Goal: Task Accomplishment & Management: Complete application form

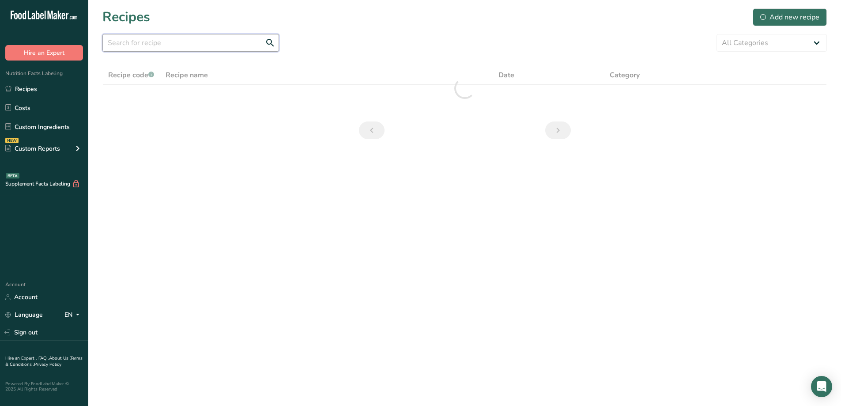
click at [171, 45] on input "text" at bounding box center [190, 43] width 177 height 18
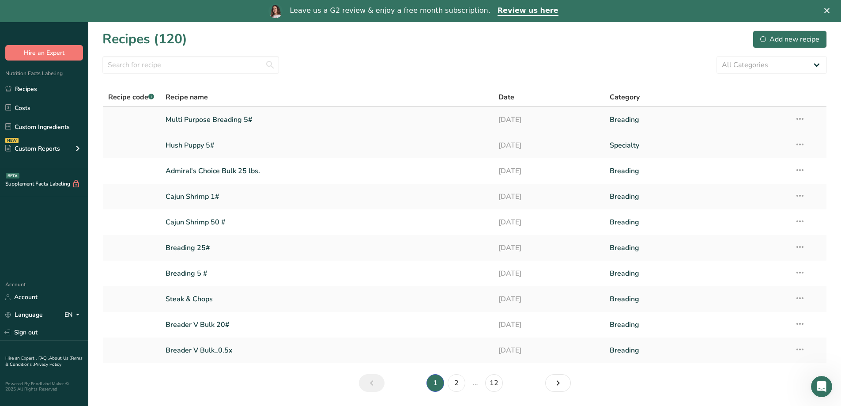
click at [233, 121] on link "Multi Purpose Breading 5#" at bounding box center [327, 119] width 323 height 19
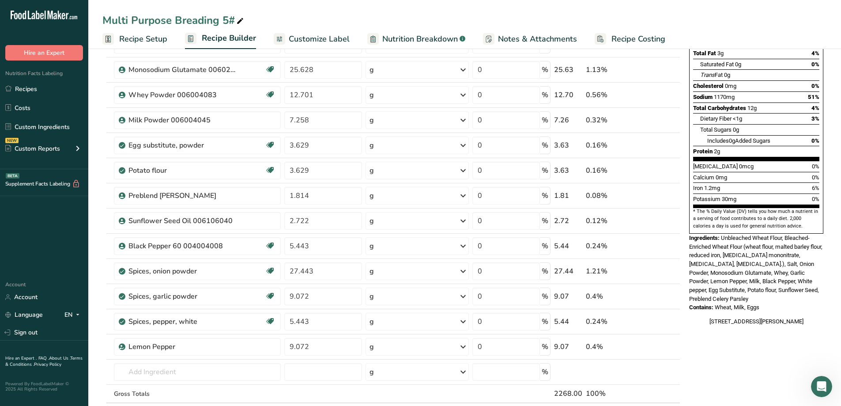
scroll to position [44, 0]
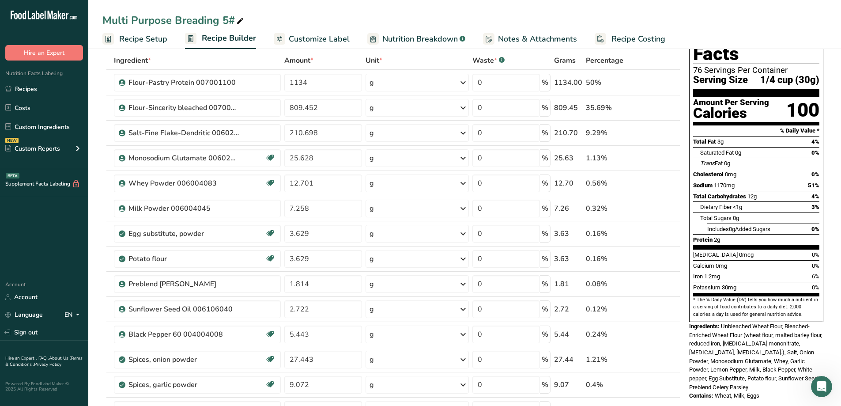
click at [421, 41] on span "Nutrition Breakdown" at bounding box center [420, 39] width 76 height 12
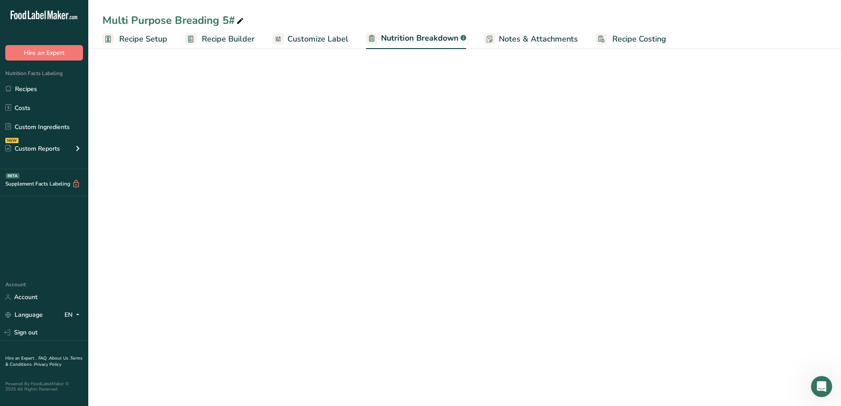
select select "Calories"
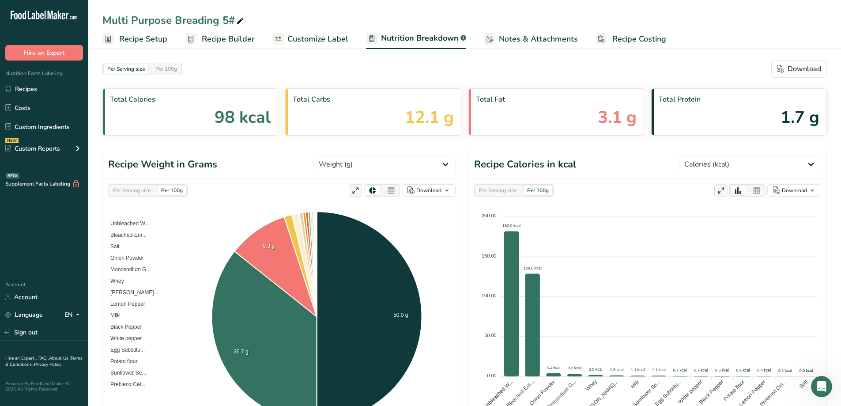
click at [317, 43] on span "Customize Label" at bounding box center [317, 39] width 61 height 12
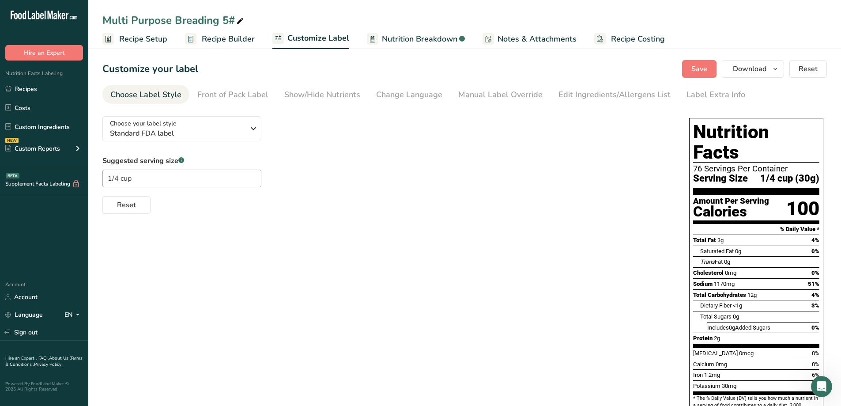
click at [237, 37] on span "Recipe Builder" at bounding box center [228, 39] width 53 height 12
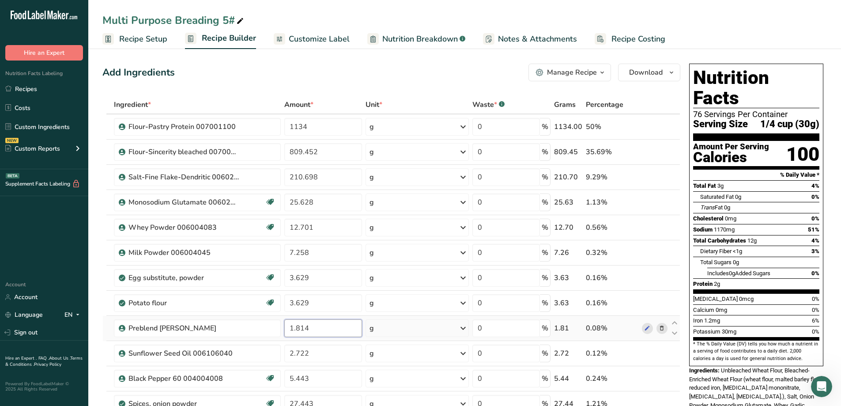
drag, startPoint x: 314, startPoint y: 332, endPoint x: 287, endPoint y: 331, distance: 27.4
click at [287, 331] on input "1.814" at bounding box center [323, 328] width 78 height 18
type input "1.814"
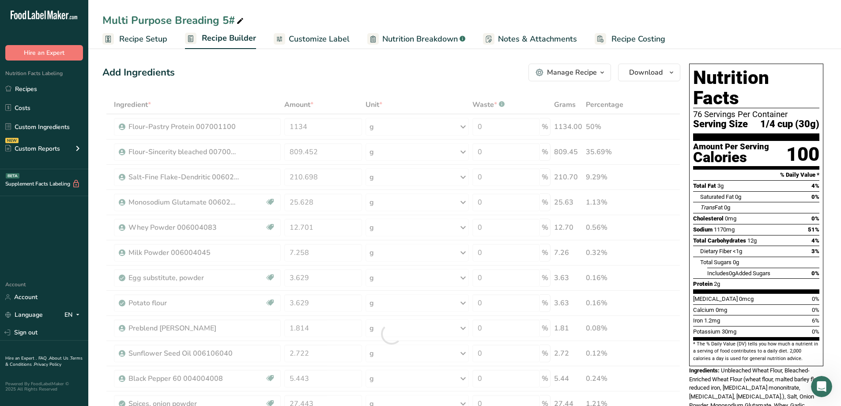
click at [420, 64] on div "Add Ingredients Manage Recipe Delete Recipe Duplicate Recipe Scale Recipe Save …" at bounding box center [391, 73] width 578 height 18
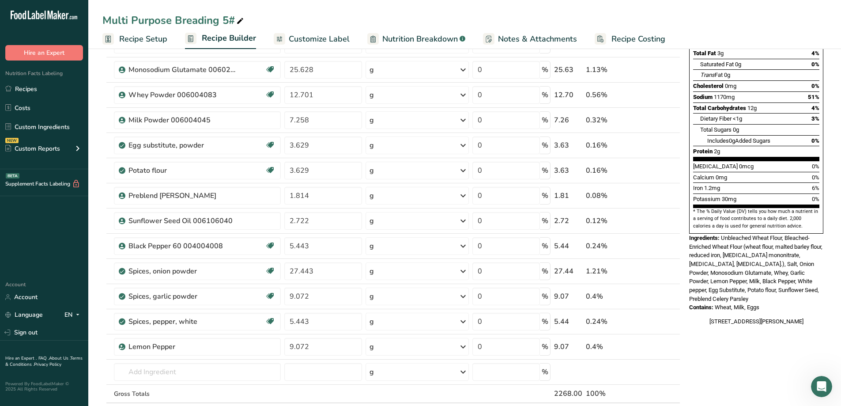
scroll to position [177, 0]
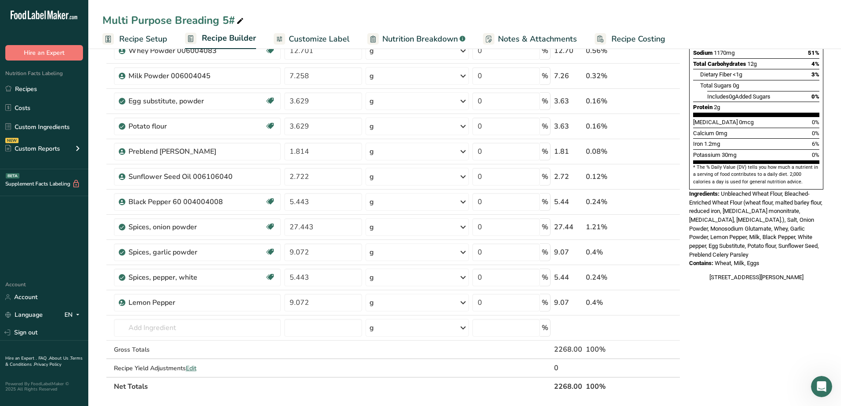
drag, startPoint x: 23, startPoint y: 90, endPoint x: 32, endPoint y: 76, distance: 16.1
click at [24, 88] on link "Recipes" at bounding box center [44, 88] width 88 height 17
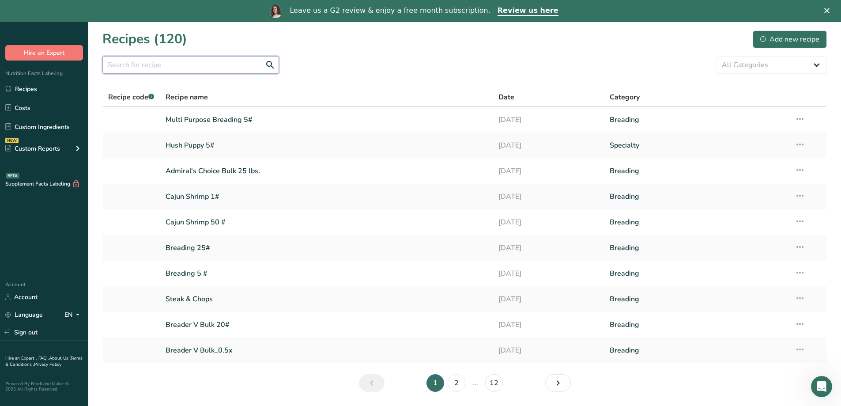
click at [192, 67] on input "text" at bounding box center [190, 65] width 177 height 18
click at [157, 65] on input "text" at bounding box center [190, 65] width 177 height 18
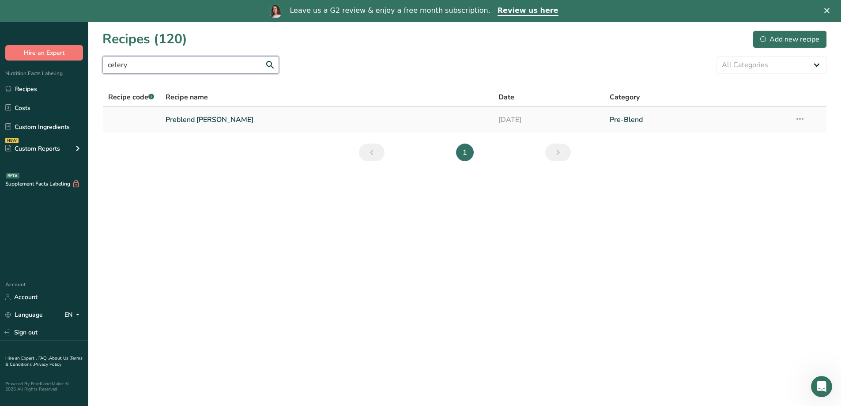
type input "celery"
click at [206, 113] on link "Preblend [PERSON_NAME]" at bounding box center [327, 119] width 323 height 19
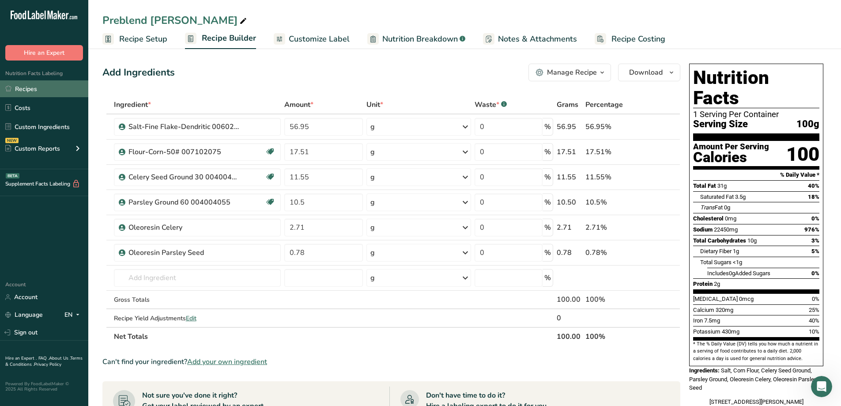
click at [27, 84] on link "Recipes" at bounding box center [44, 88] width 88 height 17
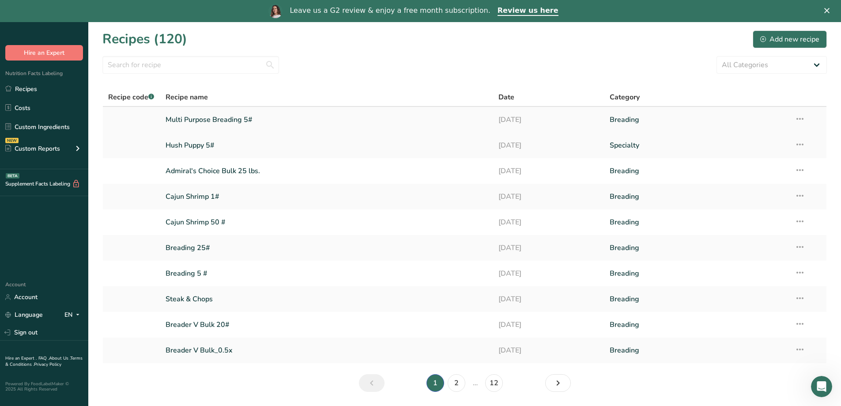
click at [225, 117] on link "Multi Purpose Breading 5#" at bounding box center [327, 119] width 323 height 19
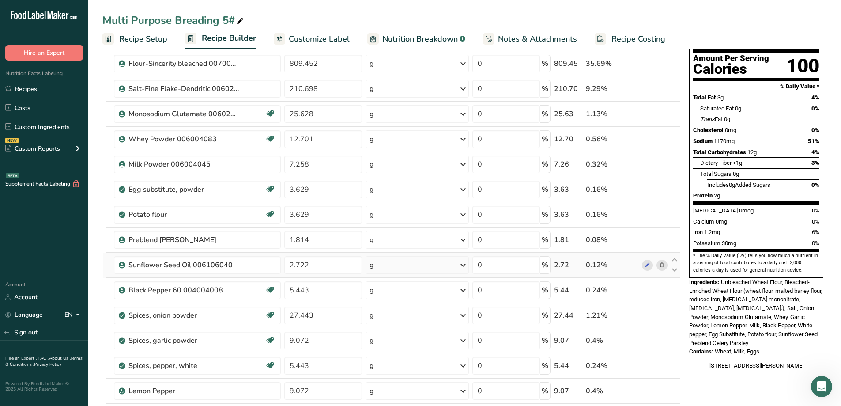
scroll to position [132, 0]
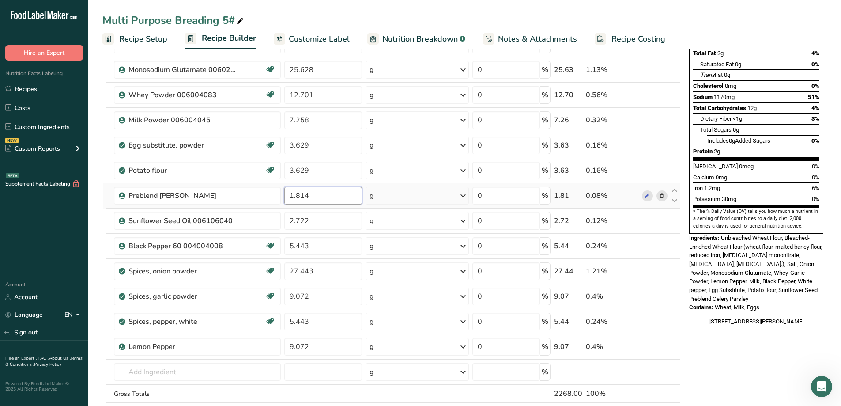
click at [320, 193] on input "1.814" at bounding box center [323, 196] width 78 height 18
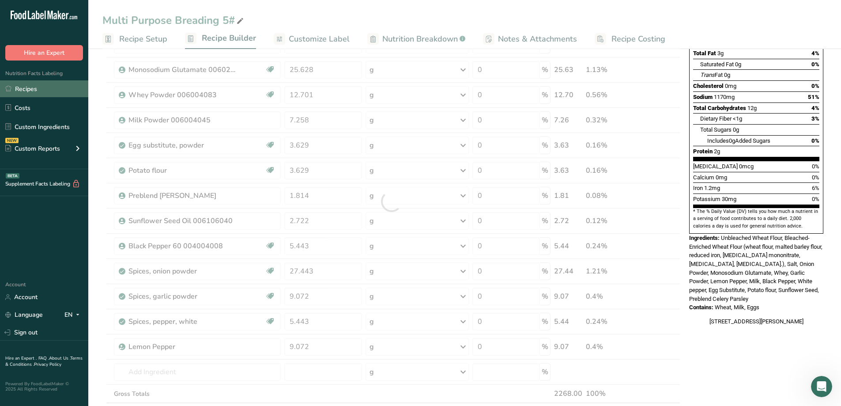
click at [21, 87] on link "Recipes" at bounding box center [44, 88] width 88 height 17
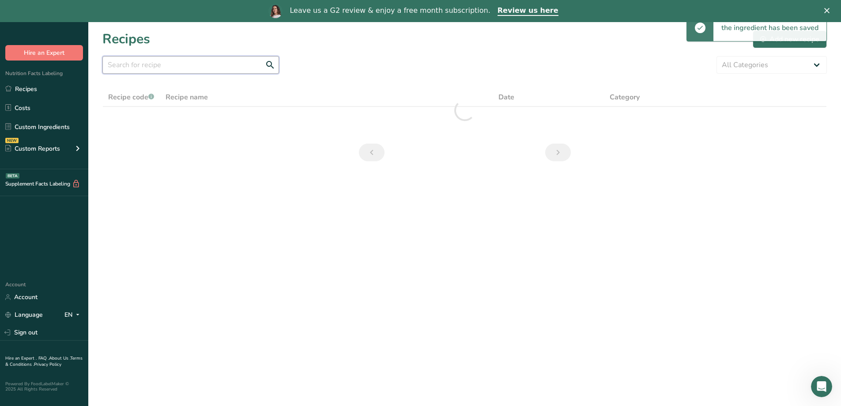
click at [177, 61] on input "text" at bounding box center [190, 65] width 177 height 18
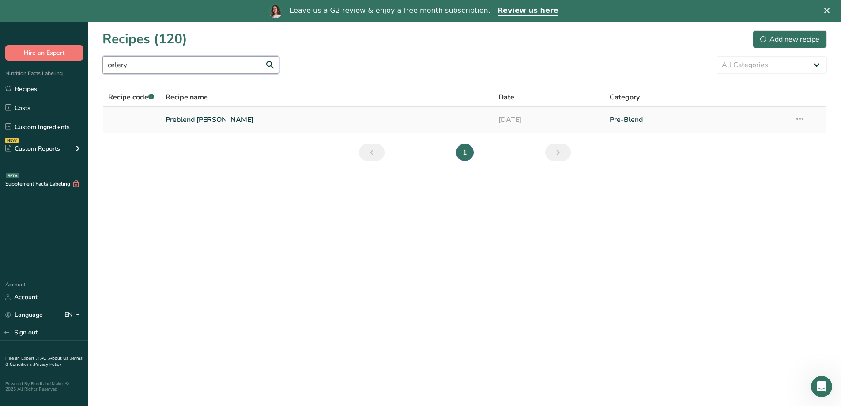
type input "celery"
click at [223, 116] on link "Preblend [PERSON_NAME]" at bounding box center [327, 119] width 323 height 19
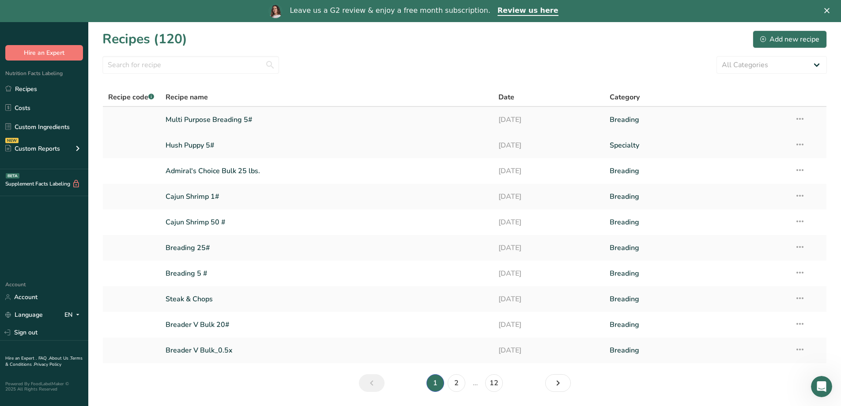
click at [217, 117] on link "Multi Purpose Breading 5#" at bounding box center [327, 119] width 323 height 19
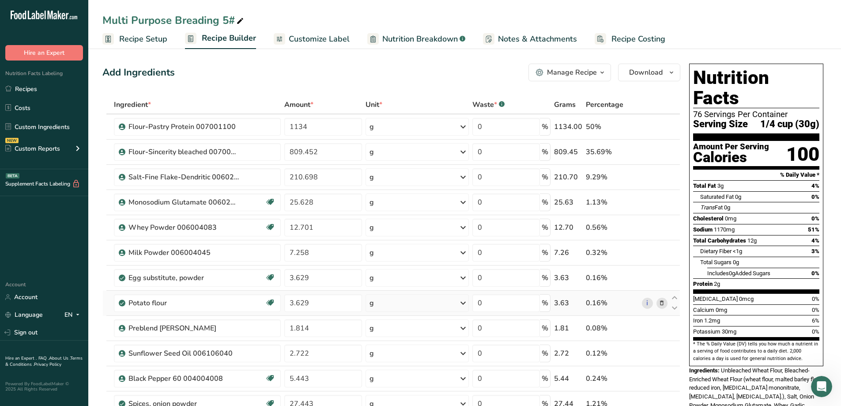
scroll to position [44, 0]
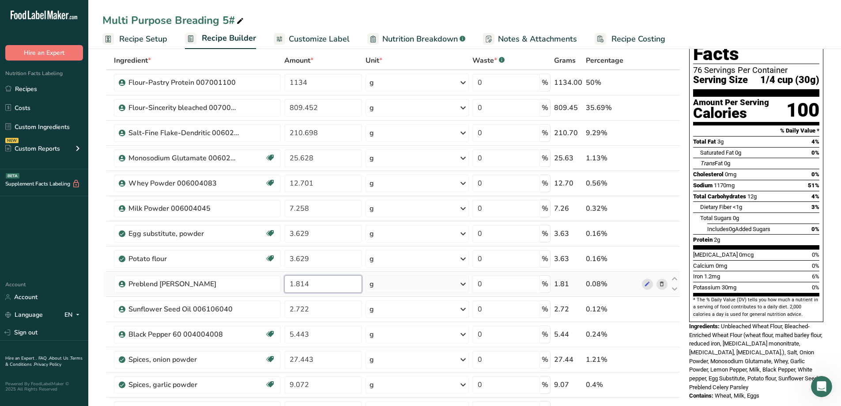
drag, startPoint x: 319, startPoint y: 286, endPoint x: 283, endPoint y: 286, distance: 35.8
click at [283, 286] on td "1.814" at bounding box center [324, 284] width 82 height 25
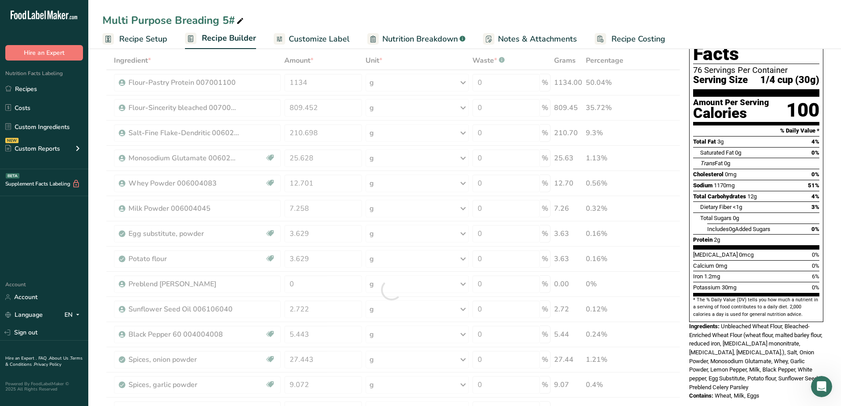
click at [690, 18] on div "Multi Purpose Breading 5#" at bounding box center [464, 20] width 753 height 16
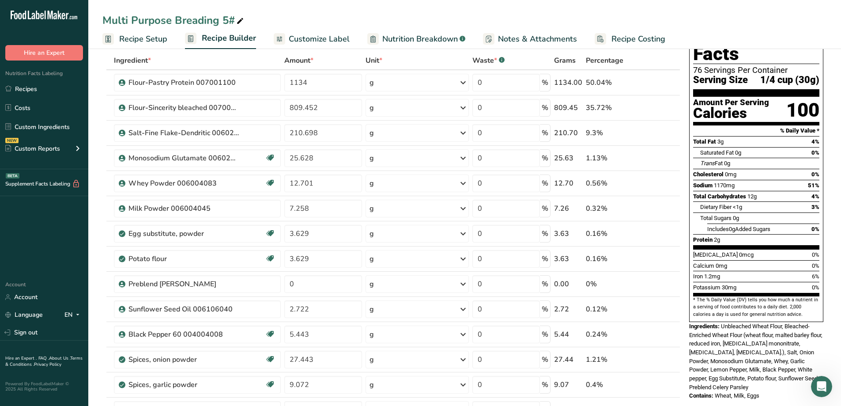
click at [722, 181] on div "Sodium 1170mg" at bounding box center [714, 185] width 42 height 9
drag, startPoint x: 298, startPoint y: 281, endPoint x: 269, endPoint y: 284, distance: 28.8
click at [269, 284] on tr "Preblend [PERSON_NAME] 0 g Weight Units g kg mg See more Volume Units l Volume …" at bounding box center [391, 284] width 577 height 25
type input "1.814"
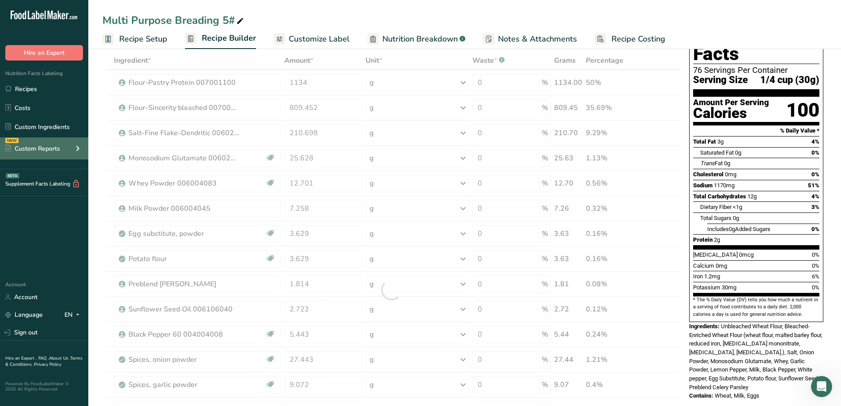
click at [25, 147] on div "Custom Reports" at bounding box center [32, 148] width 55 height 9
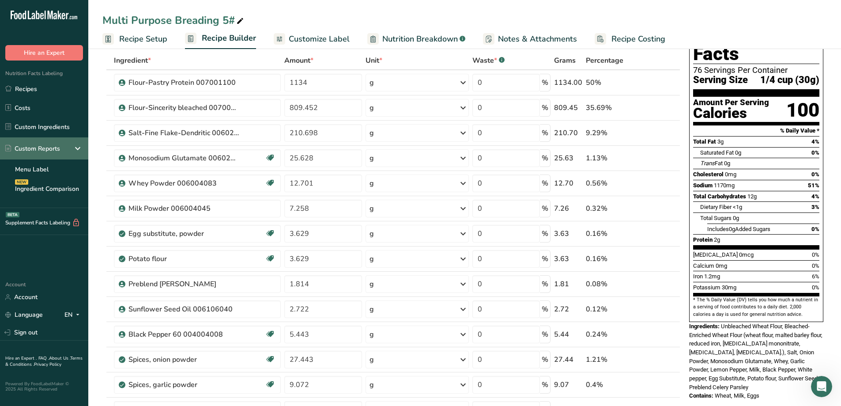
click at [55, 155] on div "Custom Reports" at bounding box center [44, 148] width 88 height 22
click at [55, 155] on div "NEW Custom Reports" at bounding box center [44, 148] width 88 height 22
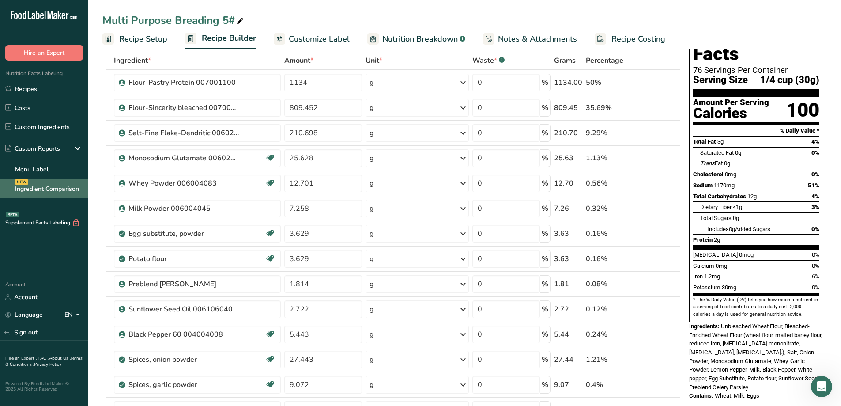
click at [67, 187] on link "Ingredient Comparison NEW" at bounding box center [44, 188] width 88 height 19
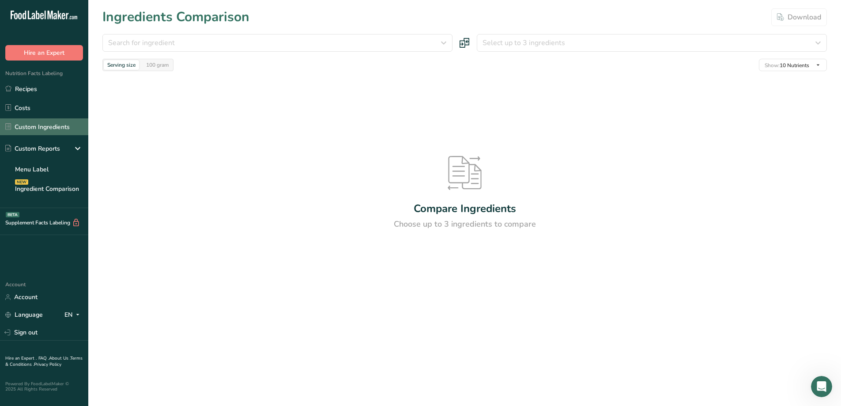
click at [47, 129] on link "Custom Ingredients" at bounding box center [44, 126] width 88 height 17
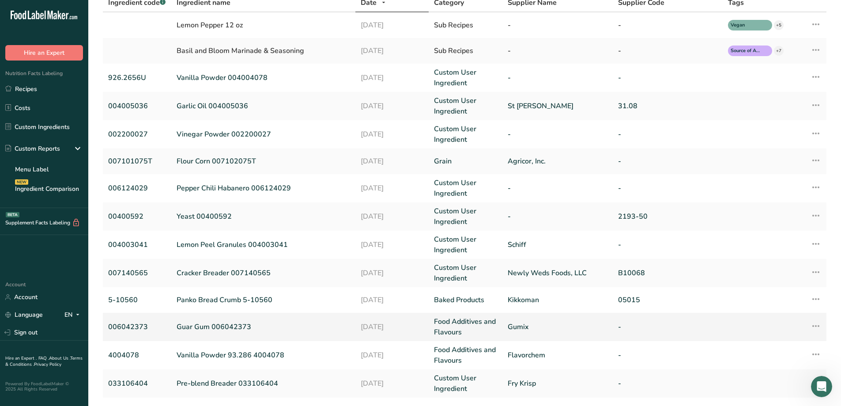
scroll to position [155, 0]
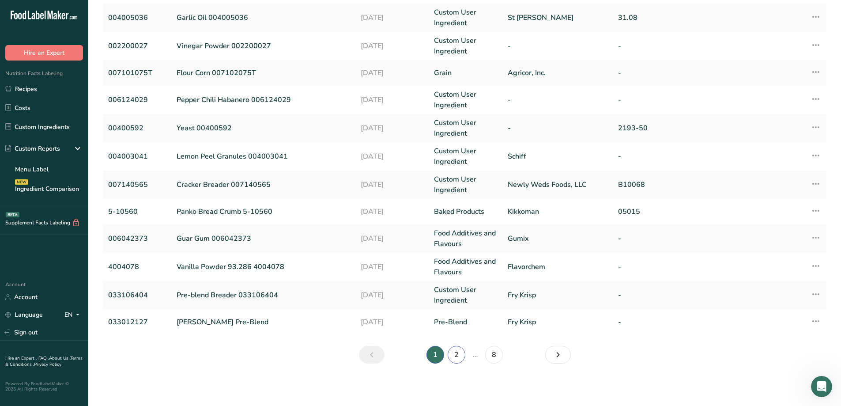
click at [462, 354] on link "2" at bounding box center [457, 355] width 18 height 18
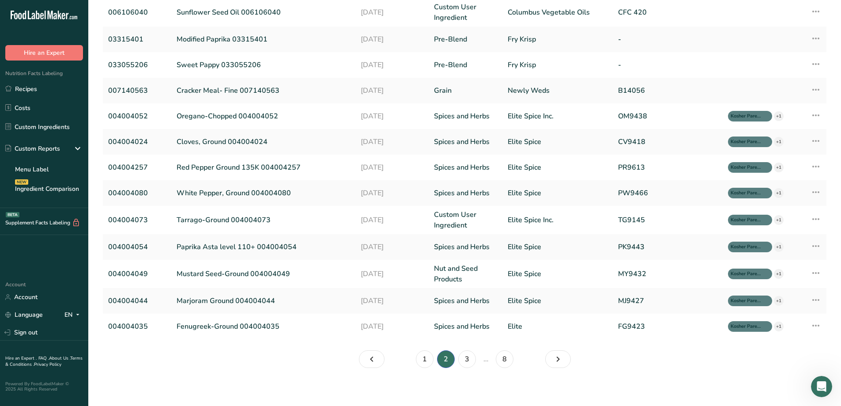
scroll to position [137, 0]
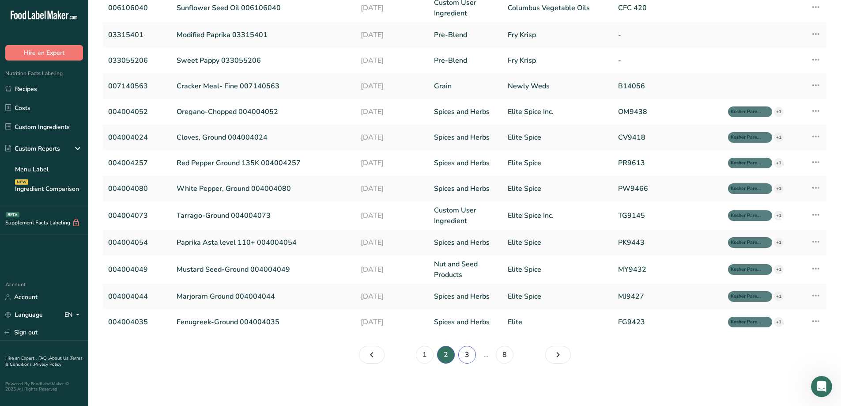
click at [469, 359] on link "3" at bounding box center [467, 355] width 18 height 18
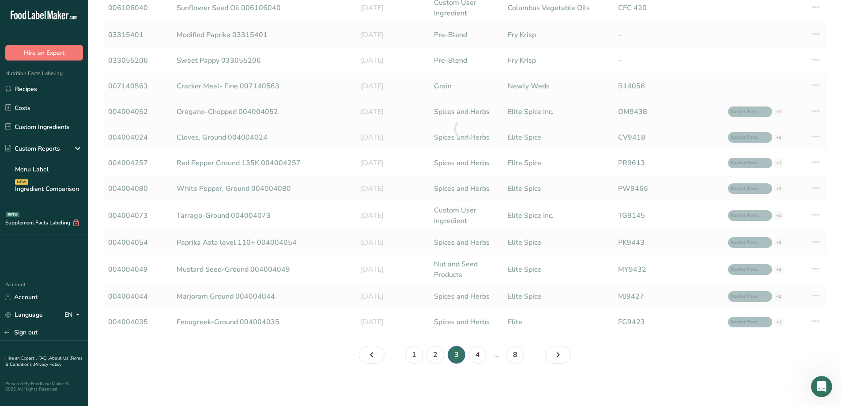
scroll to position [134, 0]
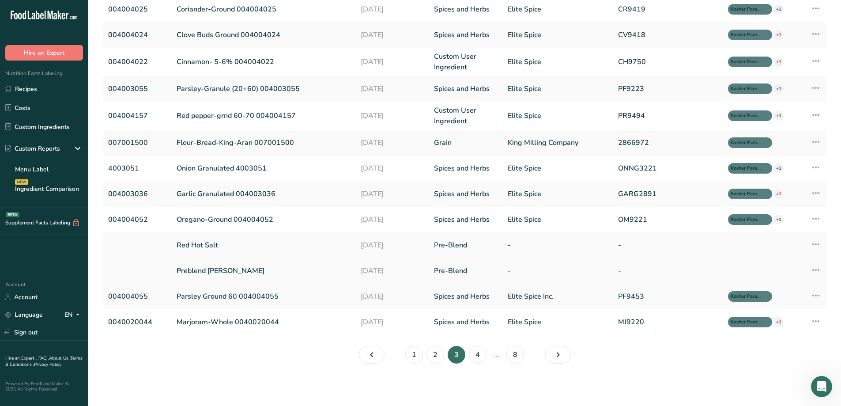
click at [251, 272] on link "Preblend [PERSON_NAME]" at bounding box center [263, 270] width 173 height 11
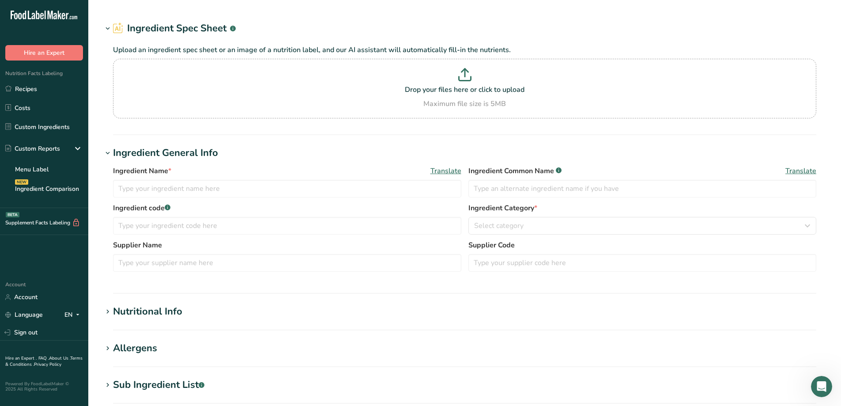
type input "Preblend [PERSON_NAME]"
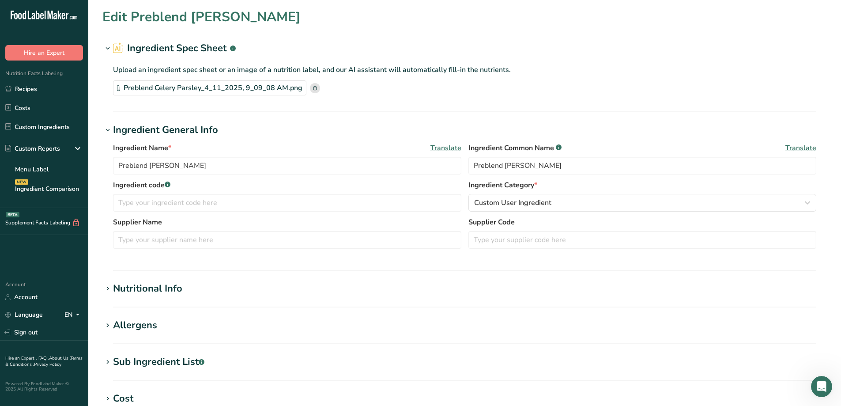
click at [219, 88] on div "Preblend Celery Parsley_4_11_2025, 9_09_08 AM.png" at bounding box center [209, 87] width 193 height 15
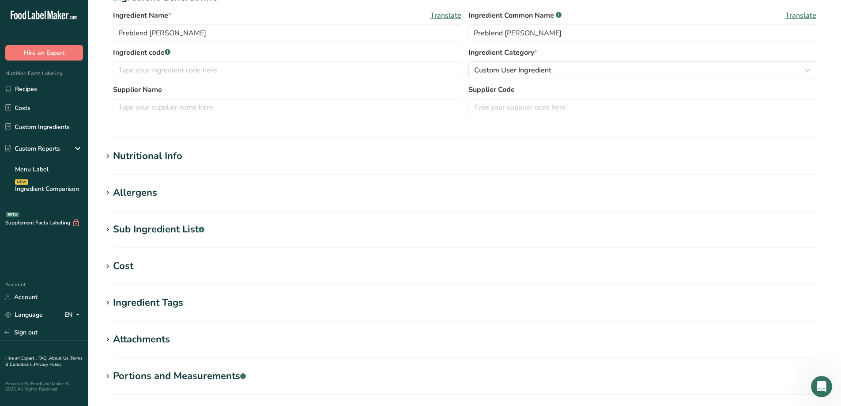
scroll to position [221, 0]
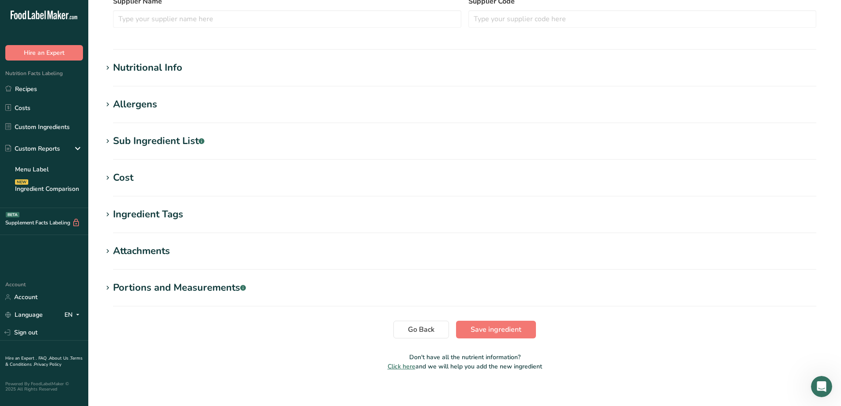
click at [166, 137] on div "Sub Ingredient List .a-a{fill:#347362;}.b-a{fill:#fff;}" at bounding box center [158, 141] width 91 height 15
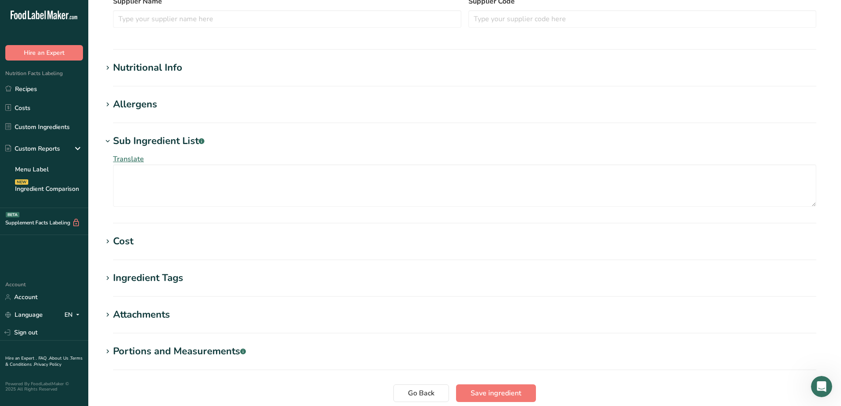
click at [168, 138] on div "Sub Ingredient List .a-a{fill:#347362;}.b-a{fill:#fff;}" at bounding box center [158, 141] width 91 height 15
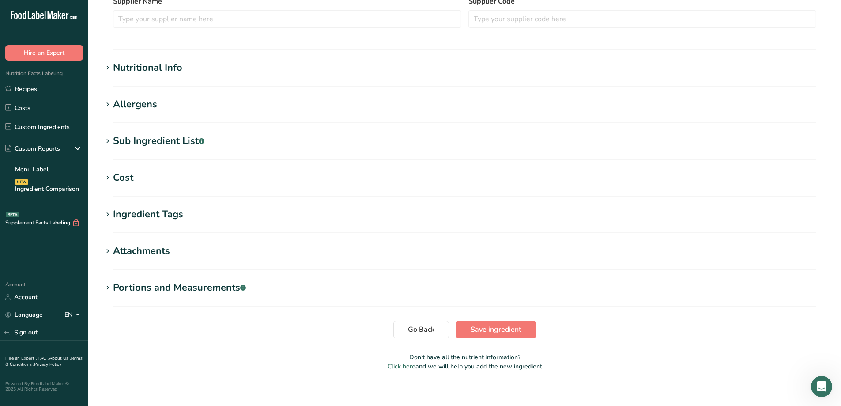
click at [110, 175] on icon at bounding box center [108, 178] width 8 height 12
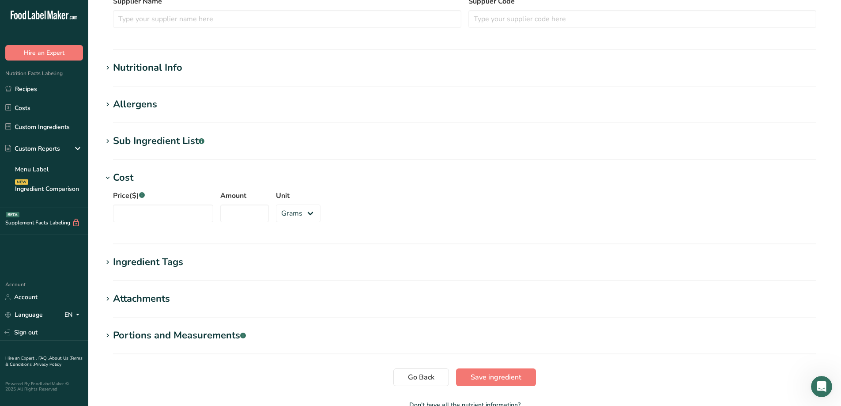
click at [111, 175] on icon at bounding box center [108, 178] width 8 height 12
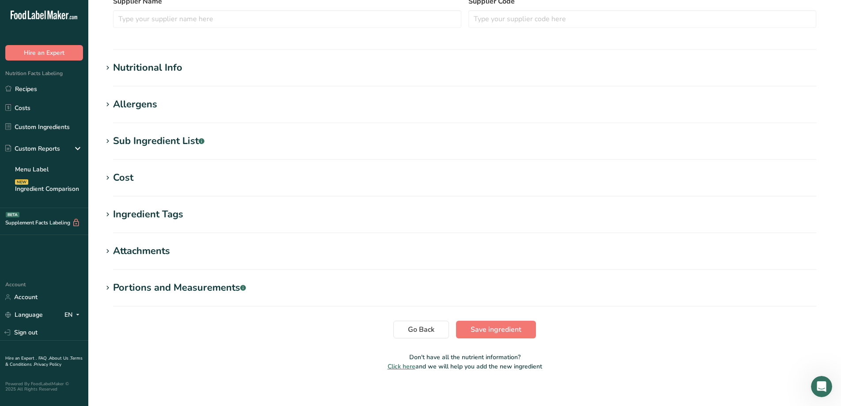
click at [128, 215] on div "Ingredient Tags" at bounding box center [148, 214] width 70 height 15
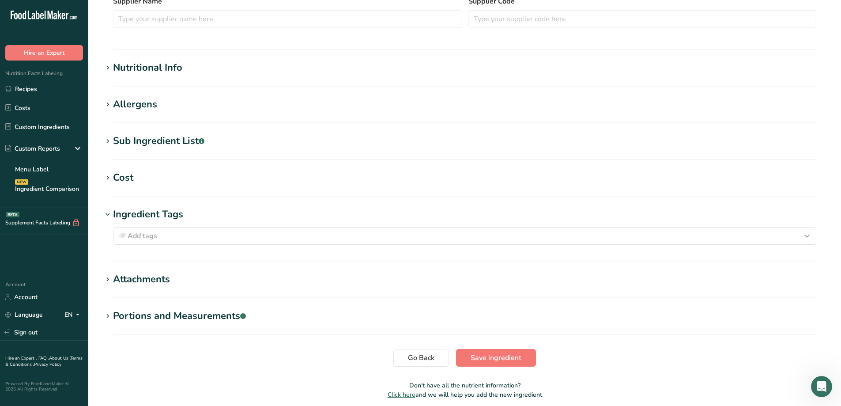
click at [128, 215] on div "Ingredient Tags" at bounding box center [148, 214] width 70 height 15
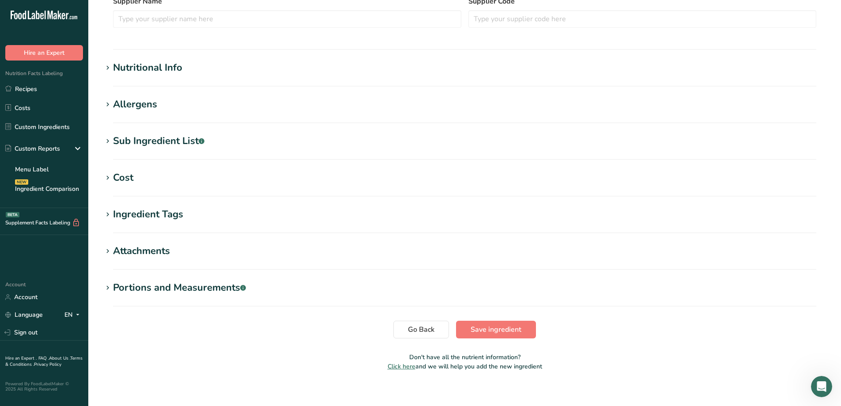
click at [136, 250] on div "Attachments" at bounding box center [141, 251] width 57 height 15
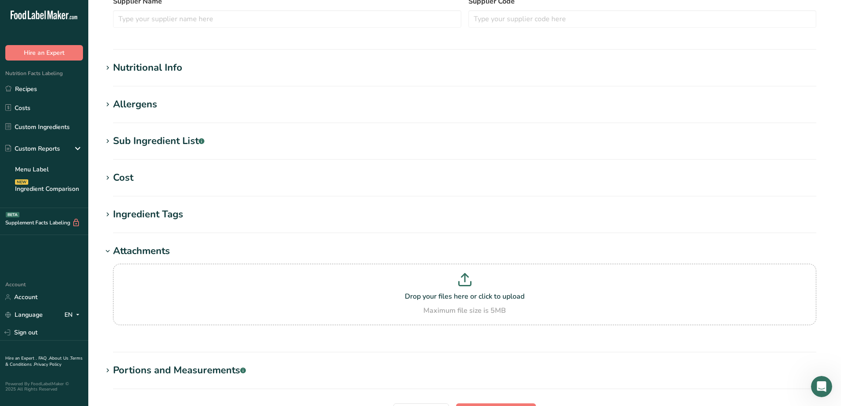
click at [136, 248] on div "Attachments" at bounding box center [141, 251] width 57 height 15
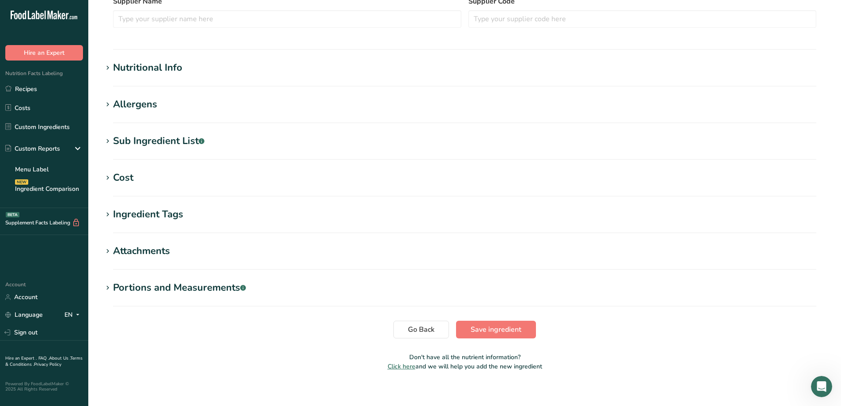
click at [180, 289] on div "Portions and Measurements .a-a{fill:#347362;}.b-a{fill:#fff;}" at bounding box center [179, 287] width 133 height 15
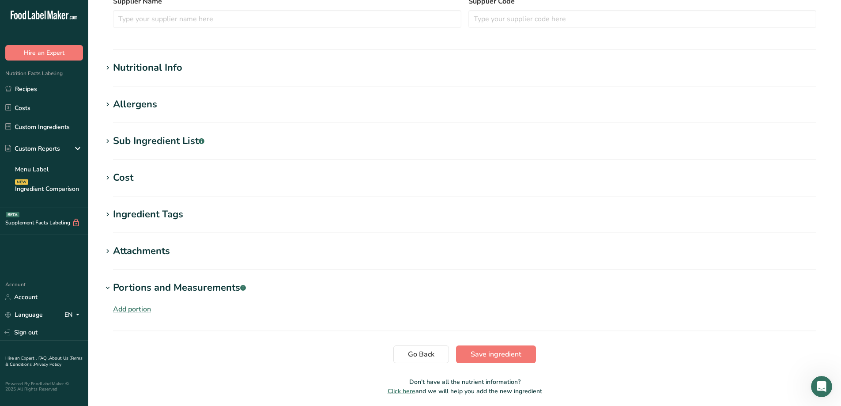
click at [180, 288] on div "Portions and Measurements .a-a{fill:#347362;}.b-a{fill:#fff;}" at bounding box center [179, 287] width 133 height 15
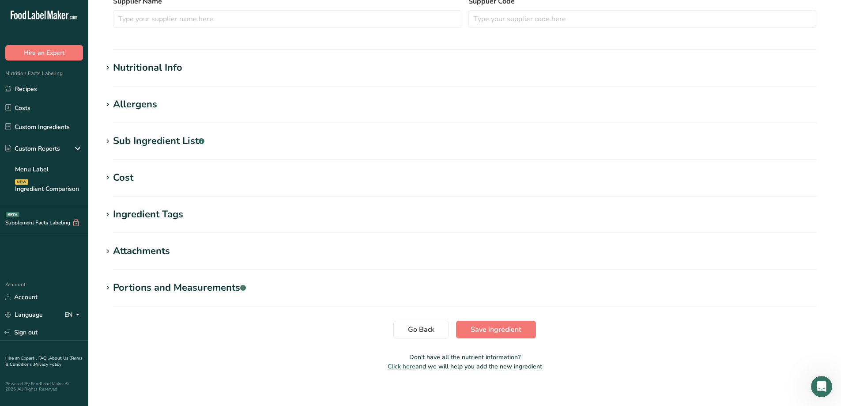
click at [132, 115] on section "Allergens Add any known allergens associated with your ingredient Soy Tree Nuts…" at bounding box center [464, 110] width 725 height 26
click at [135, 105] on div "Allergens" at bounding box center [135, 104] width 44 height 15
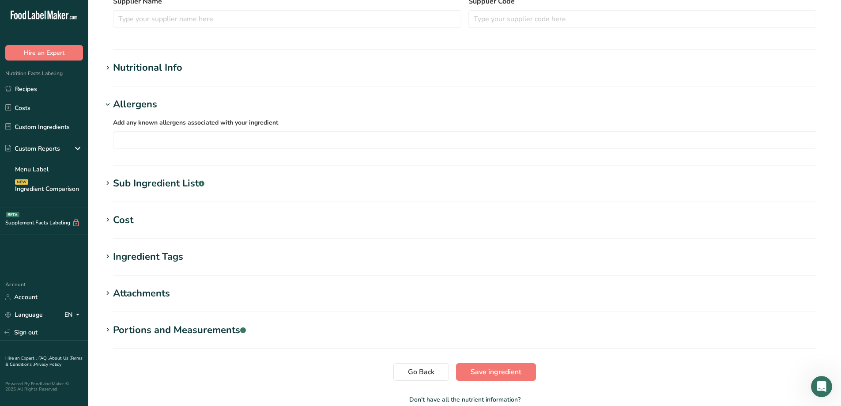
click at [135, 105] on div "Allergens" at bounding box center [135, 104] width 44 height 15
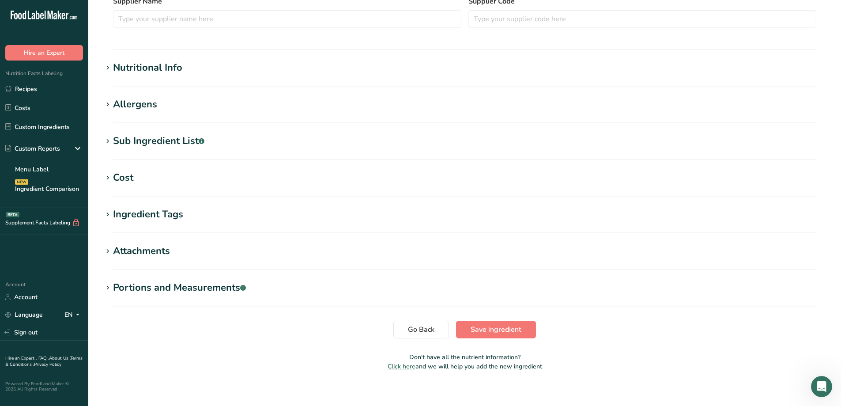
click at [133, 67] on div "Nutritional Info" at bounding box center [147, 67] width 69 height 15
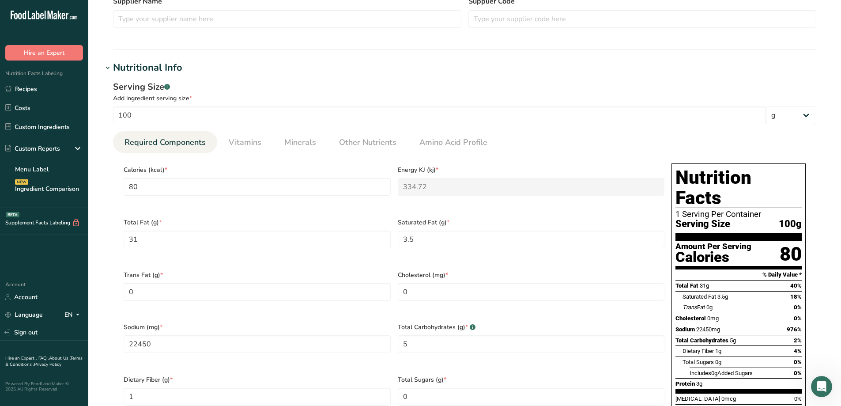
drag, startPoint x: 133, startPoint y: 67, endPoint x: 152, endPoint y: 84, distance: 25.6
click at [152, 84] on div "Nutritional Info Serving Size .a-a{fill:#347362;}.b-a{fill:#fff;} Add ingredien…" at bounding box center [464, 273] width 725 height 427
click at [230, 87] on div "Serving Size .a-a{fill:#347362;}.b-a{fill:#fff;}" at bounding box center [464, 86] width 703 height 13
click at [34, 87] on link "Recipes" at bounding box center [44, 88] width 88 height 17
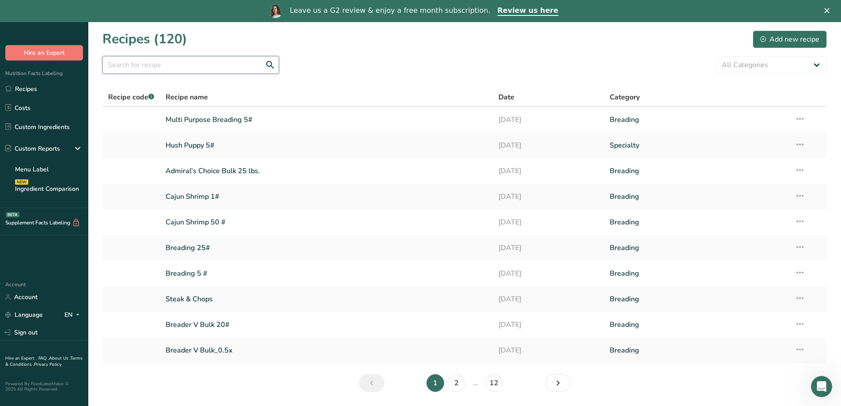
drag, startPoint x: 156, startPoint y: 60, endPoint x: 138, endPoint y: 65, distance: 19.4
click at [138, 65] on input "text" at bounding box center [190, 65] width 177 height 18
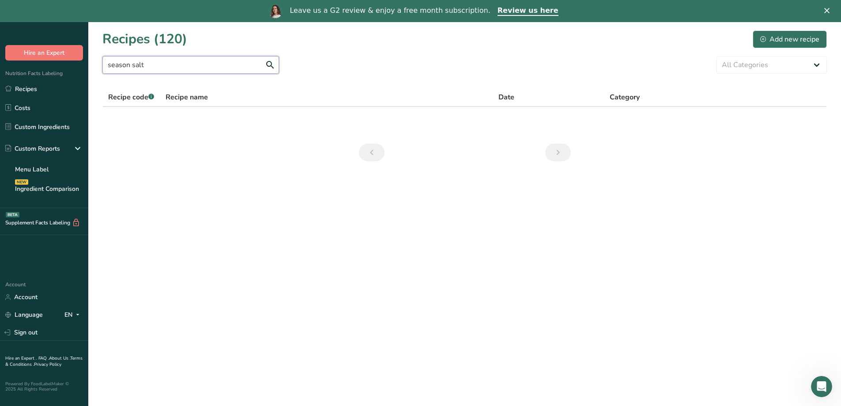
type input "season salt"
click at [778, 40] on div "Add new recipe" at bounding box center [789, 39] width 59 height 11
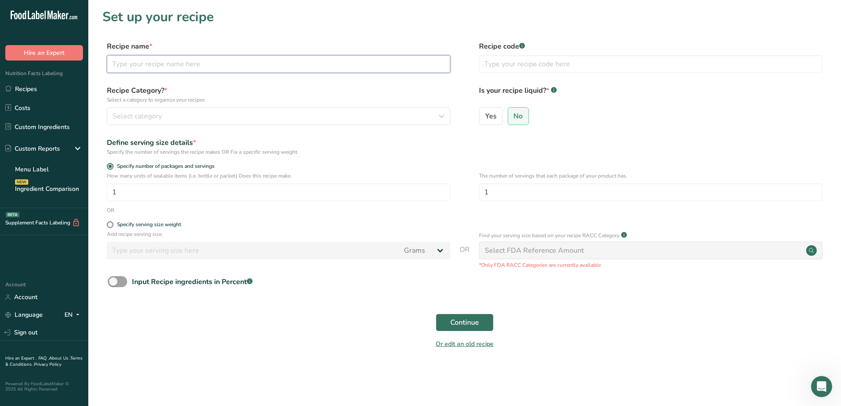
click at [158, 57] on input "text" at bounding box center [279, 64] width 344 height 18
click at [158, 63] on input "text" at bounding box center [279, 64] width 344 height 18
click at [148, 67] on input "Seasoned salt" at bounding box center [279, 64] width 344 height 18
type input "Seasoned Salt"
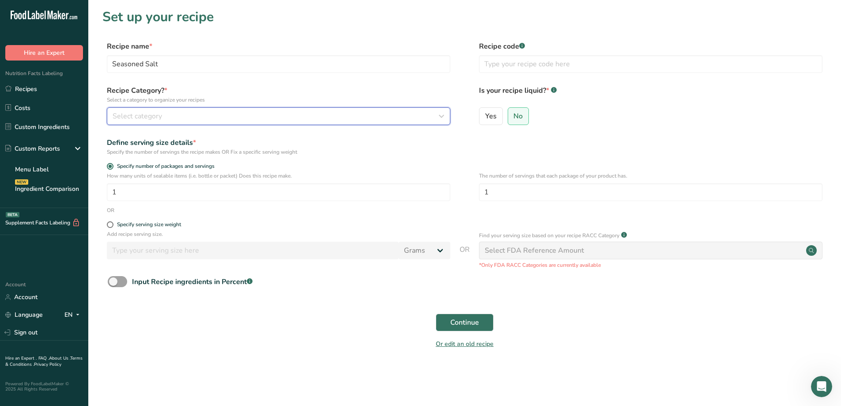
click at [140, 118] on span "Select category" at bounding box center [137, 116] width 49 height 11
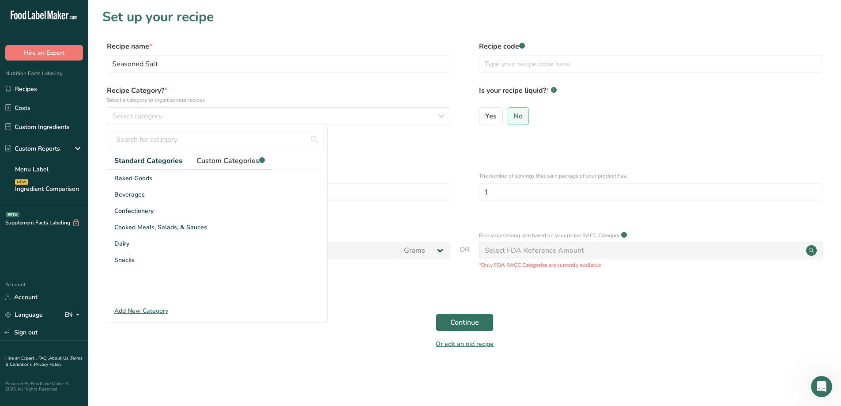
drag, startPoint x: 210, startPoint y: 158, endPoint x: 209, endPoint y: 165, distance: 6.8
click at [210, 163] on span "Custom Categories .a-a{fill:#347362;}.b-a{fill:#fff;}" at bounding box center [231, 160] width 68 height 11
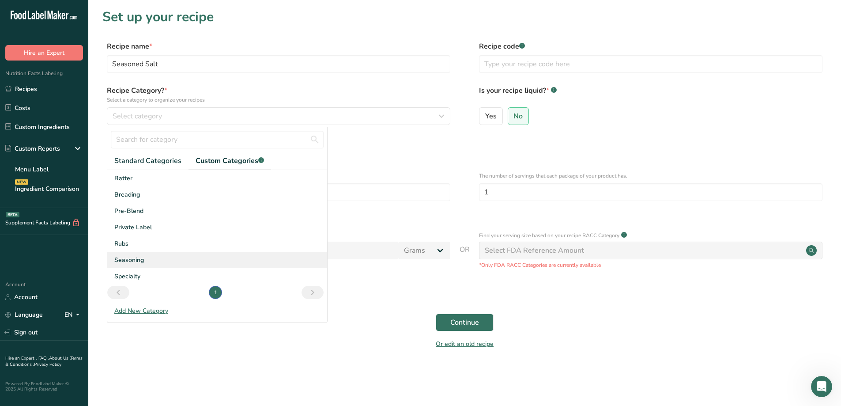
click at [147, 259] on div "Seasoning" at bounding box center [217, 260] width 220 height 16
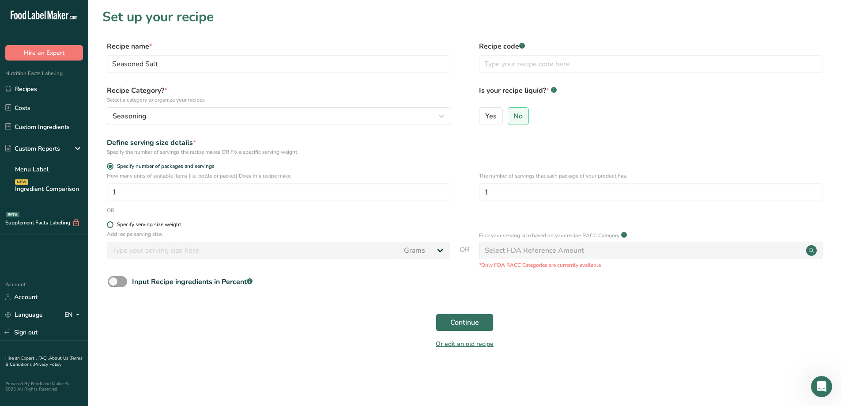
click at [109, 223] on span at bounding box center [110, 224] width 7 height 7
click at [109, 223] on input "Specify serving size weight" at bounding box center [110, 225] width 6 height 6
radio input "true"
radio input "false"
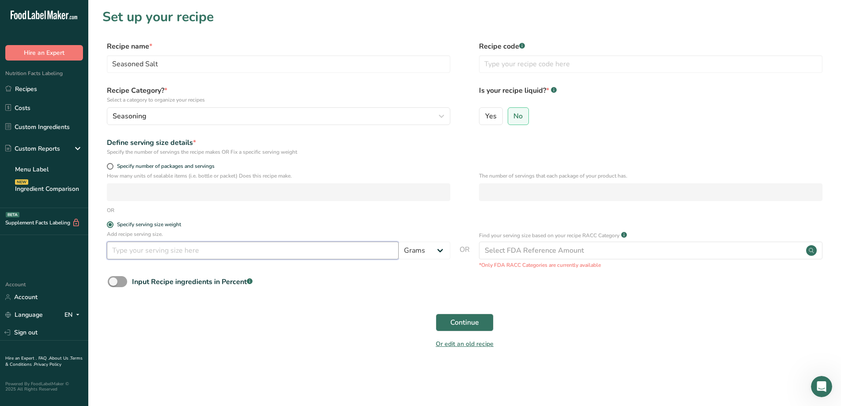
click at [144, 250] on input "number" at bounding box center [253, 251] width 292 height 18
type input "2.47"
click at [469, 323] on span "Continue" at bounding box center [464, 322] width 29 height 11
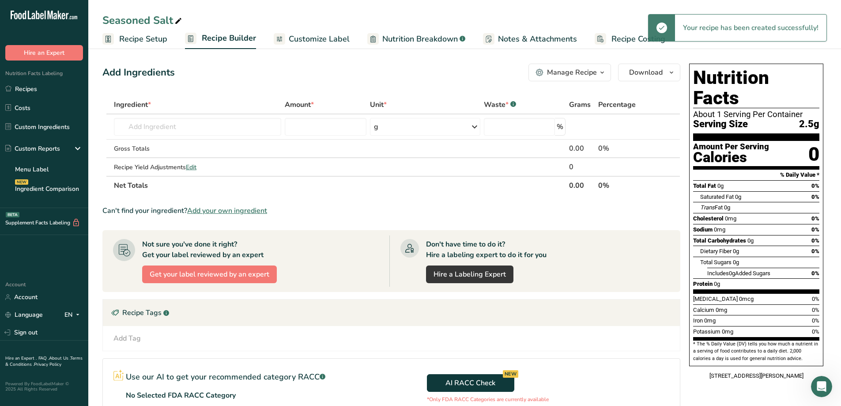
click at [314, 38] on span "Customize Label" at bounding box center [319, 39] width 61 height 12
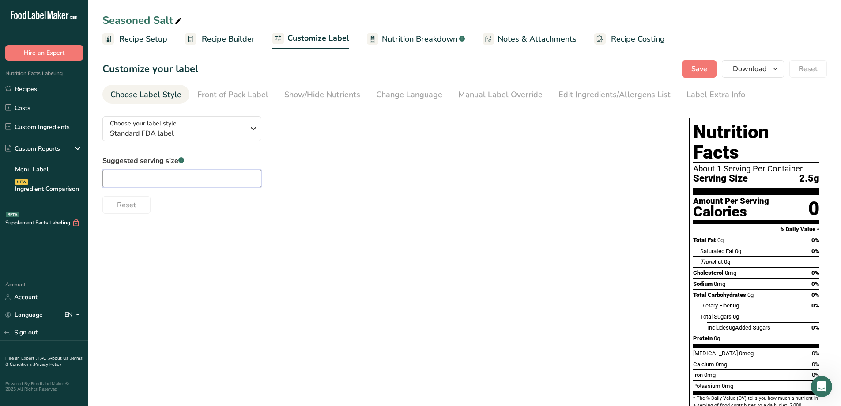
drag, startPoint x: 163, startPoint y: 180, endPoint x: 153, endPoint y: 168, distance: 16.3
click at [162, 180] on input "text" at bounding box center [181, 179] width 159 height 18
type input "3/4 Tsp"
click at [306, 322] on div "Choose your label style Standard FDA label USA (FDA) Standard FDA label Tabular…" at bounding box center [464, 276] width 725 height 334
click at [229, 43] on span "Recipe Builder" at bounding box center [228, 39] width 53 height 12
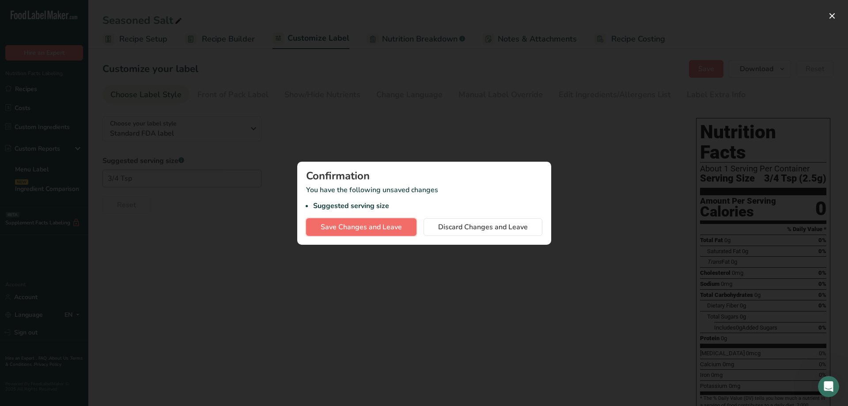
click at [408, 218] on button "Save Changes and Leave" at bounding box center [361, 227] width 110 height 18
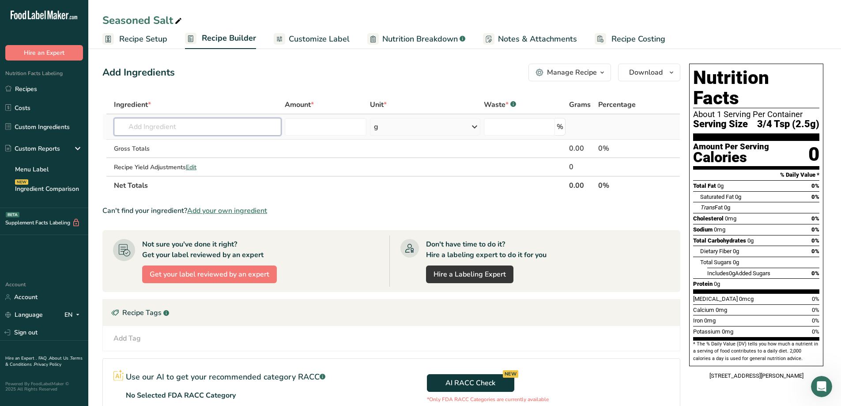
click at [222, 129] on input "text" at bounding box center [197, 127] width 167 height 18
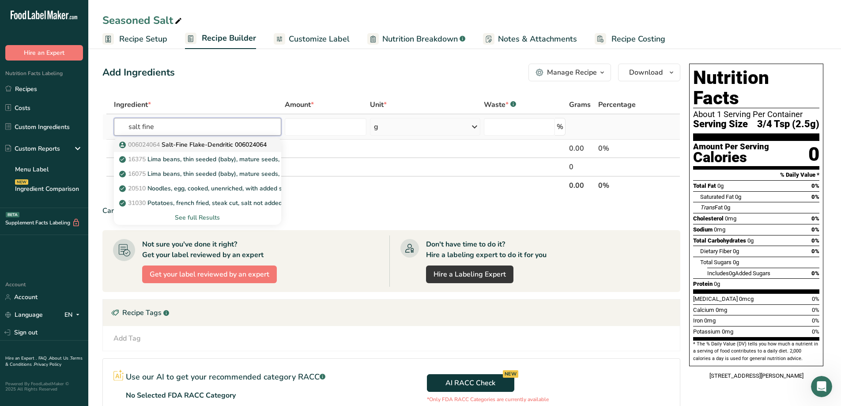
type input "salt fine"
click at [222, 140] on p "006024064 Salt-Fine Flake-Dendritic 006024064" at bounding box center [194, 144] width 146 height 9
type input "Salt-Fine Flake-Dendritic 006024064"
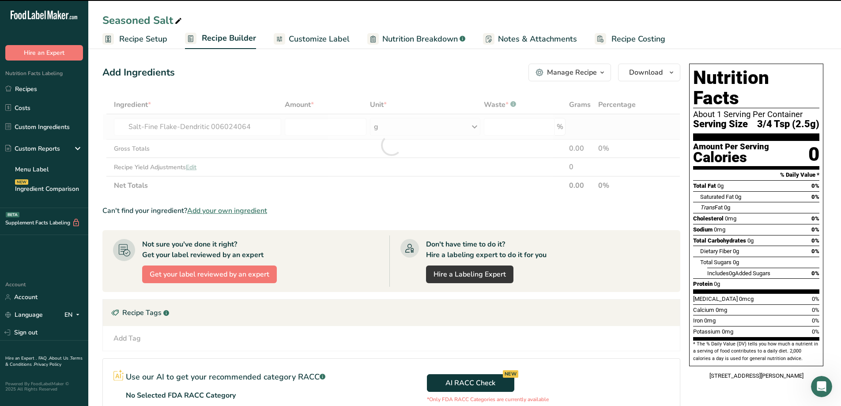
type input "0"
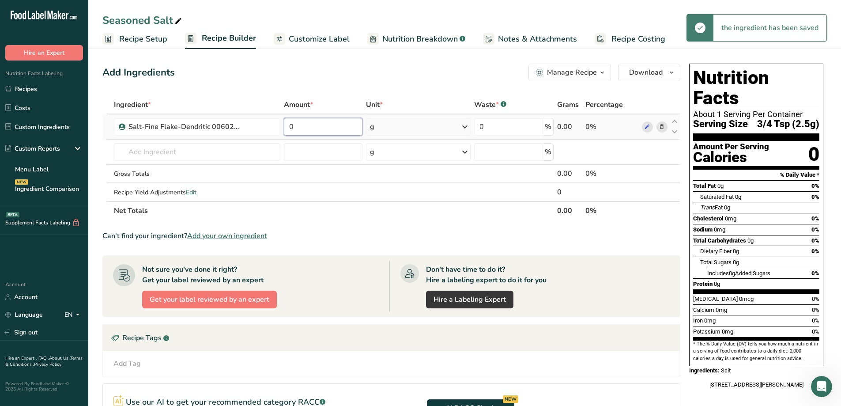
click at [336, 129] on input "0" at bounding box center [323, 127] width 79 height 18
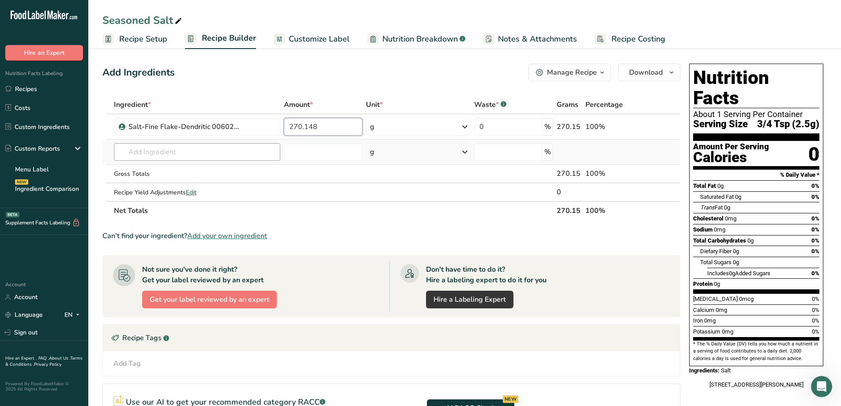
type input "270.148"
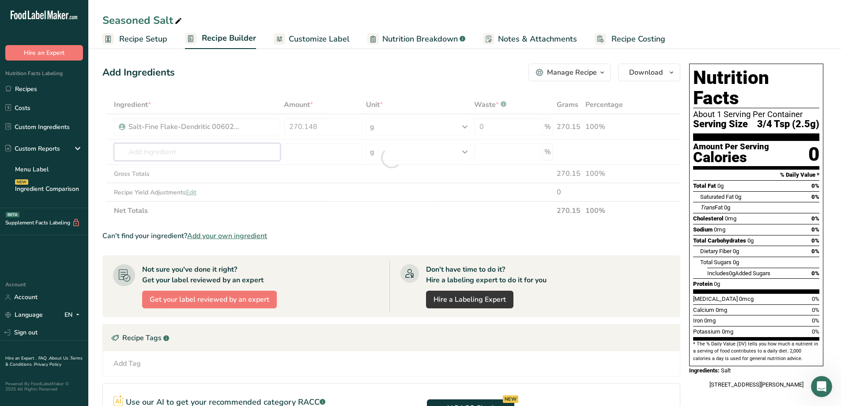
click at [230, 150] on div "Ingredient * Amount * Unit * Waste * .a-a{fill:#347362;}.b-a{fill:#fff;} Grams …" at bounding box center [391, 157] width 578 height 125
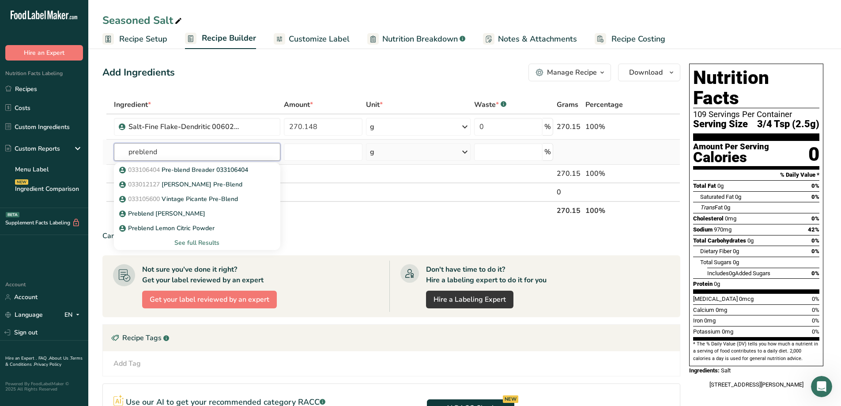
type input "preblend"
click at [195, 243] on div "See full Results" at bounding box center [197, 242] width 152 height 9
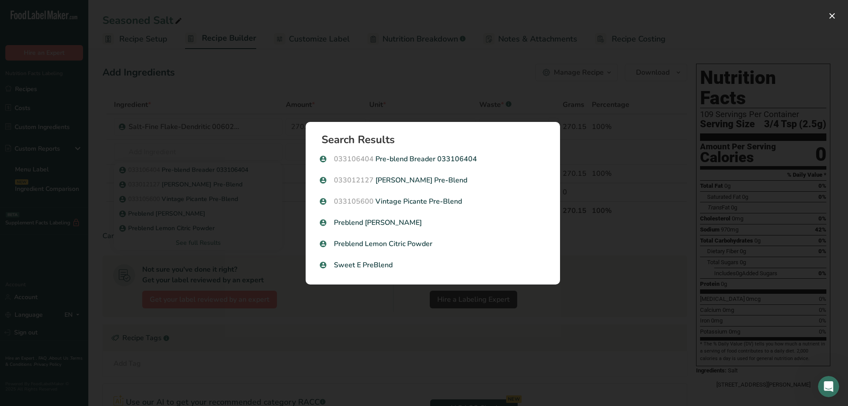
click at [212, 254] on div "Search results modal" at bounding box center [424, 203] width 848 height 406
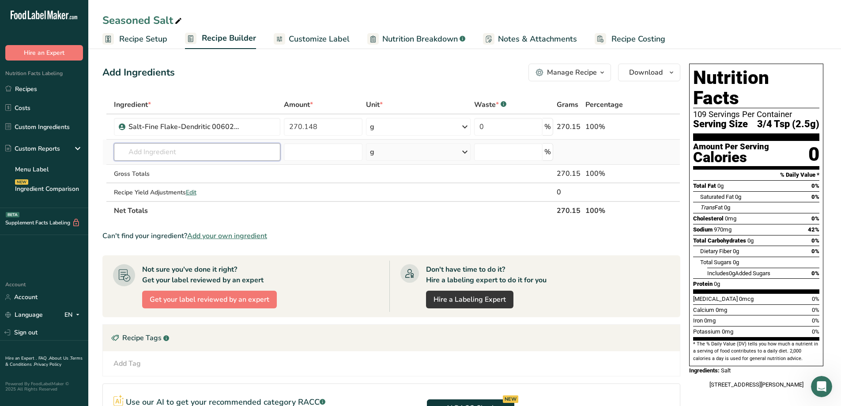
click at [165, 154] on input "text" at bounding box center [197, 152] width 166 height 18
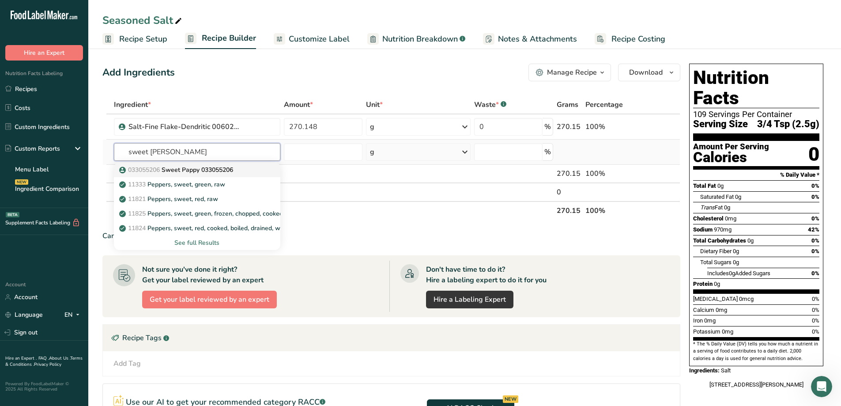
type input "sweet [PERSON_NAME]"
click at [212, 170] on p "033055206 Sweet Pappy 033055206" at bounding box center [177, 169] width 112 height 9
type input "Sweet Pappy 033055206"
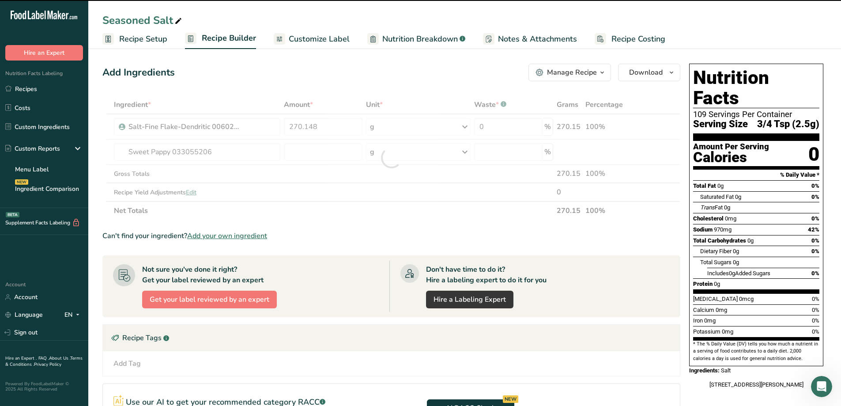
type input "0"
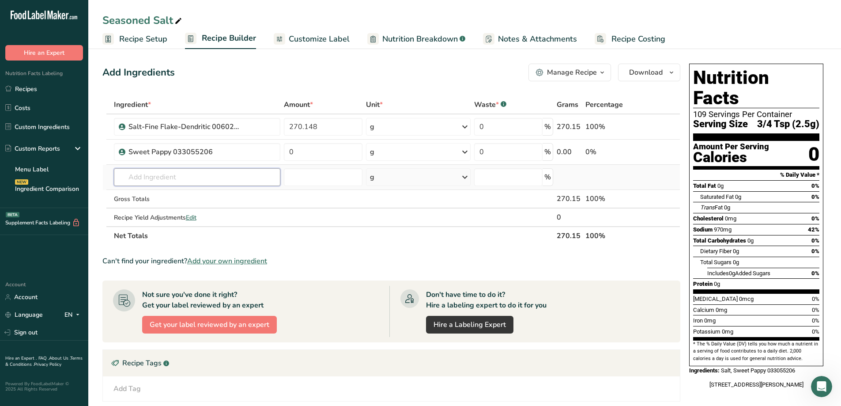
click at [173, 177] on input "text" at bounding box center [197, 177] width 166 height 18
click at [39, 83] on link "Recipes" at bounding box center [44, 88] width 88 height 17
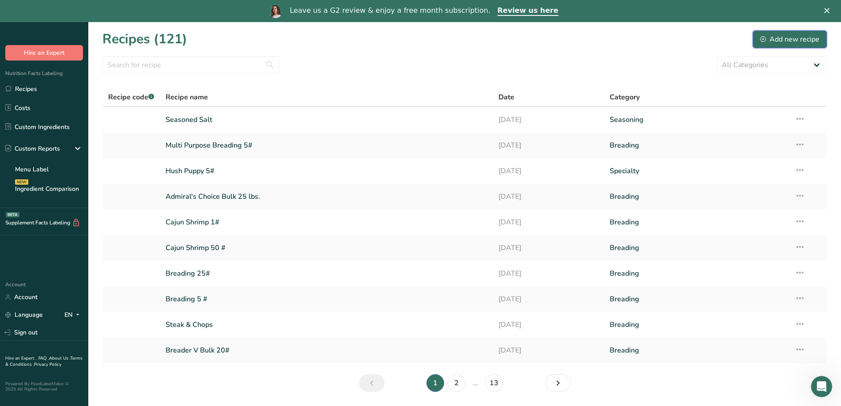
click at [775, 39] on div "Add new recipe" at bounding box center [789, 39] width 59 height 11
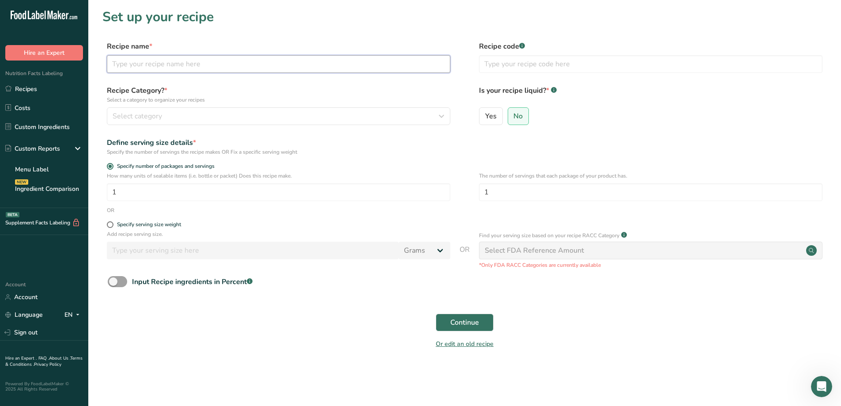
click at [178, 70] on input "text" at bounding box center [279, 64] width 344 height 18
type input "p"
type input "Preblend Seasoned Salt II"
click at [474, 324] on span "Continue" at bounding box center [464, 322] width 29 height 11
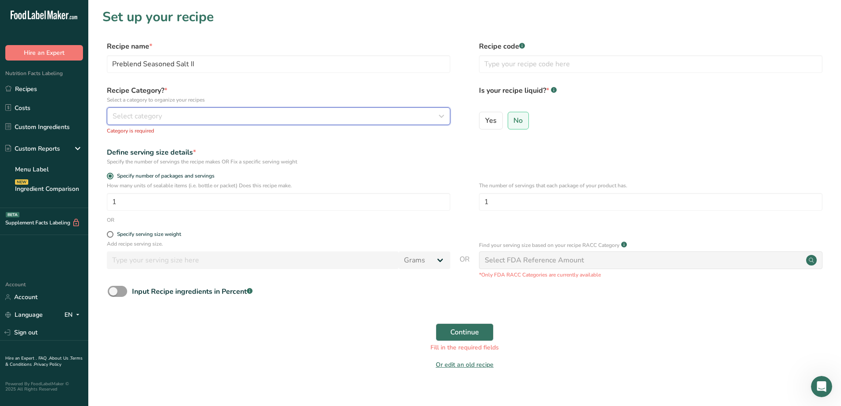
click at [220, 118] on div "Select category" at bounding box center [276, 116] width 327 height 11
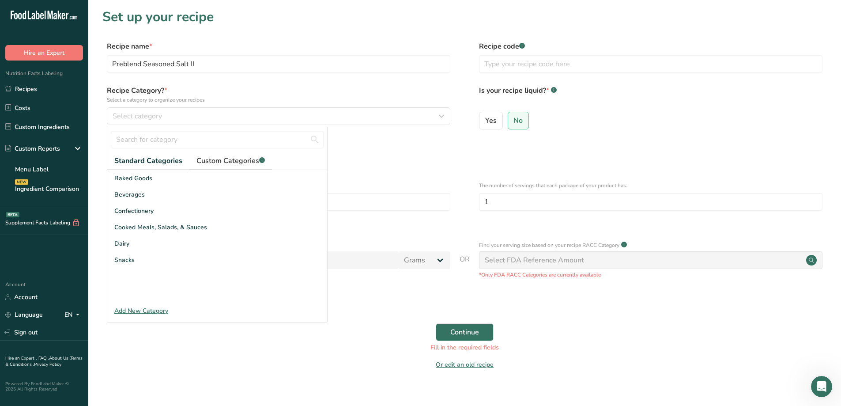
click at [229, 163] on span "Custom Categories .a-a{fill:#347362;}.b-a{fill:#fff;}" at bounding box center [231, 160] width 68 height 11
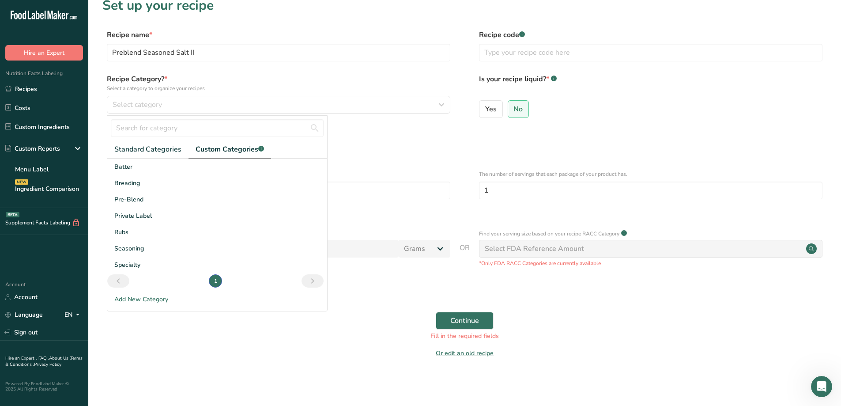
click at [315, 280] on icon "Next page" at bounding box center [312, 281] width 11 height 16
click at [130, 277] on nav "1" at bounding box center [216, 280] width 220 height 13
click at [306, 282] on link "Next page" at bounding box center [313, 280] width 22 height 13
click at [125, 201] on span "Pre-Blend" at bounding box center [128, 199] width 29 height 9
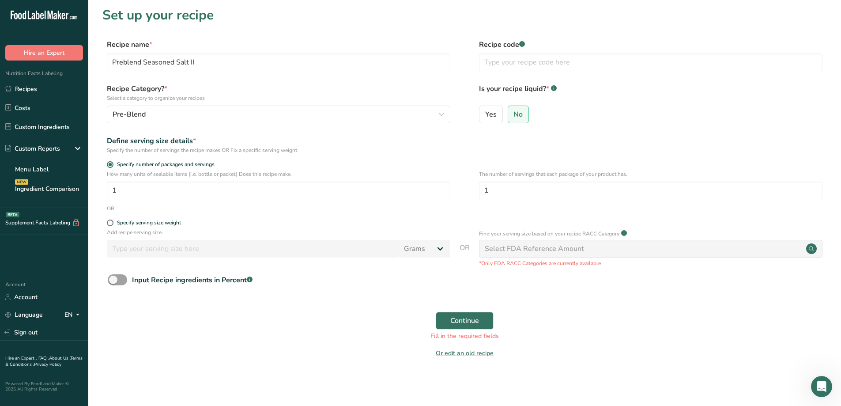
scroll to position [2, 0]
click at [457, 318] on span "Continue" at bounding box center [464, 320] width 29 height 11
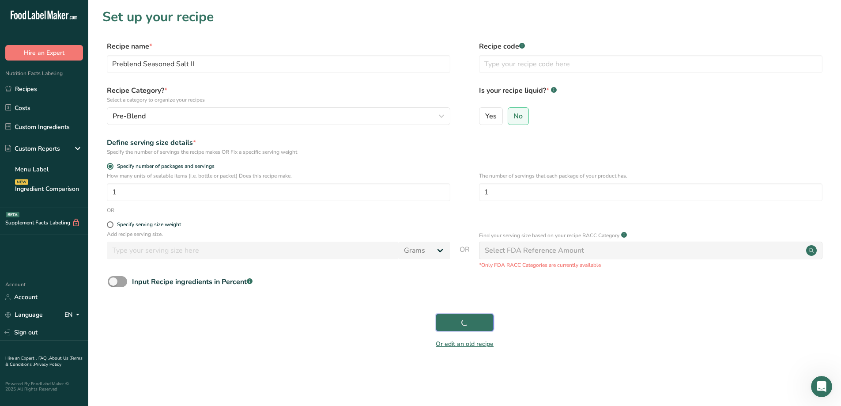
scroll to position [0, 0]
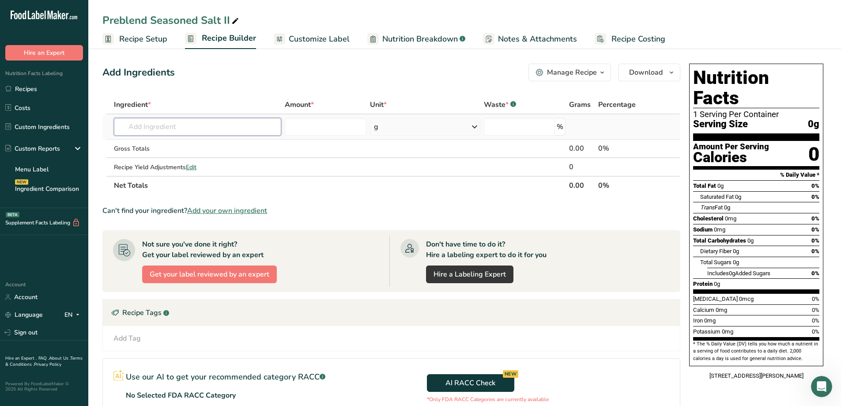
click at [188, 125] on input "text" at bounding box center [197, 127] width 167 height 18
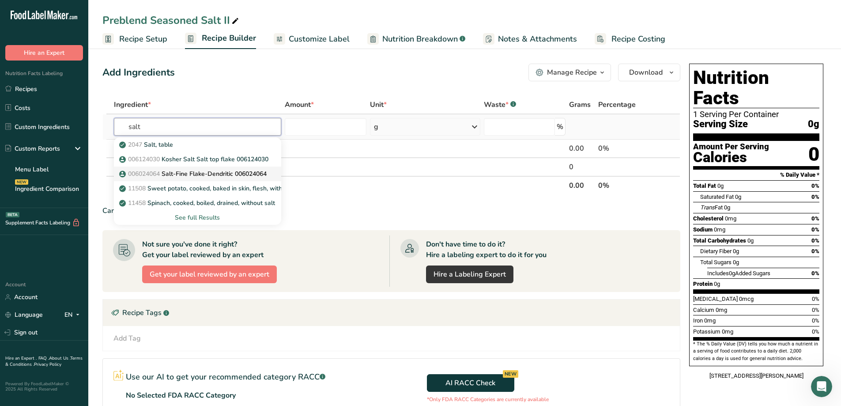
type input "salt"
click at [208, 173] on p "006024064 Salt-Fine Flake-Dendritic 006024064" at bounding box center [194, 173] width 146 height 9
type input "Salt-Fine Flake-Dendritic 006024064"
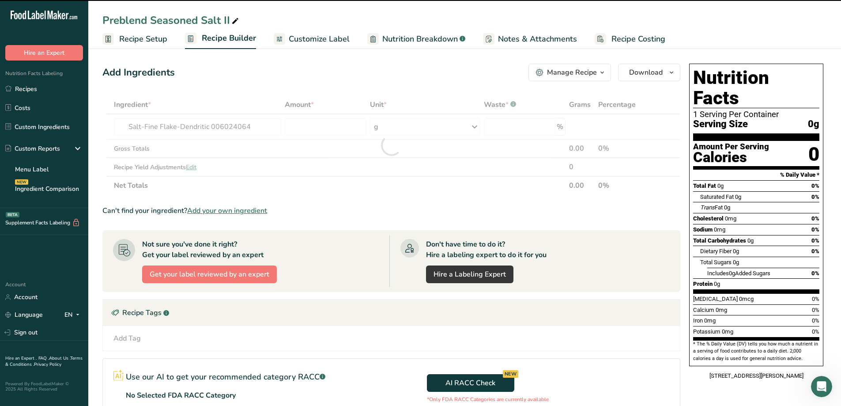
type input "0"
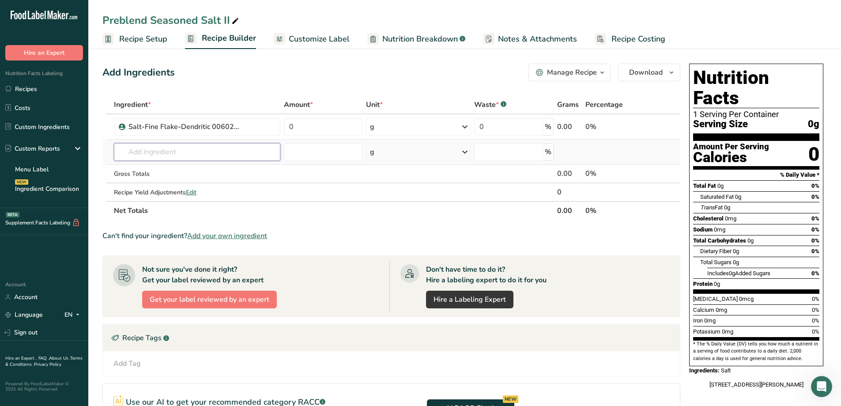
drag, startPoint x: 201, startPoint y: 150, endPoint x: 212, endPoint y: 149, distance: 10.2
click at [212, 149] on input "text" at bounding box center [197, 152] width 166 height 18
type input "t"
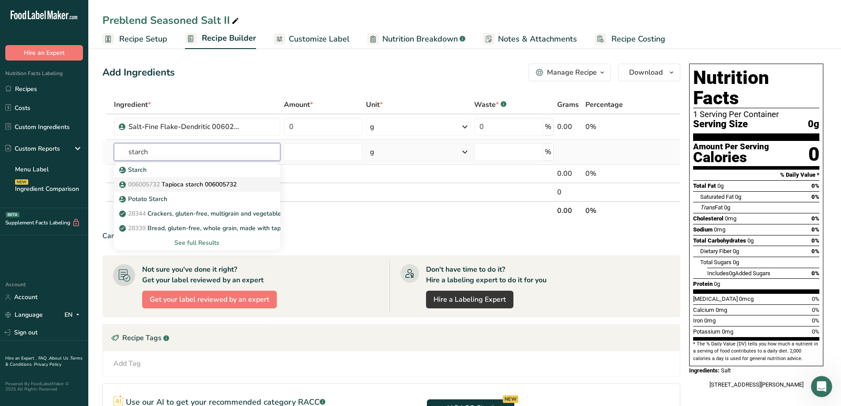
type input "starch"
click at [193, 186] on p "006005732 Tapioca starch 006005732" at bounding box center [179, 184] width 116 height 9
type input "Tapioca starch 006005732"
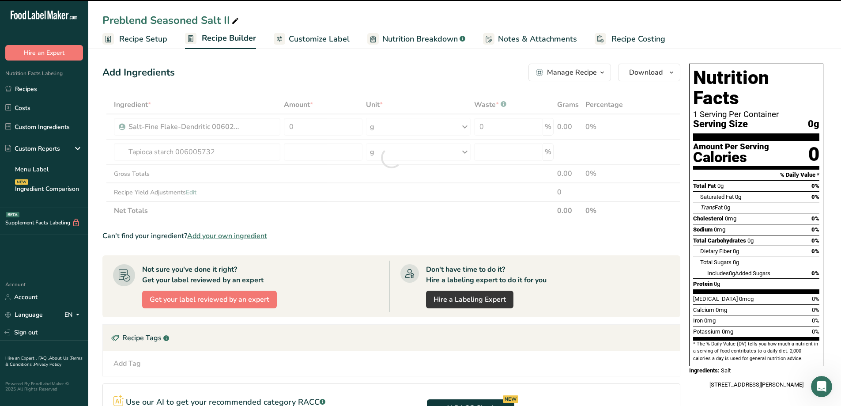
type input "0"
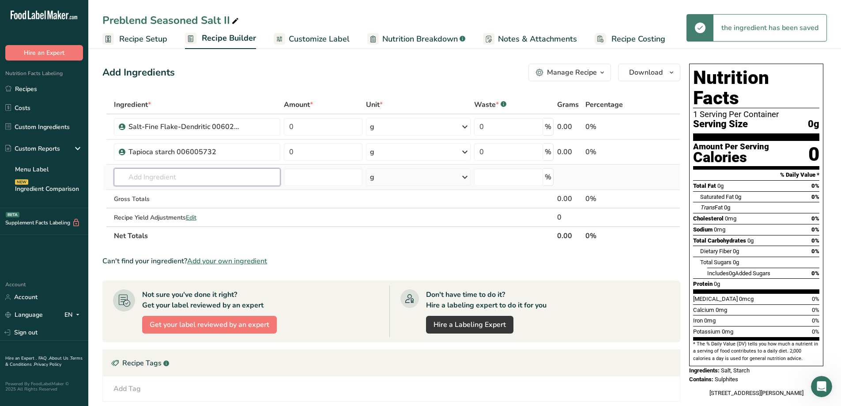
click at [172, 180] on input "text" at bounding box center [197, 177] width 166 height 18
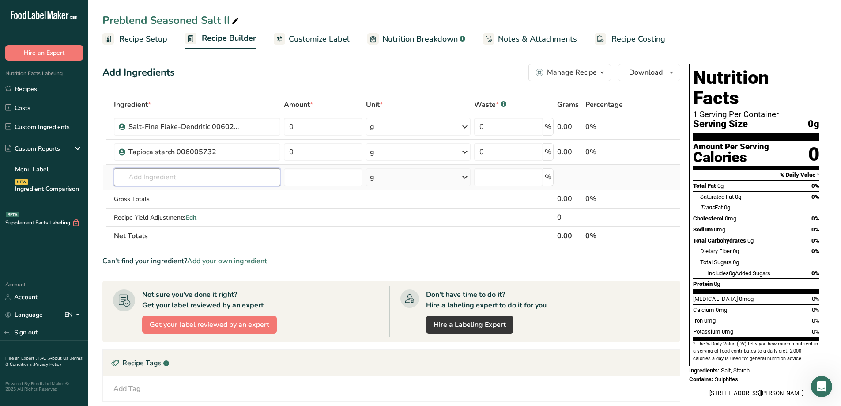
click at [212, 174] on input "text" at bounding box center [197, 177] width 166 height 18
drag, startPoint x: 167, startPoint y: 176, endPoint x: 111, endPoint y: 180, distance: 55.8
click at [111, 180] on tr "Tum Tumeric Extract Add your own ingredient g Weight Units g kg mg See more Vol…" at bounding box center [391, 177] width 577 height 25
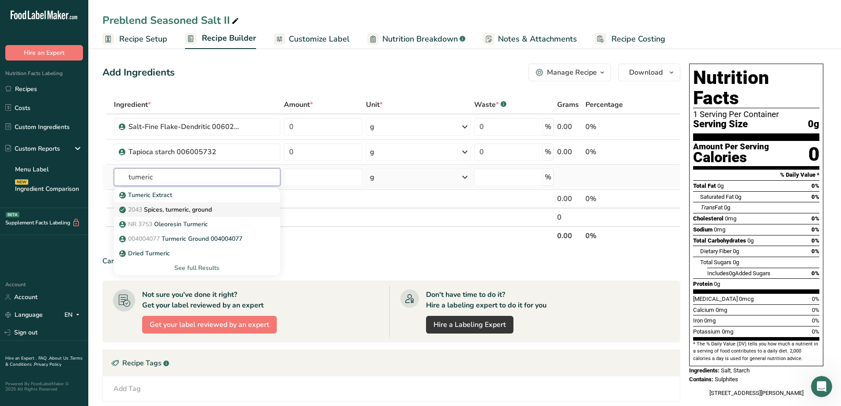
type input "tumeric"
click at [190, 208] on p "2043 Spices, turmeric, ground" at bounding box center [166, 209] width 91 height 9
type input "Spices, turmeric, ground"
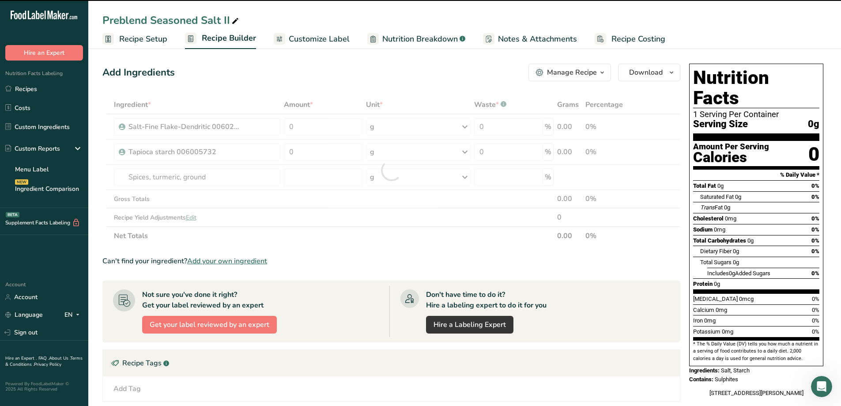
type input "0"
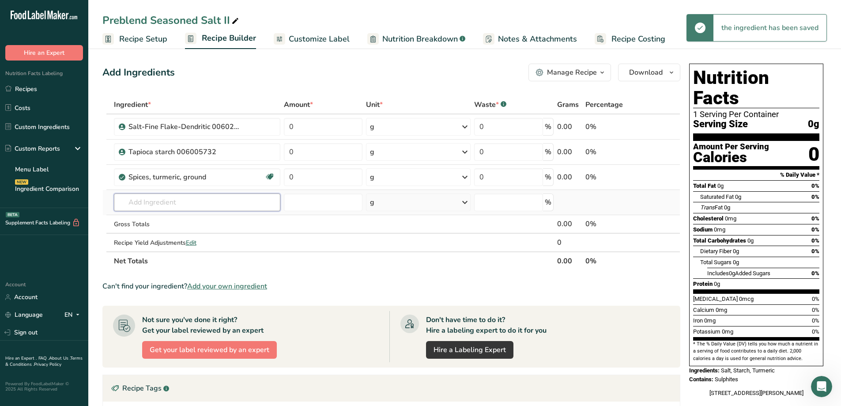
drag, startPoint x: 152, startPoint y: 181, endPoint x: 171, endPoint y: 199, distance: 25.6
click at [171, 200] on input "text" at bounding box center [197, 202] width 166 height 18
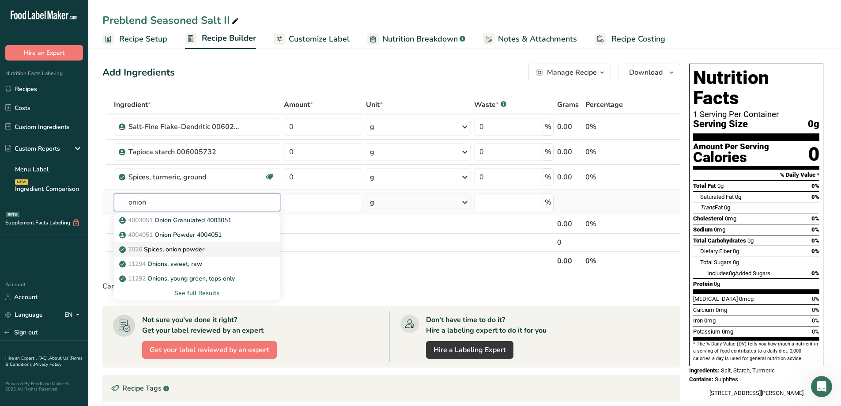
type input "onion"
click at [183, 248] on p "2026 Spices, onion powder" at bounding box center [162, 249] width 83 height 9
type input "Spices, onion powder"
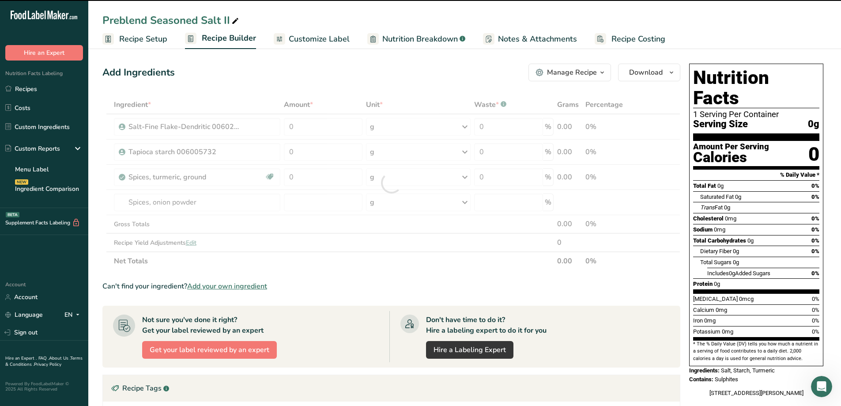
type input "0"
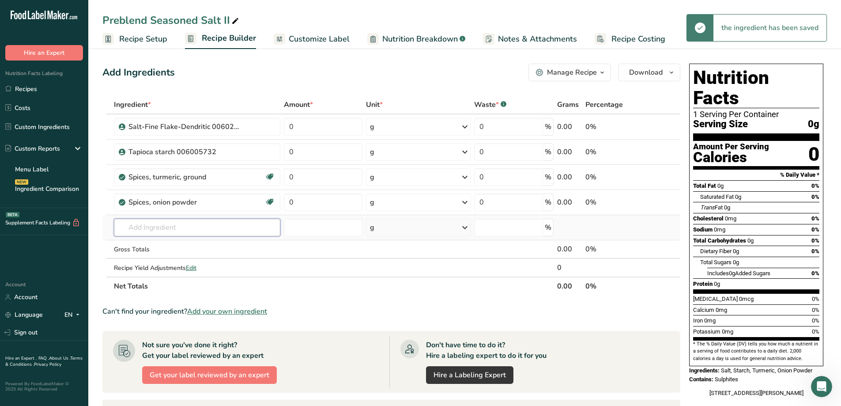
click at [161, 228] on input "text" at bounding box center [197, 228] width 166 height 18
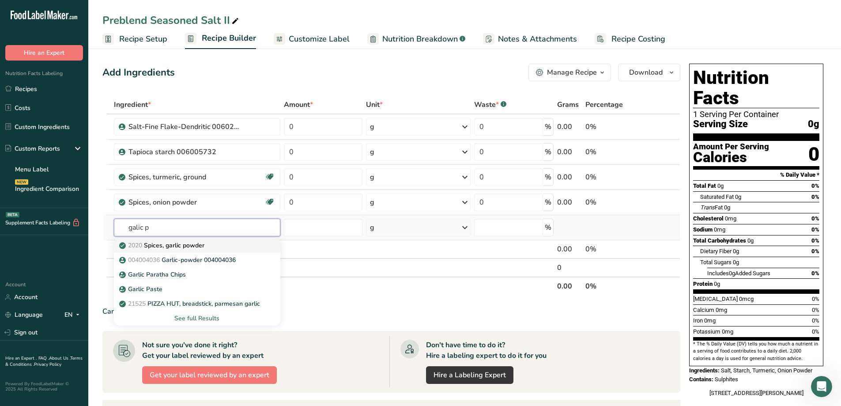
type input "galic p"
click at [206, 245] on div "2020 Spices, garlic powder" at bounding box center [190, 245] width 138 height 9
type input "Spices, garlic powder"
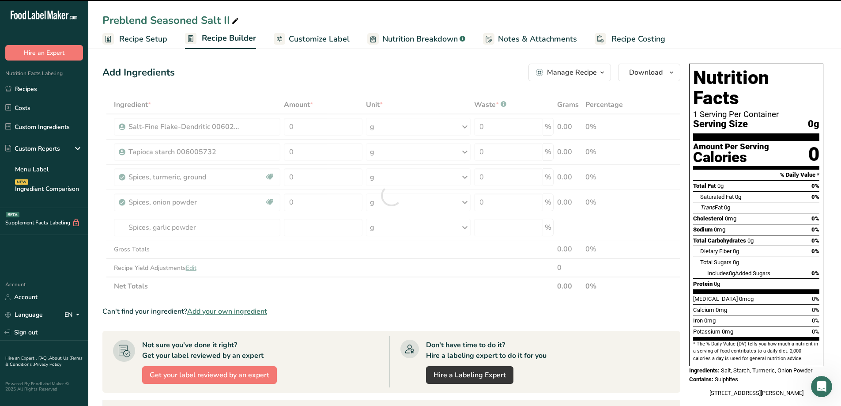
type input "0"
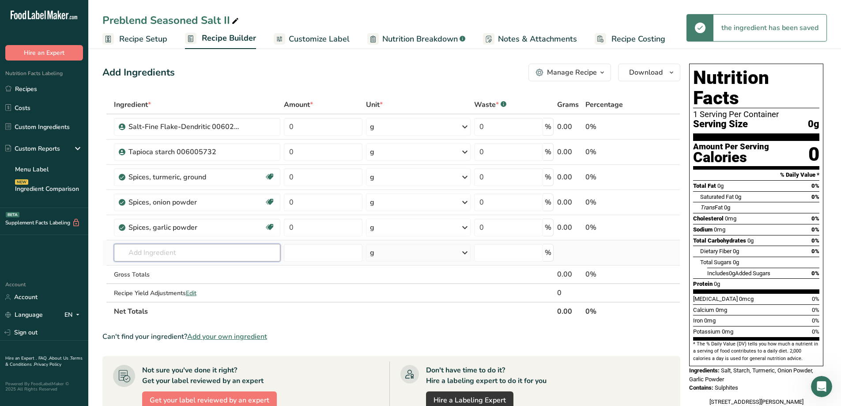
click at [169, 254] on input "text" at bounding box center [197, 253] width 166 height 18
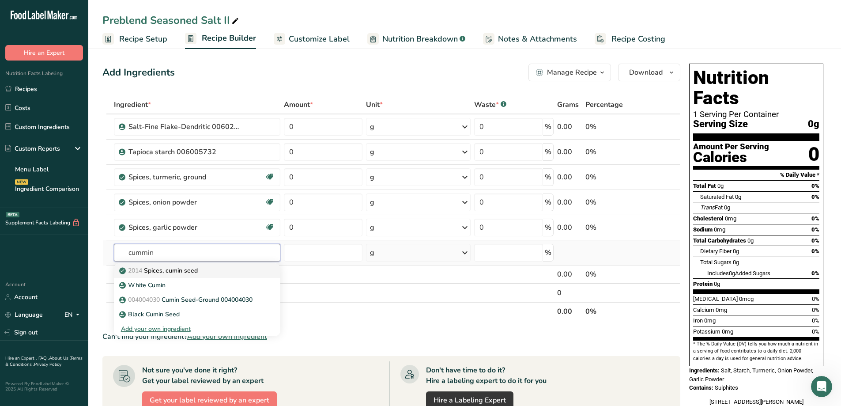
type input "cummin"
click at [197, 270] on p "2014 Spices, cumin seed" at bounding box center [159, 270] width 77 height 9
type input "Spices, cumin seed"
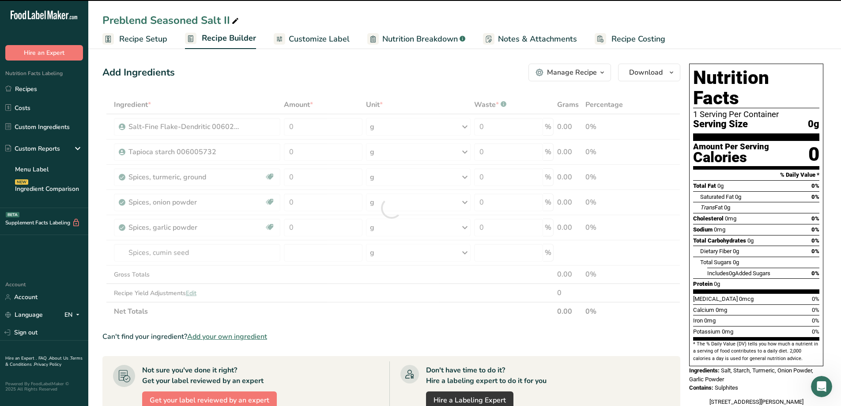
type input "0"
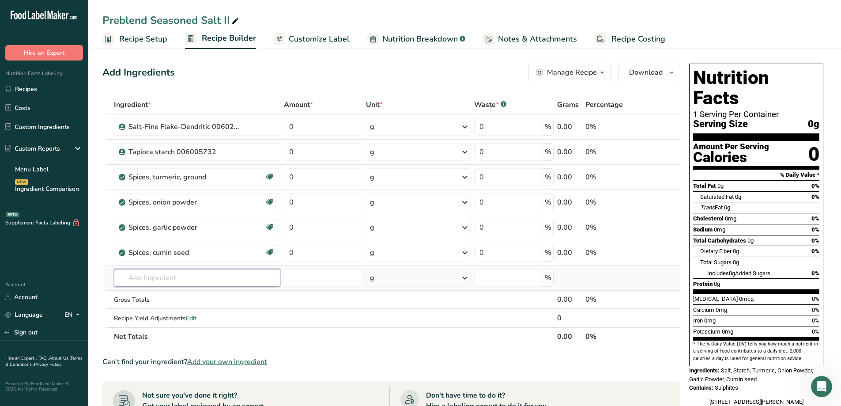
drag, startPoint x: 191, startPoint y: 282, endPoint x: 194, endPoint y: 277, distance: 5.7
click at [192, 281] on input "text" at bounding box center [197, 278] width 166 height 18
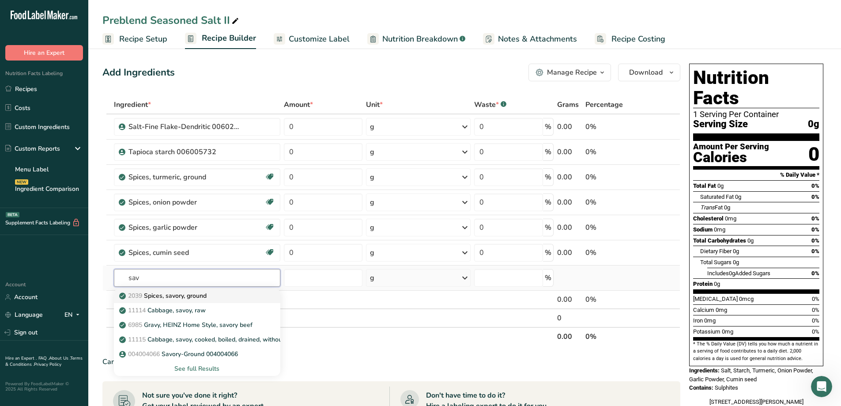
type input "sav"
click at [193, 294] on p "2039 Spices, savory, ground" at bounding box center [164, 295] width 86 height 9
type input "Spices, savory, ground"
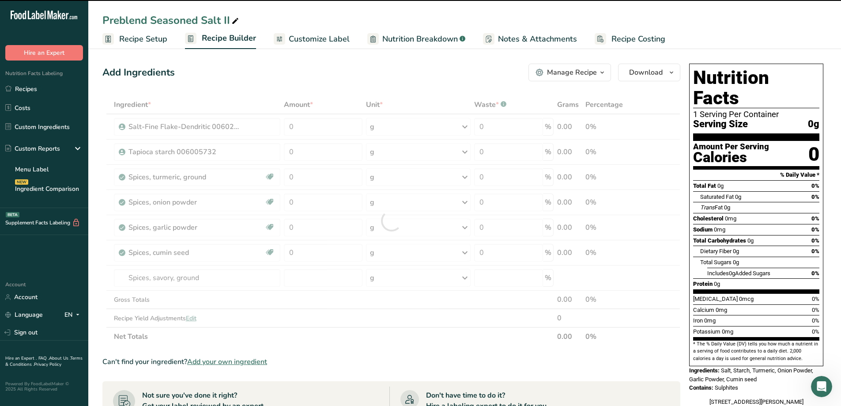
type input "0"
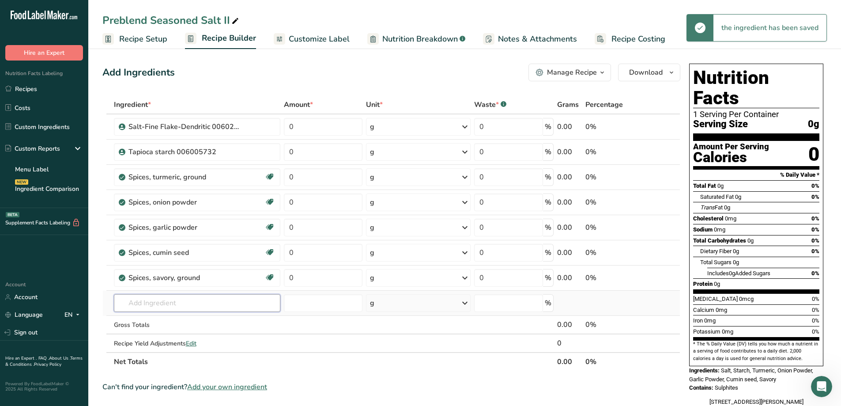
click at [167, 299] on input "text" at bounding box center [197, 303] width 166 height 18
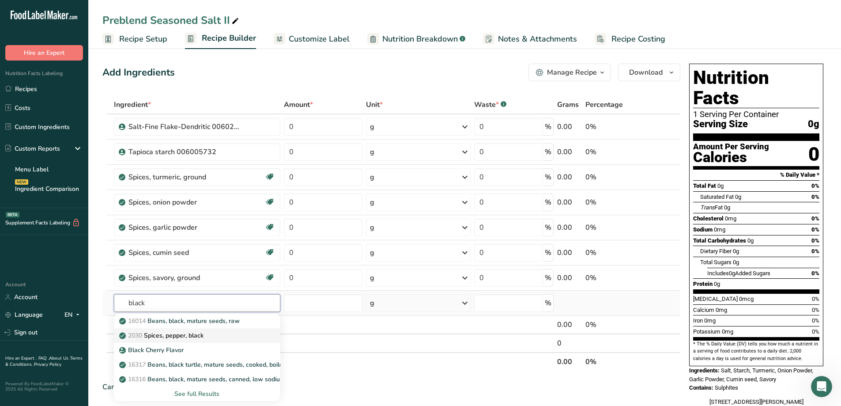
type input "black"
click at [167, 334] on p "2030 Spices, pepper, black" at bounding box center [162, 335] width 83 height 9
type input "Spices, pepper, black"
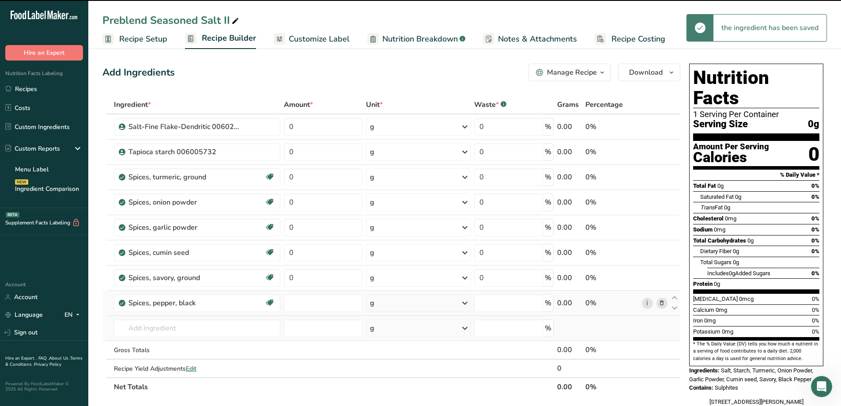
type input "0"
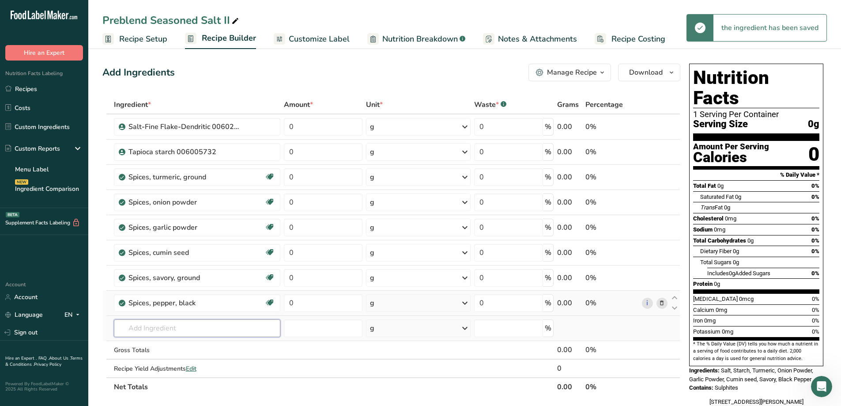
click at [177, 329] on input "text" at bounding box center [197, 328] width 166 height 18
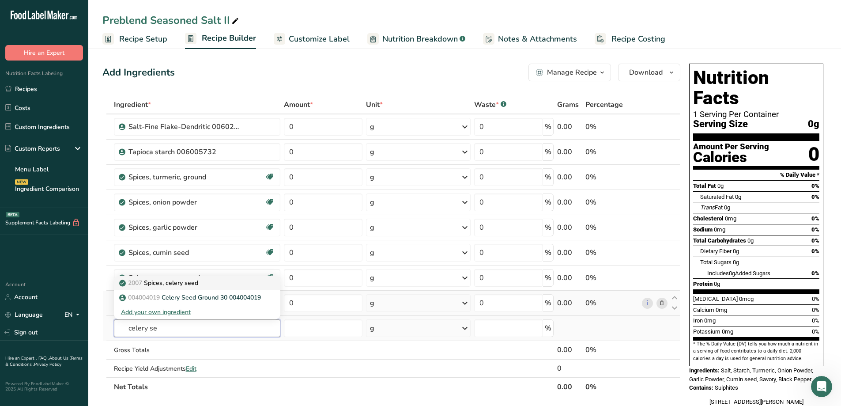
type input "celery se"
click at [198, 286] on p "2007 Spices, celery seed" at bounding box center [159, 282] width 77 height 9
type input "Spices, celery seed"
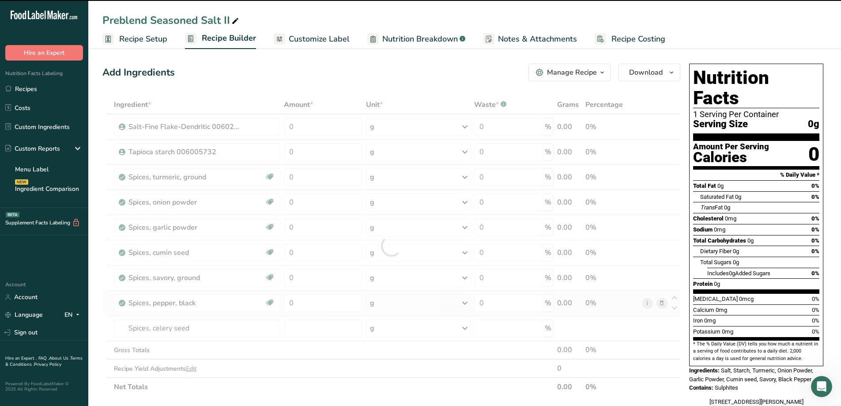
type input "0"
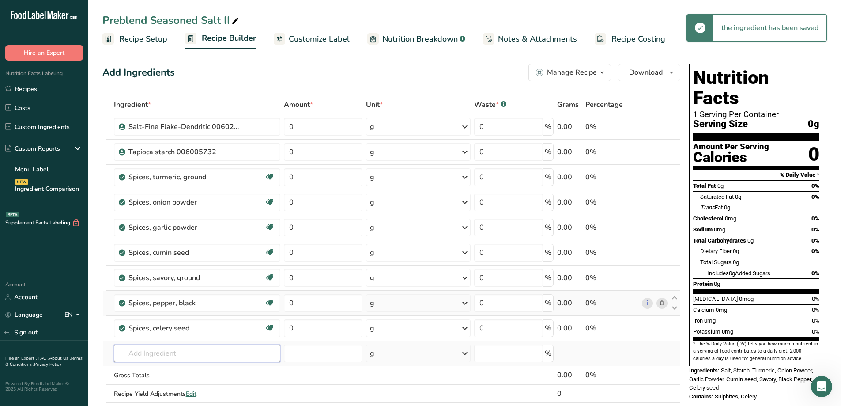
click at [162, 355] on input "text" at bounding box center [197, 353] width 166 height 18
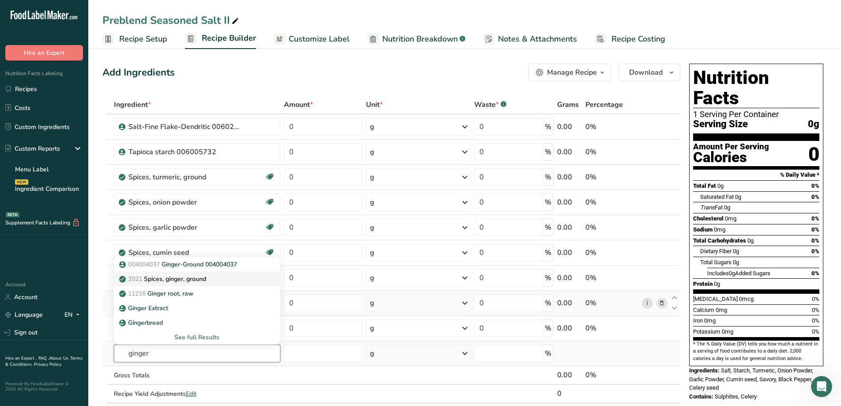
type input "ginger"
click at [211, 278] on div "2021 Spices, ginger, ground" at bounding box center [190, 278] width 138 height 9
type input "Spices, ginger, ground"
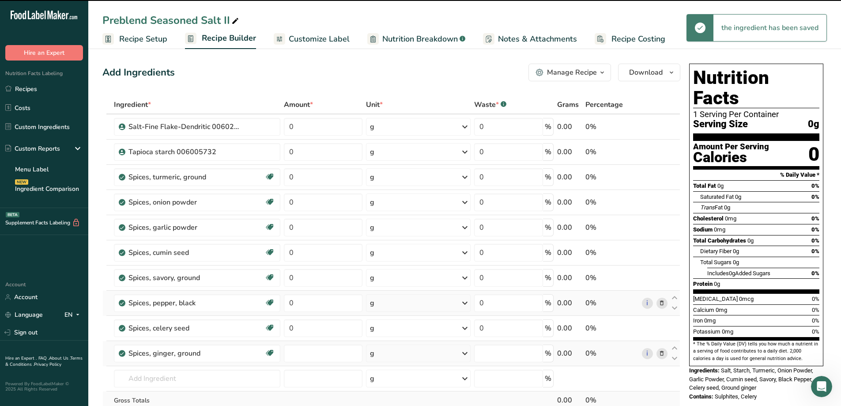
type input "0"
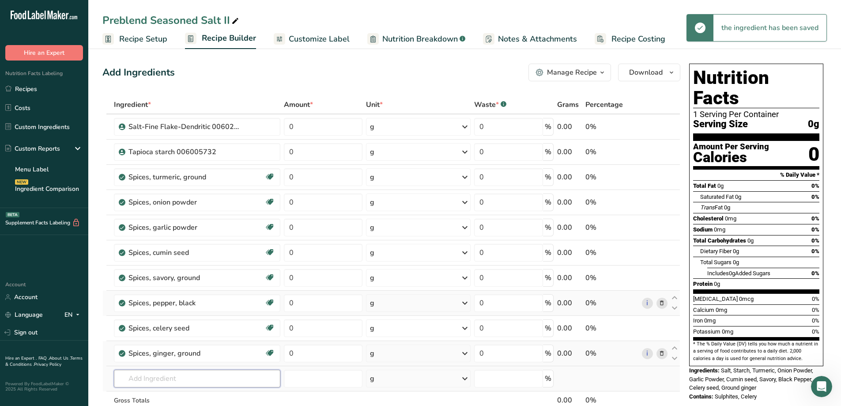
click at [187, 381] on input "text" at bounding box center [197, 379] width 166 height 18
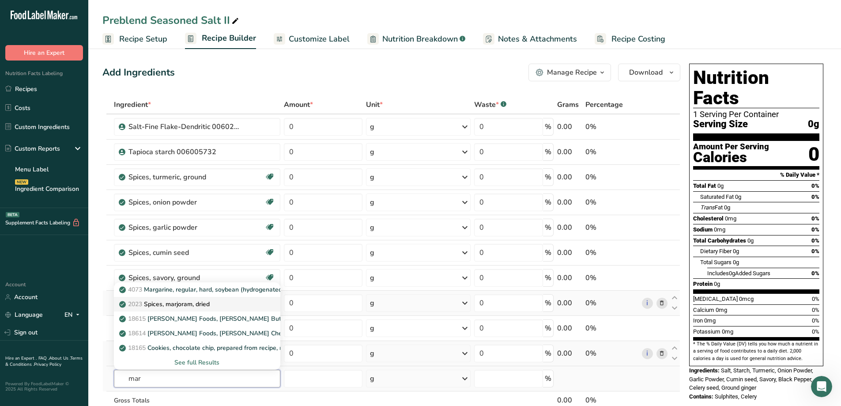
type input "mar"
click at [208, 309] on link "2023 Spices, marjoram, dried" at bounding box center [197, 304] width 166 height 15
type input "Spices, marjoram, dried"
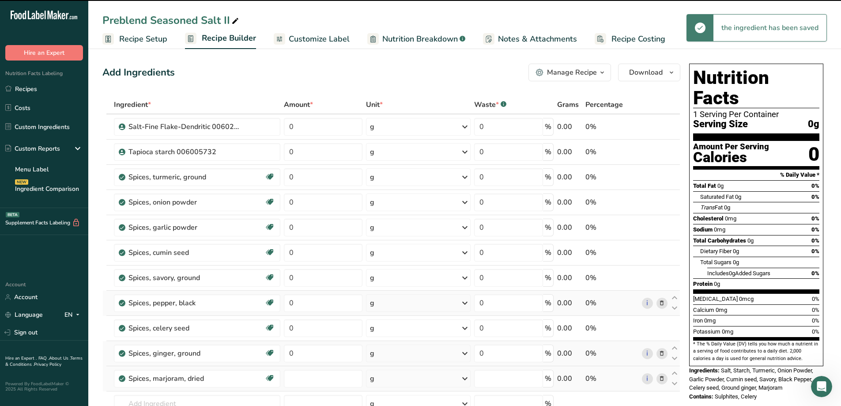
type input "0"
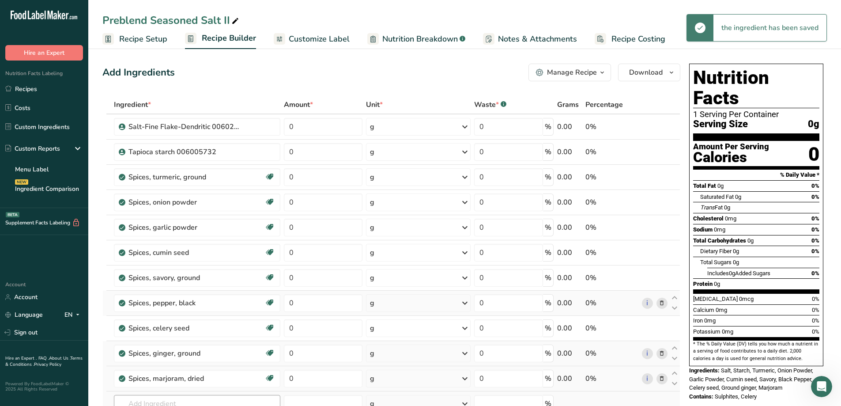
scroll to position [88, 0]
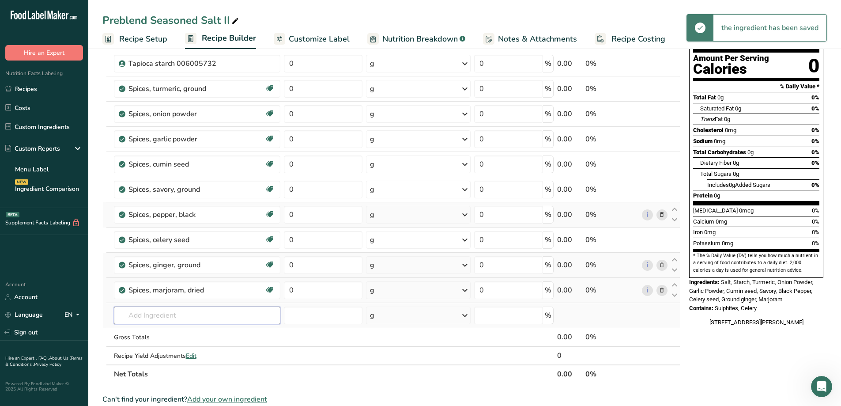
click at [166, 311] on input "text" at bounding box center [197, 315] width 166 height 18
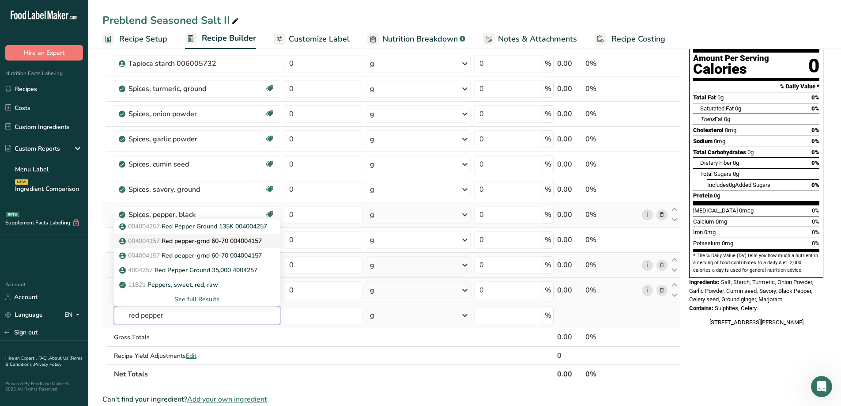
type input "red pepper"
click at [223, 241] on p "004004157 Red pepper-grnd 60-70 004004157" at bounding box center [191, 240] width 141 height 9
type input "Red pepper-grnd 60-70 004004157"
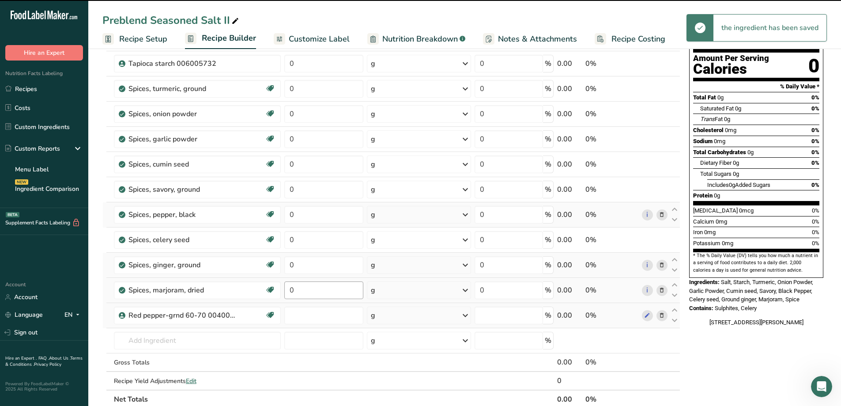
type input "0"
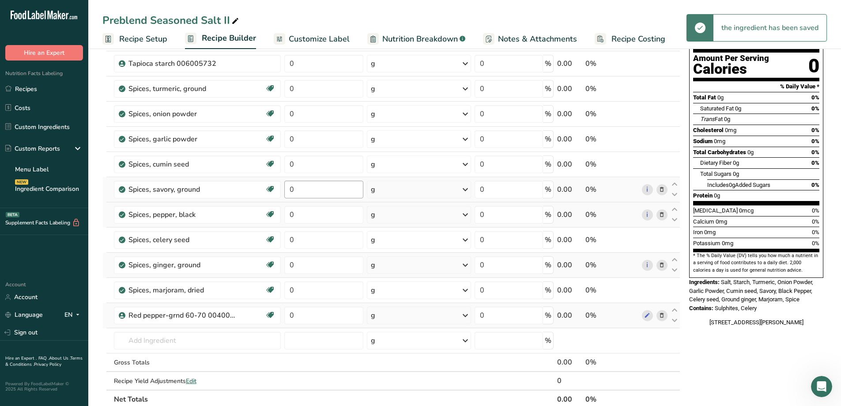
scroll to position [0, 0]
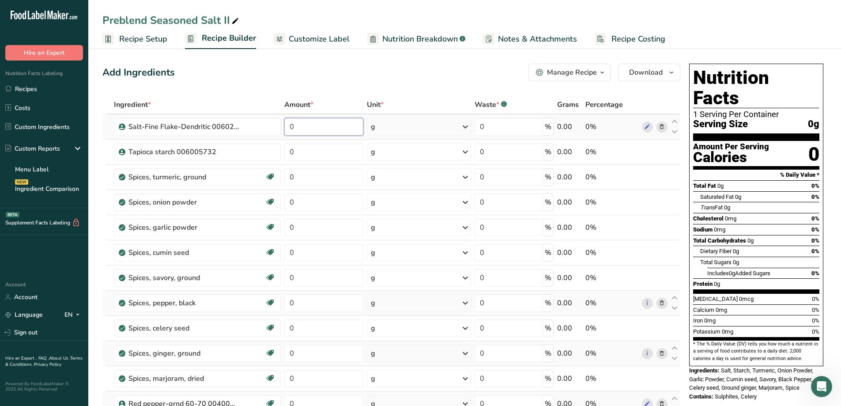
click at [309, 130] on input "0" at bounding box center [323, 127] width 79 height 18
type input "29.883"
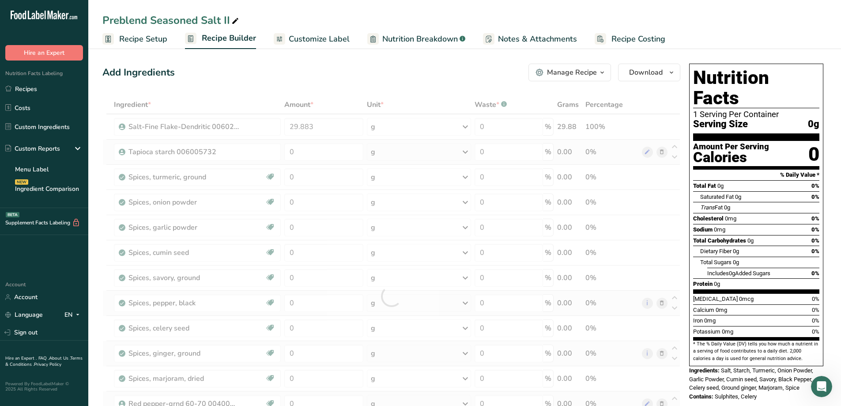
click at [317, 164] on div "Ingredient * Amount * Unit * Waste * .a-a{fill:#347362;}.b-a{fill:#fff;} Grams …" at bounding box center [391, 295] width 578 height 401
click at [318, 151] on div at bounding box center [391, 295] width 578 height 401
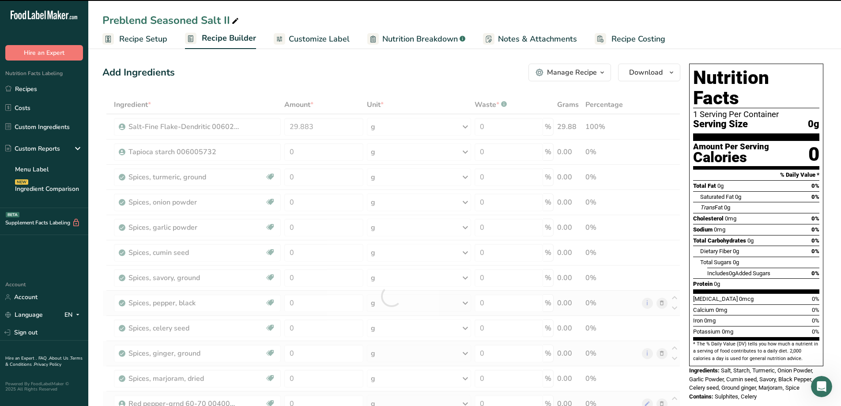
click at [315, 149] on div at bounding box center [391, 295] width 578 height 401
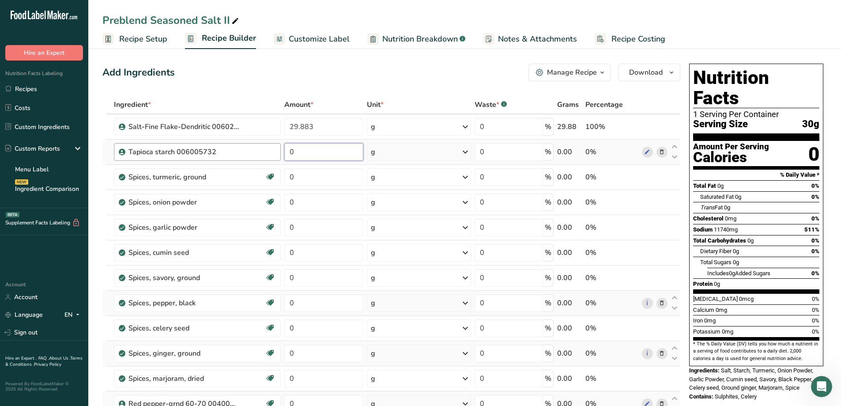
drag, startPoint x: 313, startPoint y: 151, endPoint x: 276, endPoint y: 160, distance: 38.8
click at [276, 160] on tr "Tapioca starch 006005732 0 g Weight Units g kg mg See more Volume Units l Volum…" at bounding box center [391, 152] width 577 height 25
type input "20.918"
click at [317, 179] on div "Ingredient * Amount * Unit * Waste * .a-a{fill:#347362;}.b-a{fill:#fff;} Grams …" at bounding box center [391, 295] width 578 height 401
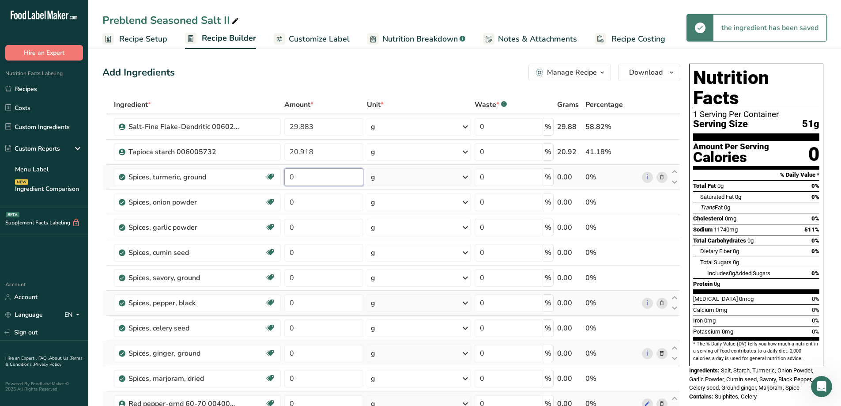
drag, startPoint x: 307, startPoint y: 181, endPoint x: 283, endPoint y: 183, distance: 23.9
click at [283, 183] on td "0" at bounding box center [324, 177] width 82 height 25
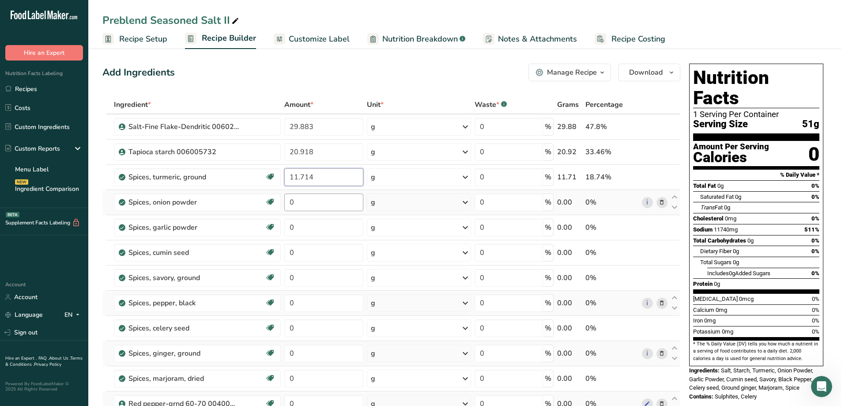
type input "11.714"
click at [321, 202] on div "Ingredient * Amount * Unit * Waste * .a-a{fill:#347362;}.b-a{fill:#fff;} Grams …" at bounding box center [391, 295] width 578 height 401
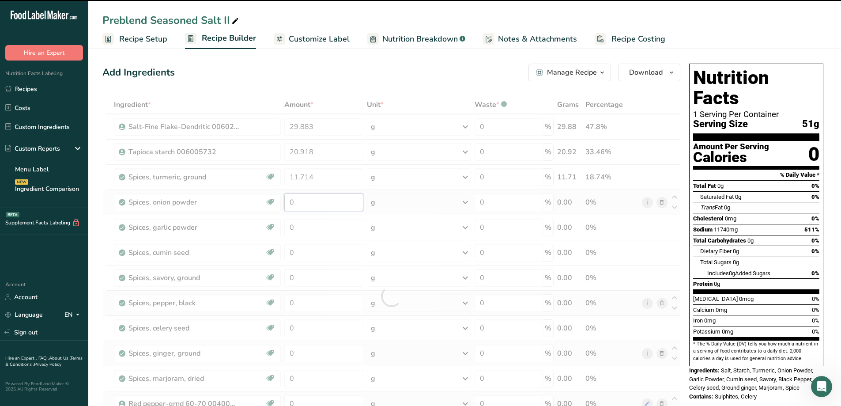
click at [285, 205] on input "0" at bounding box center [323, 202] width 79 height 18
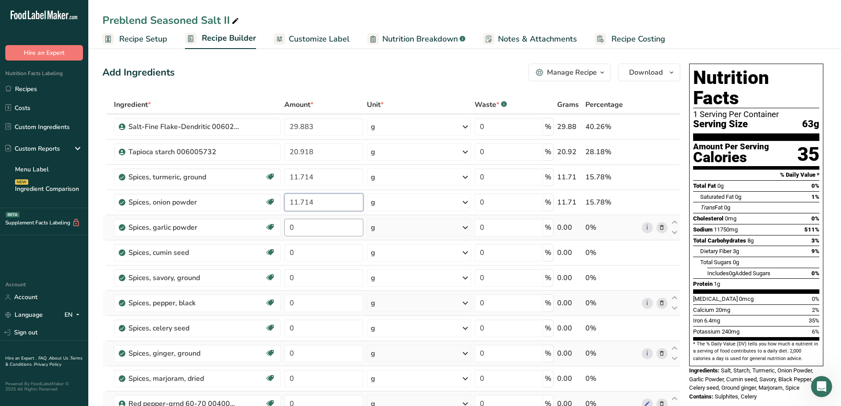
type input "11.714"
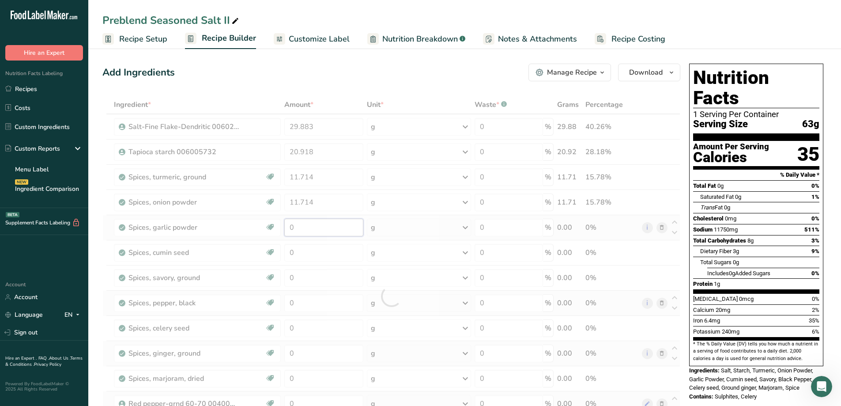
click at [314, 233] on div "Ingredient * Amount * Unit * Waste * .a-a{fill:#347362;}.b-a{fill:#fff;} Grams …" at bounding box center [391, 295] width 578 height 401
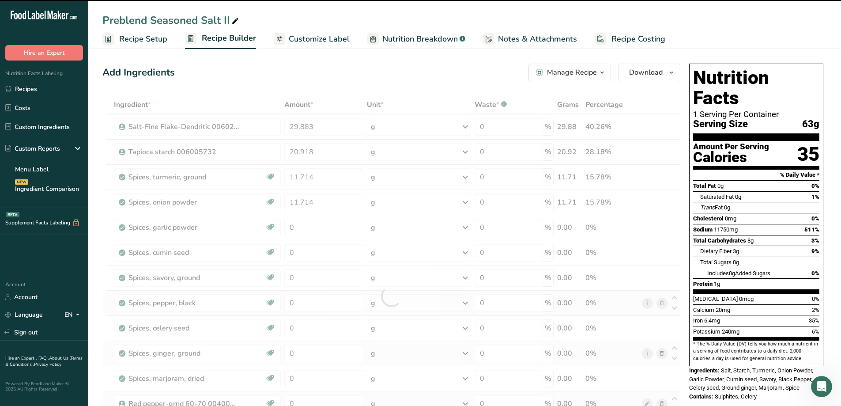
drag, startPoint x: 306, startPoint y: 226, endPoint x: 301, endPoint y: 227, distance: 4.5
click at [301, 227] on div at bounding box center [391, 295] width 578 height 401
click at [317, 227] on input "0" at bounding box center [323, 228] width 79 height 18
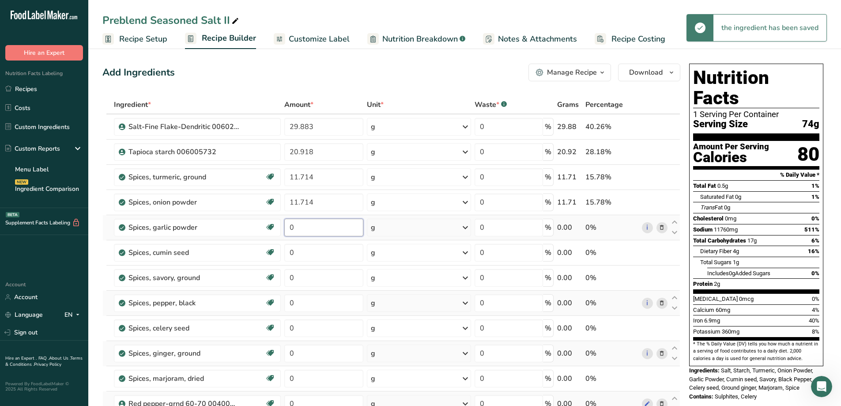
click at [286, 235] on input "0" at bounding box center [323, 228] width 79 height 18
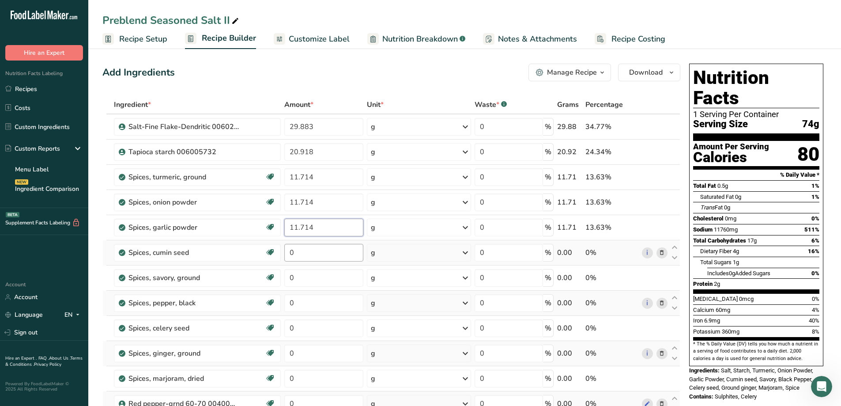
type input "11.714"
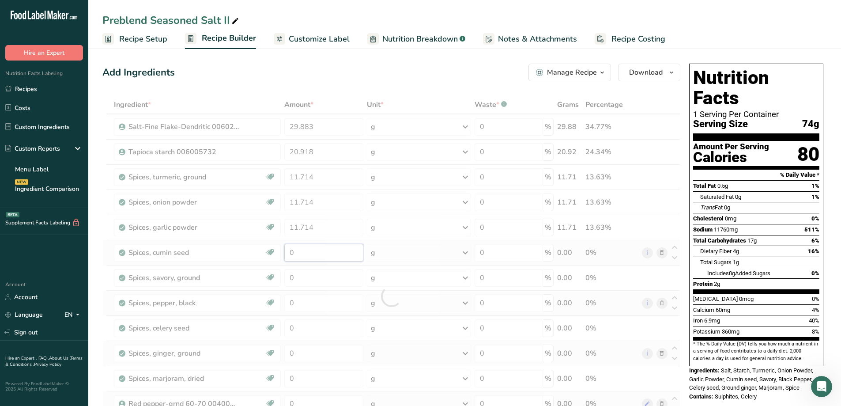
click at [311, 250] on div "Ingredient * Amount * Unit * Waste * .a-a{fill:#347362;}.b-a{fill:#fff;} Grams …" at bounding box center [391, 295] width 578 height 401
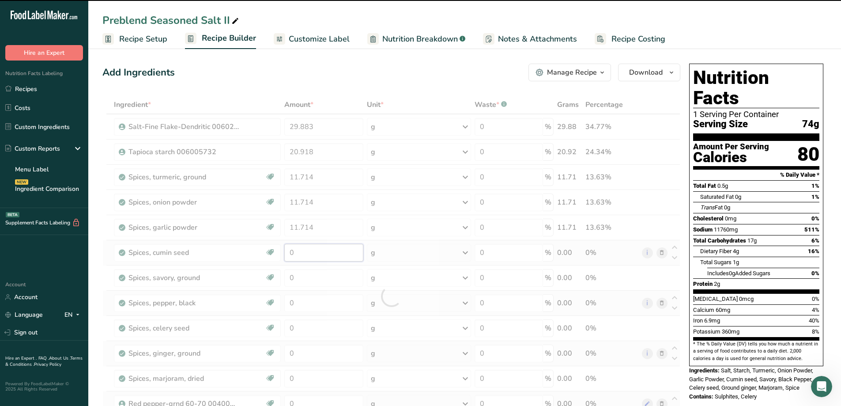
click at [314, 253] on input "0" at bounding box center [323, 253] width 79 height 18
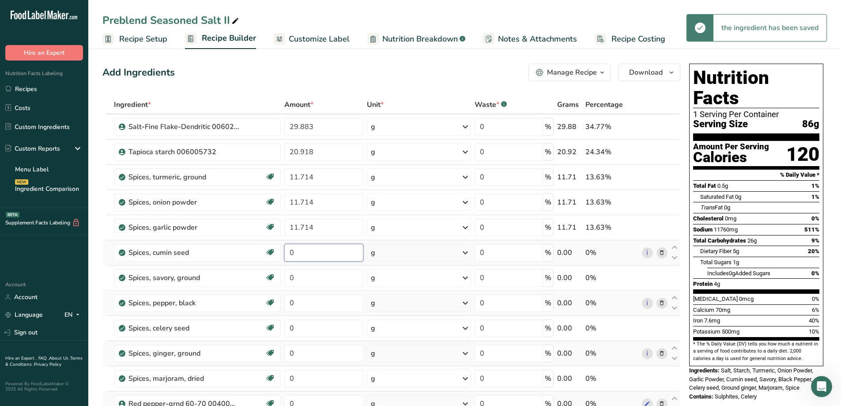
drag, startPoint x: 305, startPoint y: 253, endPoint x: 282, endPoint y: 263, distance: 24.9
click at [282, 263] on tr "Spices, cumin seed Dairy free Gluten free Vegan Vegetarian Soy free 0 g Portion…" at bounding box center [391, 252] width 577 height 25
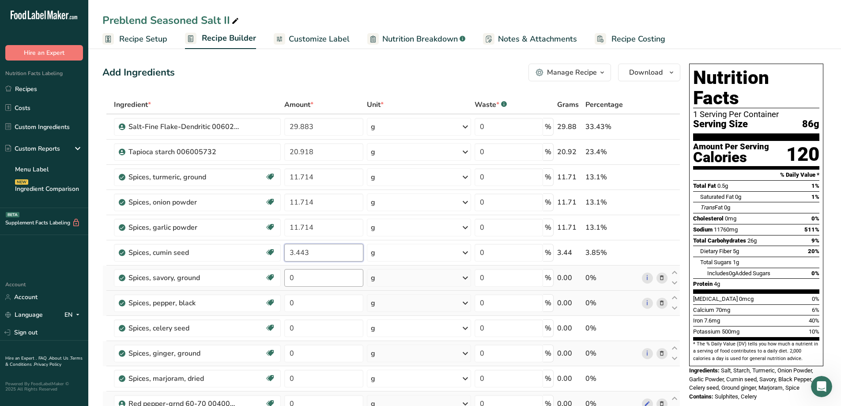
type input "3.443"
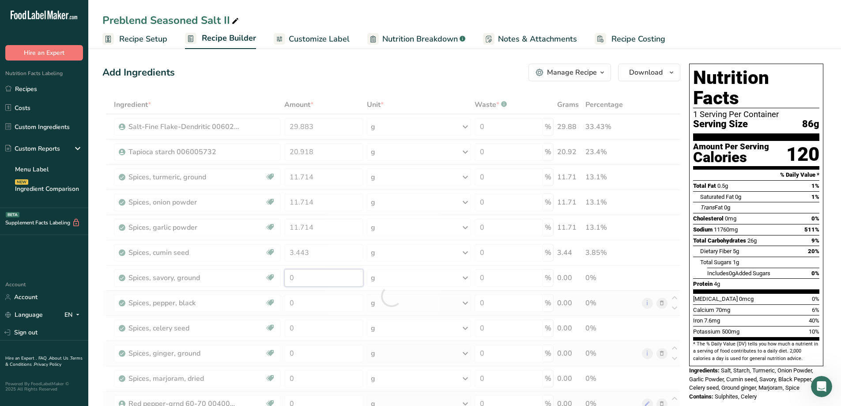
click at [323, 276] on div "Ingredient * Amount * Unit * Waste * .a-a{fill:#347362;}.b-a{fill:#fff;} Grams …" at bounding box center [391, 295] width 578 height 401
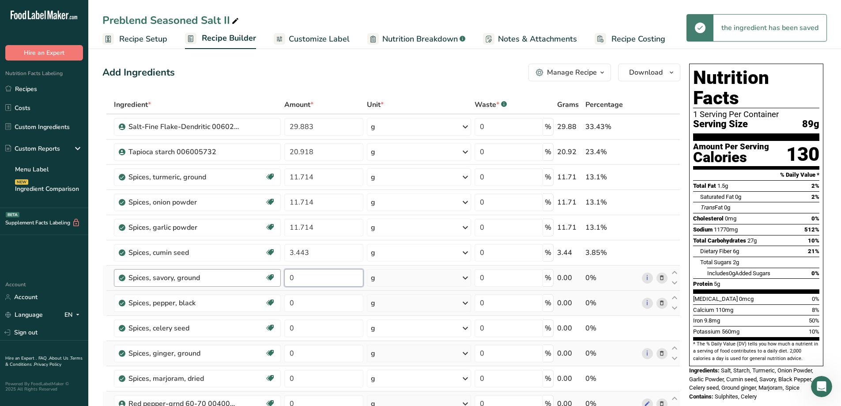
click at [276, 276] on tr "Spices, savory, ground [MEDICAL_DATA] Effect Dairy free Gluten free Vegan Veget…" at bounding box center [391, 277] width 577 height 25
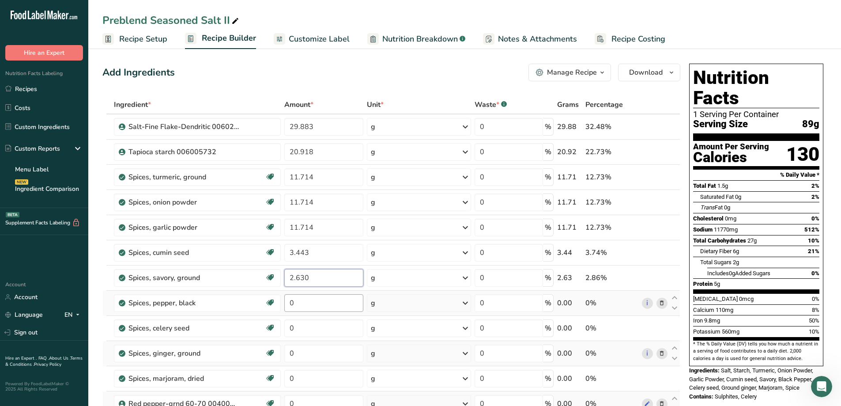
type input "2.630"
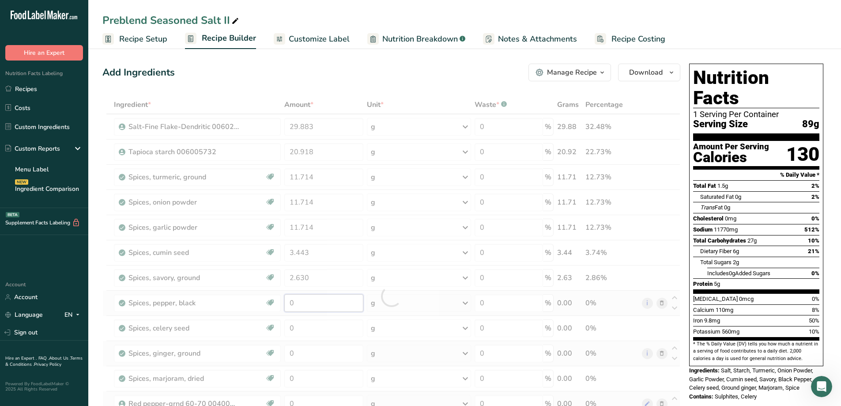
click at [310, 303] on div "Ingredient * Amount * Unit * Waste * .a-a{fill:#347362;}.b-a{fill:#fff;} Grams …" at bounding box center [391, 295] width 578 height 401
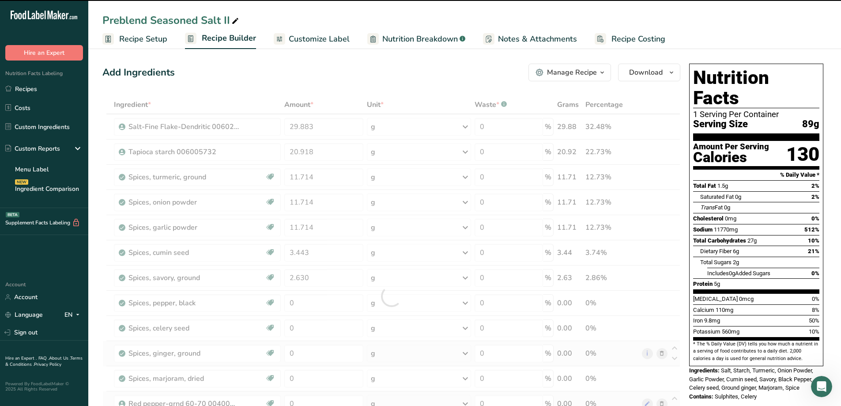
click at [289, 303] on div at bounding box center [391, 295] width 578 height 401
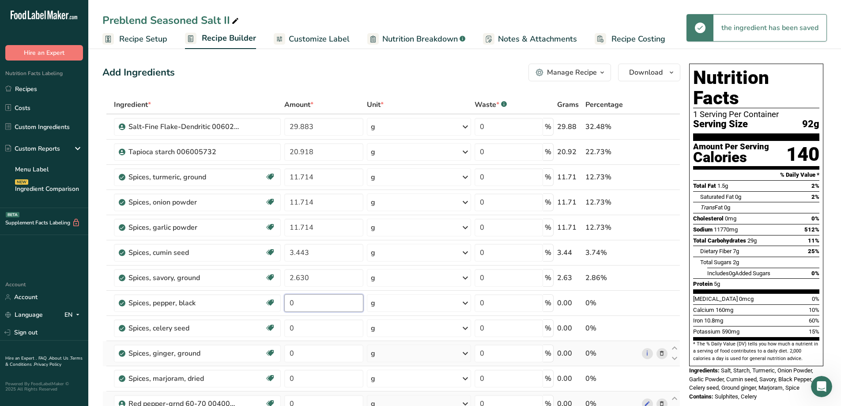
click at [282, 304] on tr "Spices, pepper, black Source of Antioxidants Dairy free Gluten free Vegan Veget…" at bounding box center [391, 303] width 577 height 25
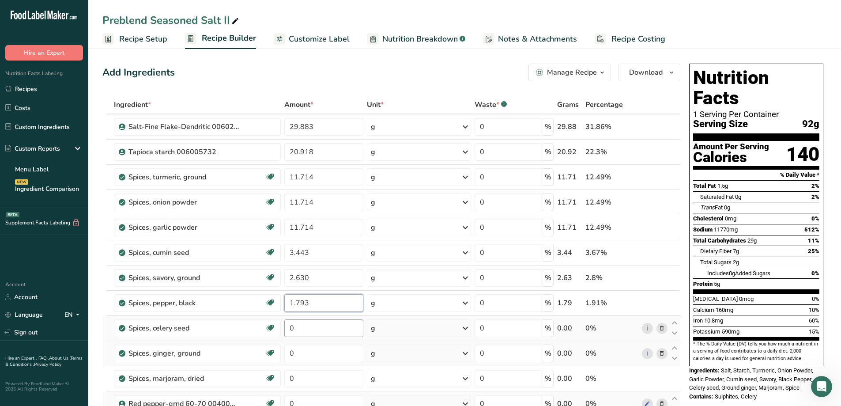
type input "1.793"
click at [342, 325] on div "Ingredient * Amount * Unit * Waste * .a-a{fill:#347362;}.b-a{fill:#fff;} Grams …" at bounding box center [391, 295] width 578 height 401
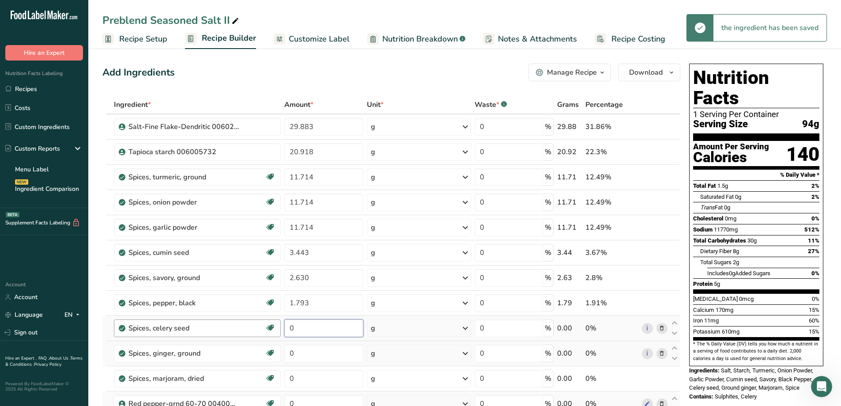
drag, startPoint x: 311, startPoint y: 326, endPoint x: 279, endPoint y: 329, distance: 32.3
click at [279, 329] on tr "Spices, celery seed Source of Antioxidants Dairy free Gluten free Vegan Vegetar…" at bounding box center [391, 328] width 577 height 25
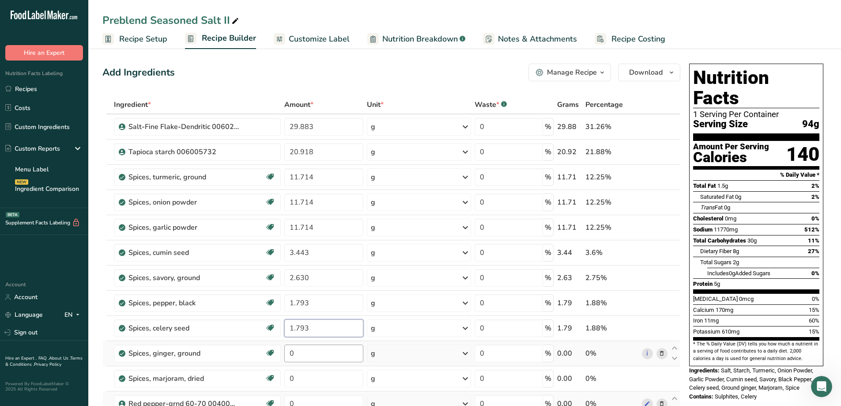
type input "1.793"
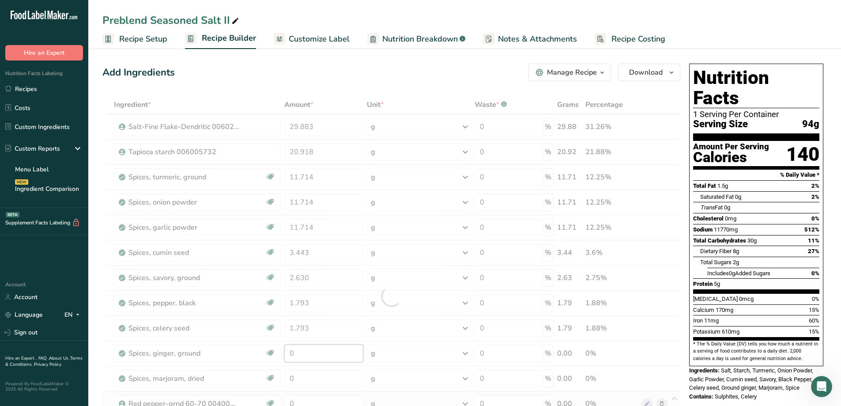
click at [312, 356] on div "Ingredient * Amount * Unit * Waste * .a-a{fill:#347362;}.b-a{fill:#fff;} Grams …" at bounding box center [391, 295] width 578 height 401
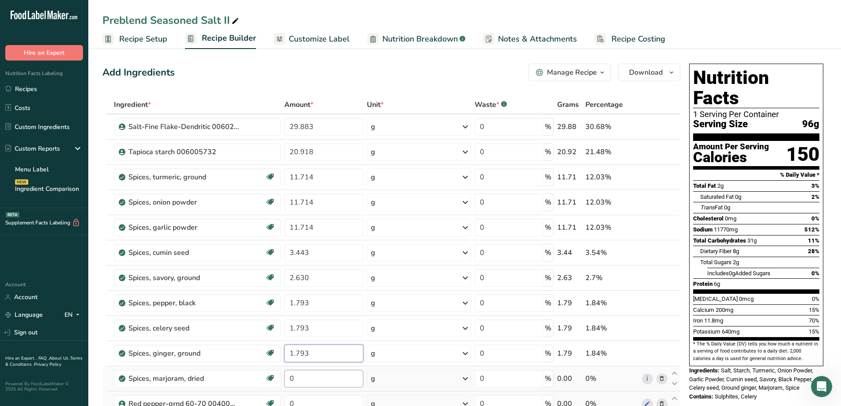
type input "1.793"
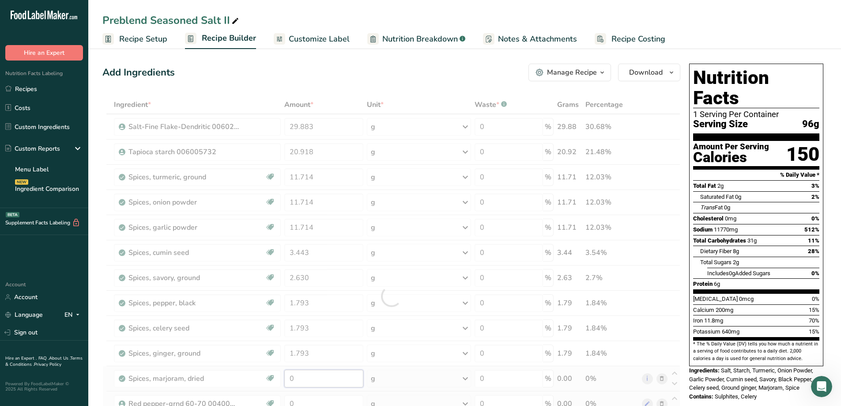
click at [318, 377] on div "Ingredient * Amount * Unit * Waste * .a-a{fill:#347362;}.b-a{fill:#fff;} Grams …" at bounding box center [391, 295] width 578 height 401
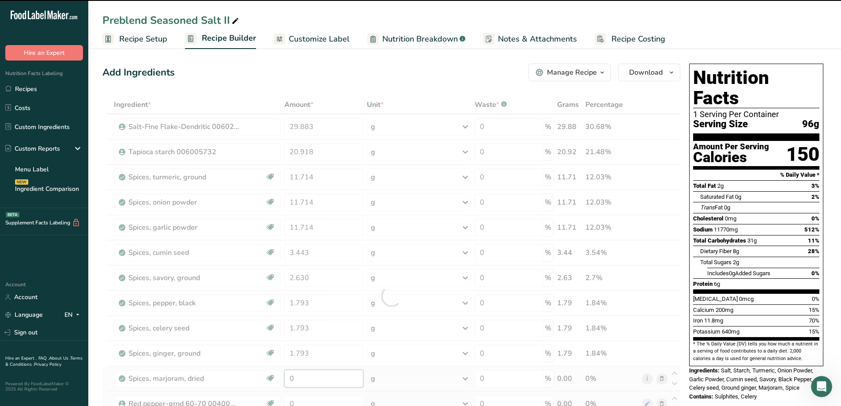
click at [301, 379] on input "0" at bounding box center [323, 379] width 79 height 18
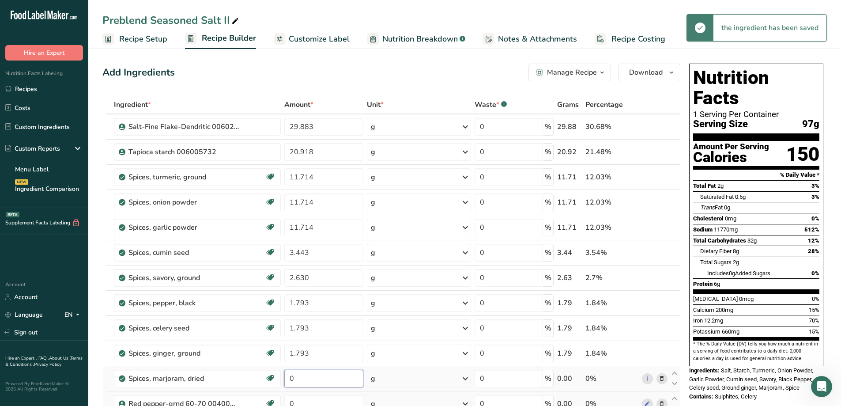
drag, startPoint x: 302, startPoint y: 378, endPoint x: 284, endPoint y: 383, distance: 18.6
click at [284, 383] on input "0" at bounding box center [323, 379] width 79 height 18
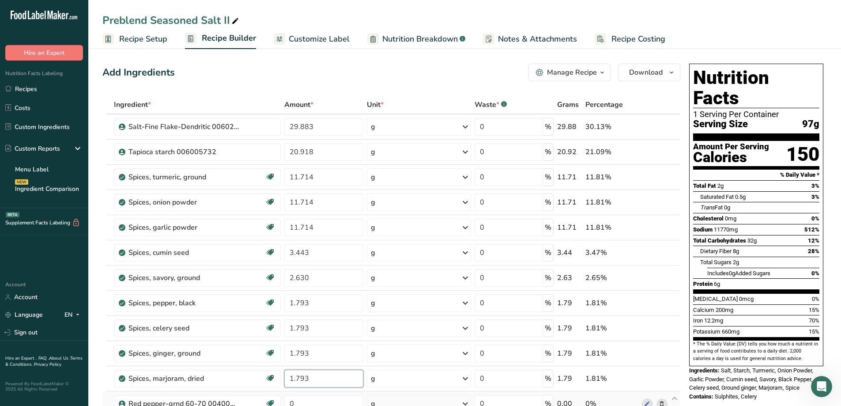
scroll to position [177, 0]
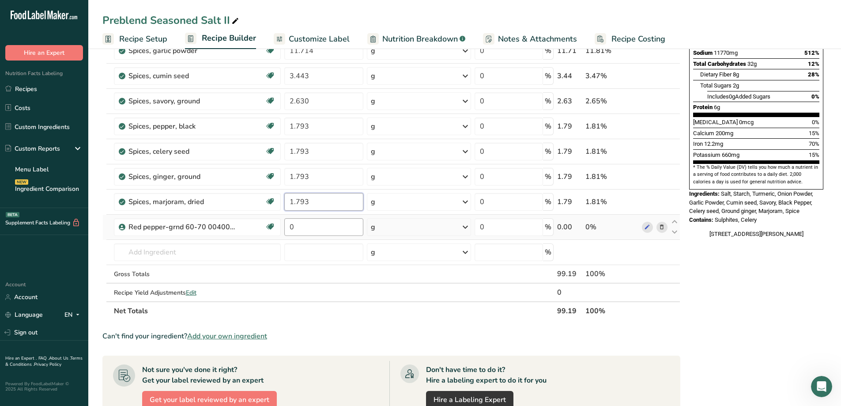
type input "1.793"
click at [309, 225] on div "Ingredient * Amount * Unit * Waste * .a-a{fill:#347362;}.b-a{fill:#fff;} Grams …" at bounding box center [391, 119] width 578 height 401
type input "0.813"
click at [476, 318] on div "Ingredient * Amount * Unit * Waste * .a-a{fill:#347362;}.b-a{fill:#fff;} Grams …" at bounding box center [391, 119] width 578 height 401
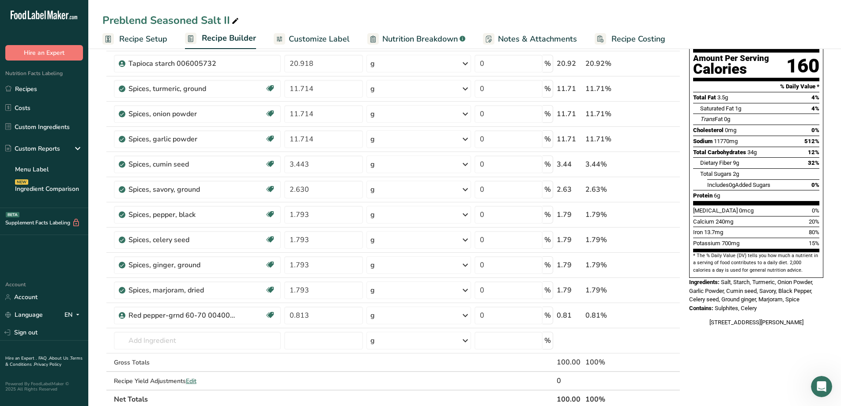
scroll to position [0, 0]
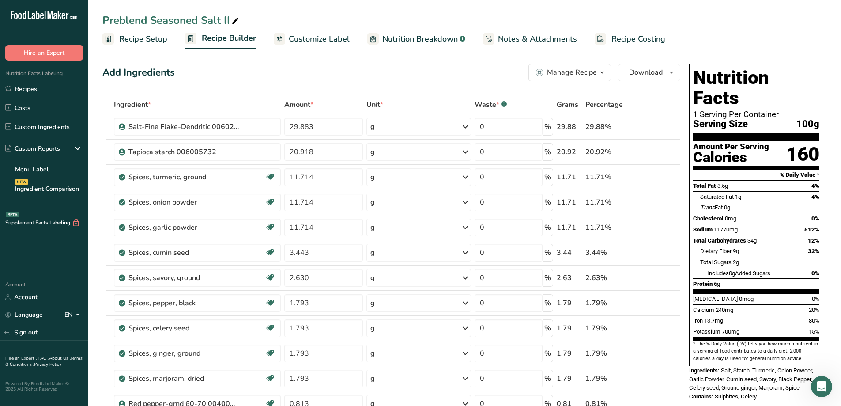
click at [606, 71] on icon "button" at bounding box center [602, 72] width 7 height 11
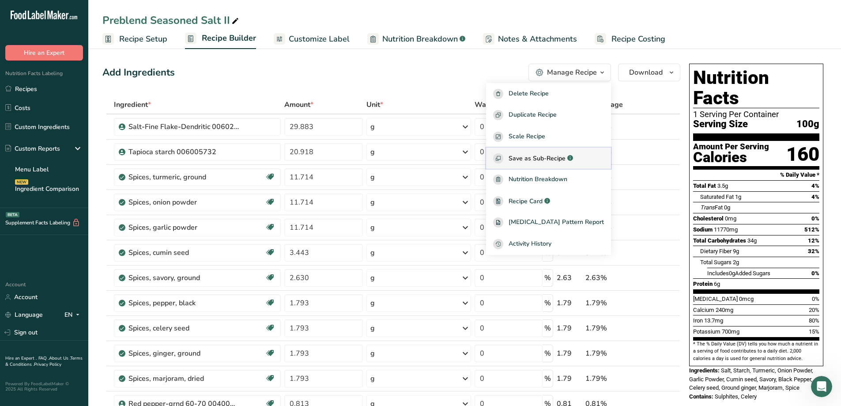
click at [547, 159] on span "Save as Sub-Recipe" at bounding box center [537, 158] width 57 height 9
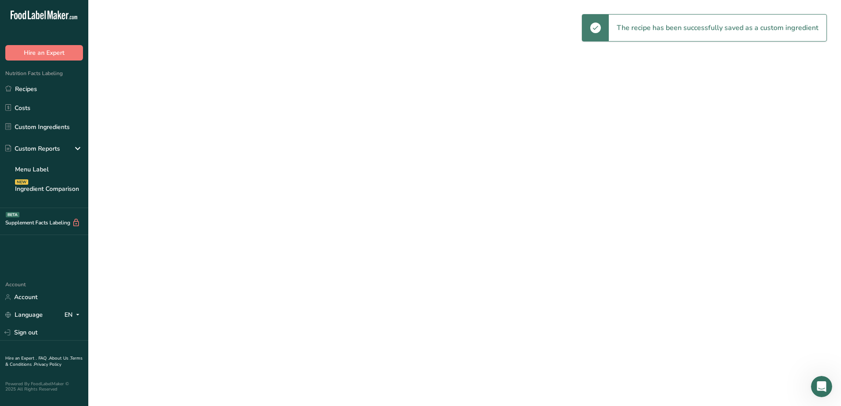
select select "30"
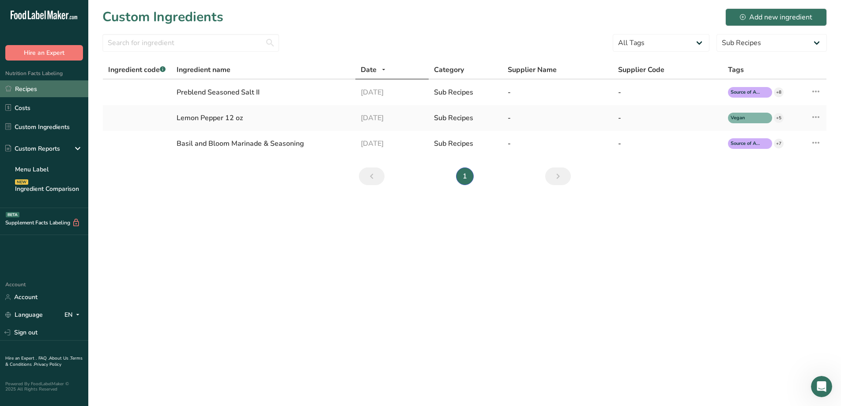
click at [36, 86] on link "Recipes" at bounding box center [44, 88] width 88 height 17
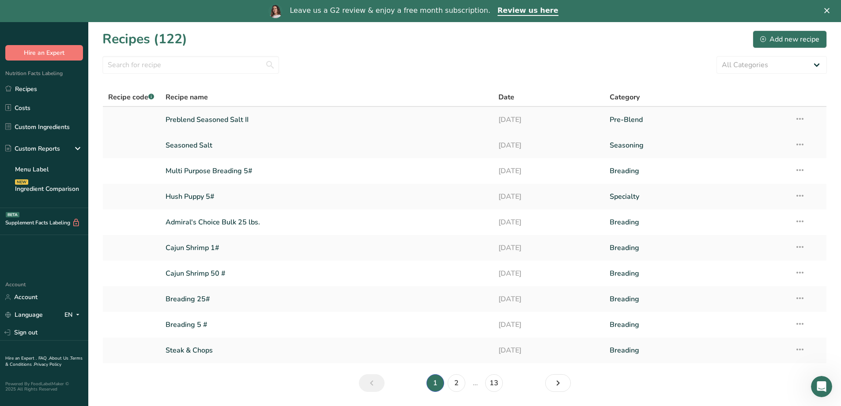
click at [228, 119] on link "Preblend Seasoned Salt II" at bounding box center [327, 119] width 323 height 19
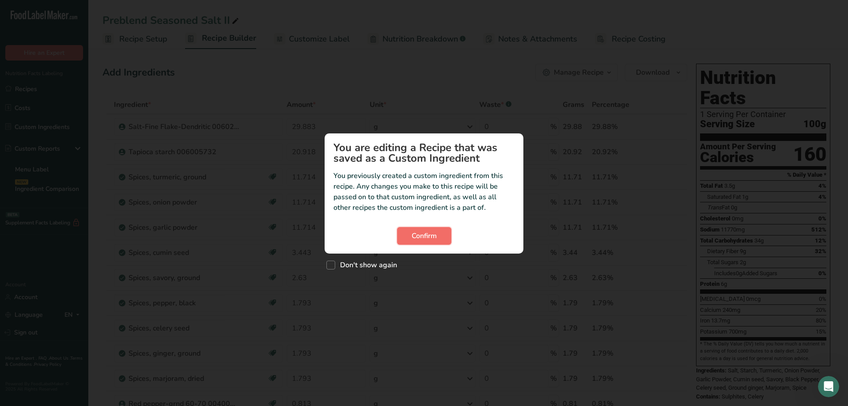
click at [442, 236] on button "Confirm" at bounding box center [424, 236] width 54 height 18
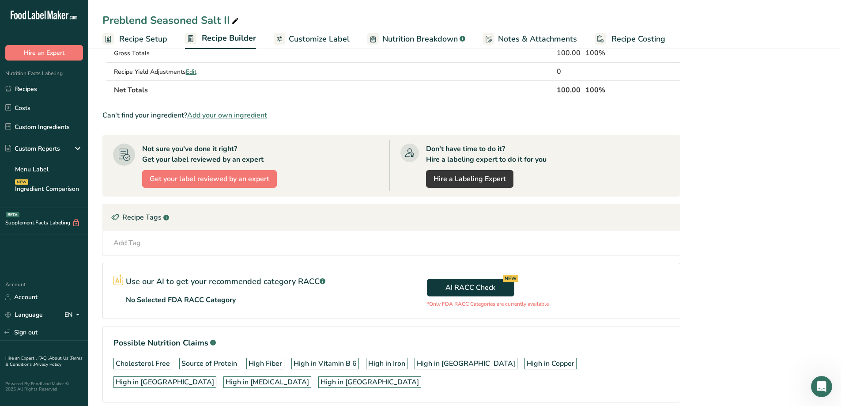
scroll to position [436, 0]
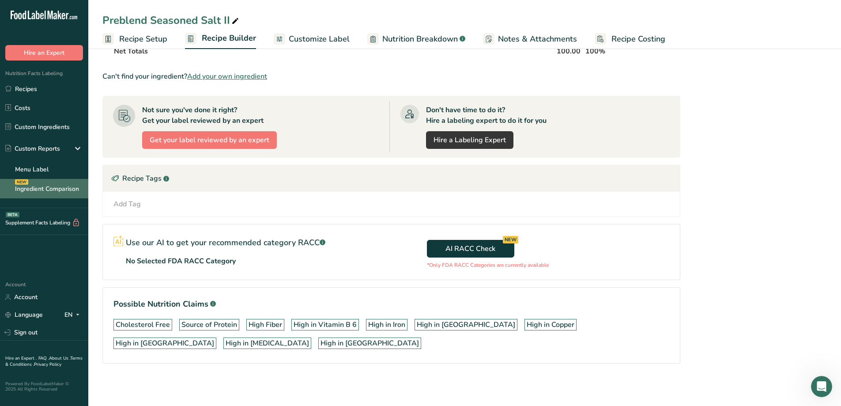
click at [60, 190] on link "Ingredient Comparison NEW" at bounding box center [44, 188] width 88 height 19
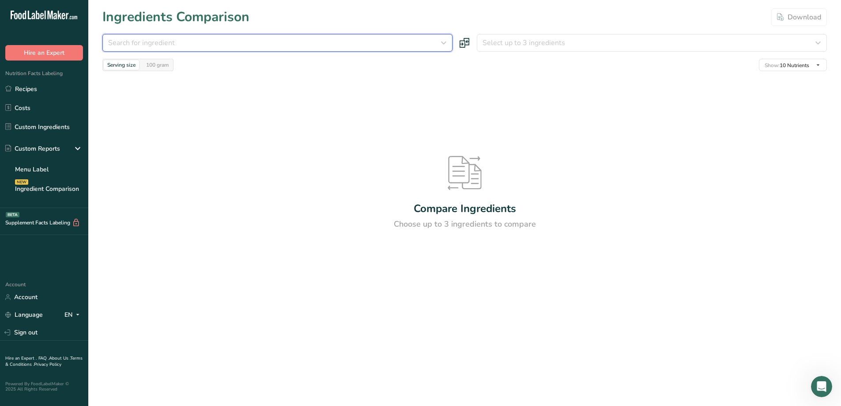
click at [215, 43] on div "Search for ingredient" at bounding box center [274, 43] width 333 height 11
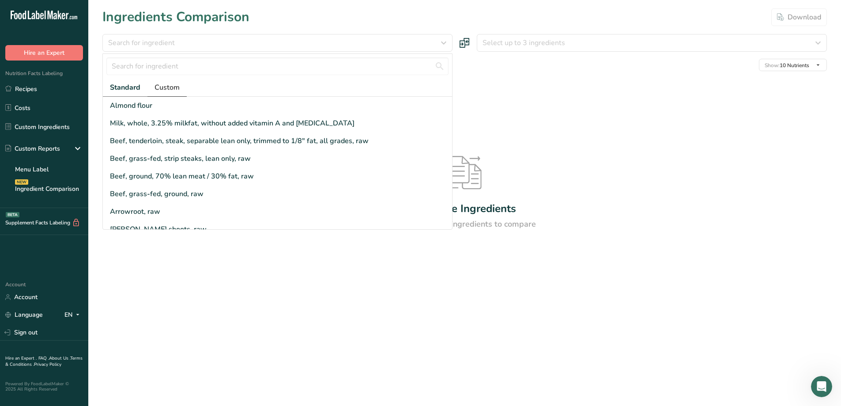
click at [162, 86] on span "Custom" at bounding box center [167, 87] width 25 height 11
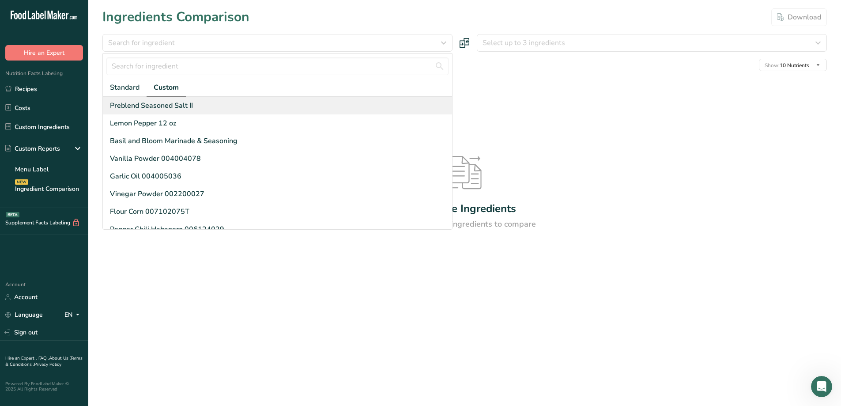
click at [164, 102] on div "Preblend Seasoned Salt II" at bounding box center [151, 105] width 83 height 11
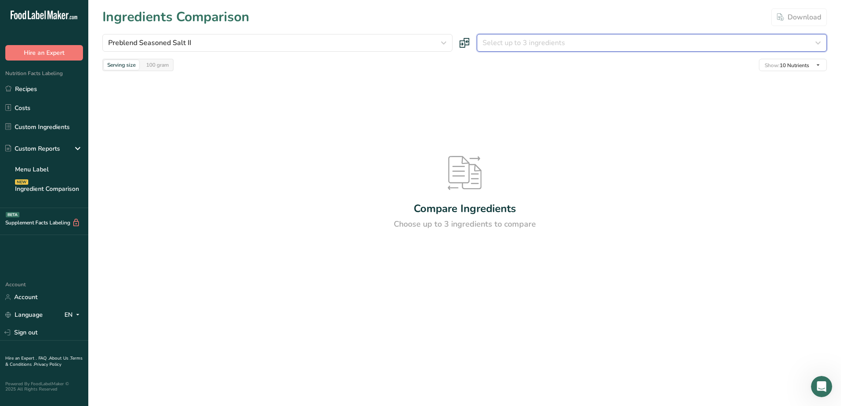
click at [525, 39] on span "Select up to 3 ingredients" at bounding box center [524, 43] width 83 height 11
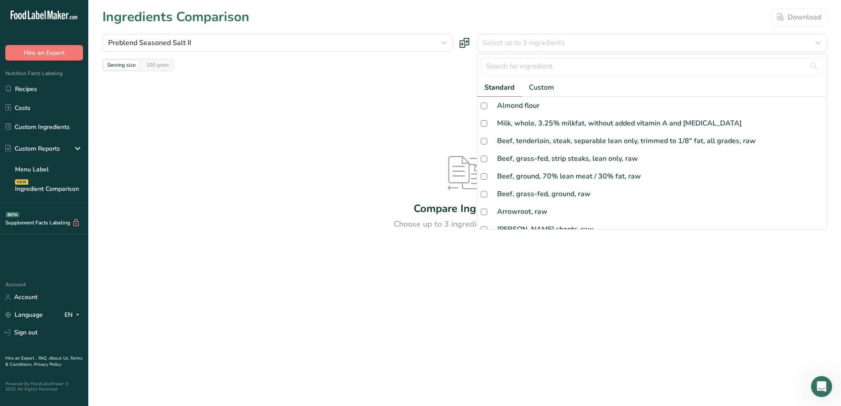
click at [284, 156] on div "Compare Ingredients Choose up to 3 ingredients to compare" at bounding box center [464, 192] width 725 height 243
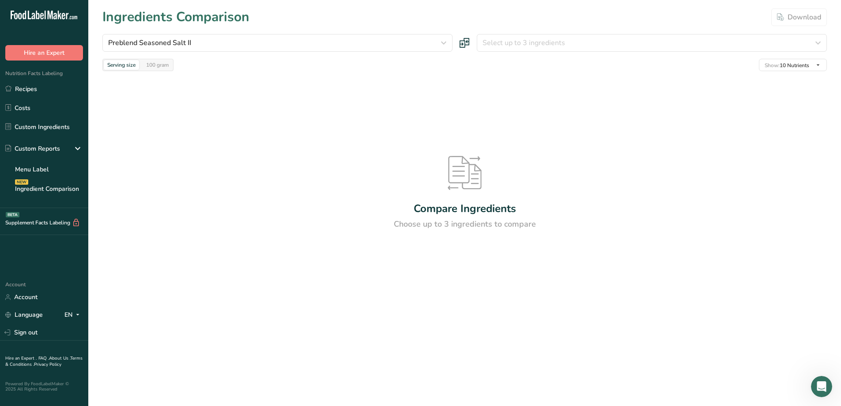
click at [740, 184] on div "Compare Ingredients Choose up to 3 ingredients to compare" at bounding box center [464, 192] width 725 height 243
click at [61, 131] on link "Custom Ingredients" at bounding box center [44, 126] width 88 height 17
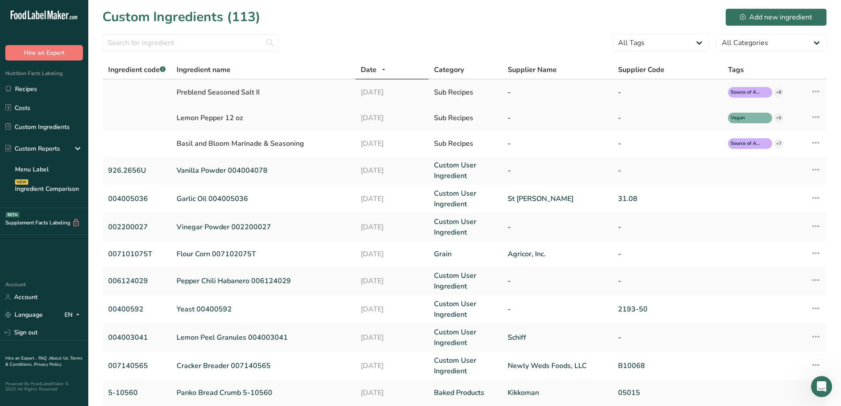
click at [820, 95] on icon at bounding box center [816, 91] width 11 height 16
click at [529, 35] on form "All Tags Pre-Blend Source of Antioxidants [MEDICAL_DATA] Effect Source of Omega…" at bounding box center [464, 45] width 725 height 23
click at [40, 89] on link "Recipes" at bounding box center [44, 88] width 88 height 17
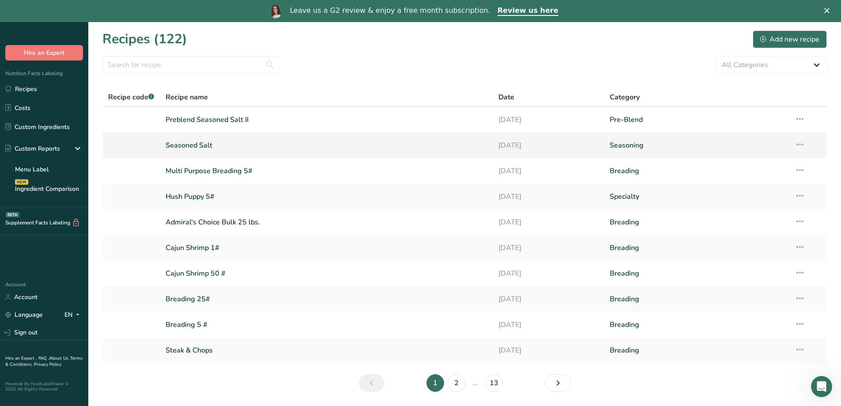
click at [199, 147] on link "Seasoned Salt" at bounding box center [327, 145] width 323 height 19
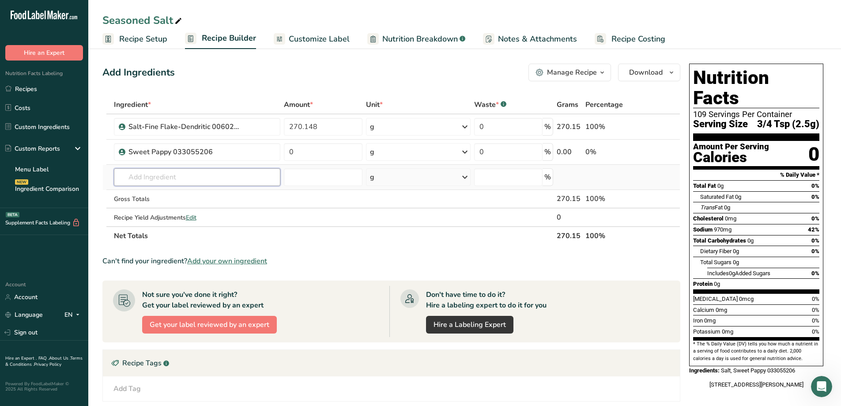
click at [183, 179] on input "text" at bounding box center [197, 177] width 166 height 18
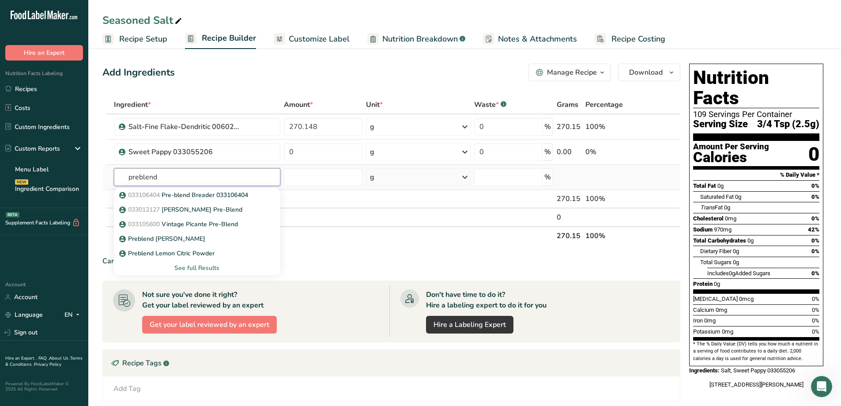
type input "preblend"
click at [194, 268] on div "See full Results" at bounding box center [197, 267] width 152 height 9
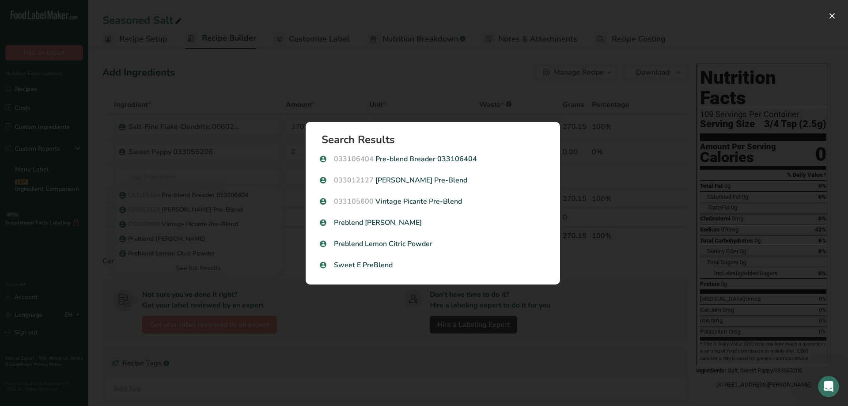
click at [43, 255] on div "Search results modal" at bounding box center [424, 203] width 848 height 406
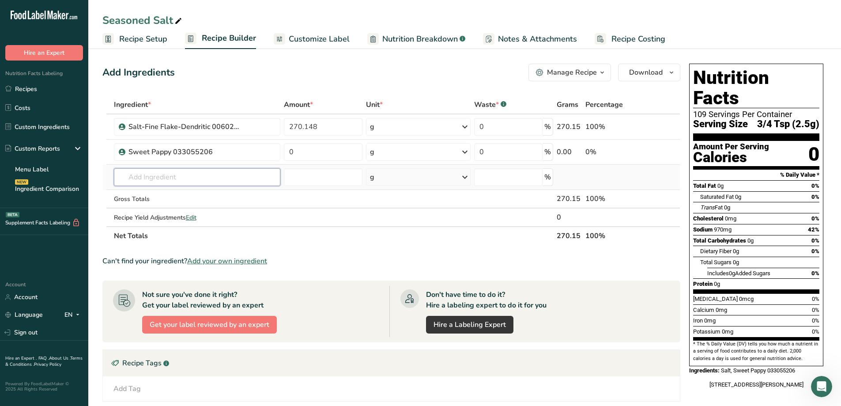
click at [245, 183] on input "text" at bounding box center [197, 177] width 166 height 18
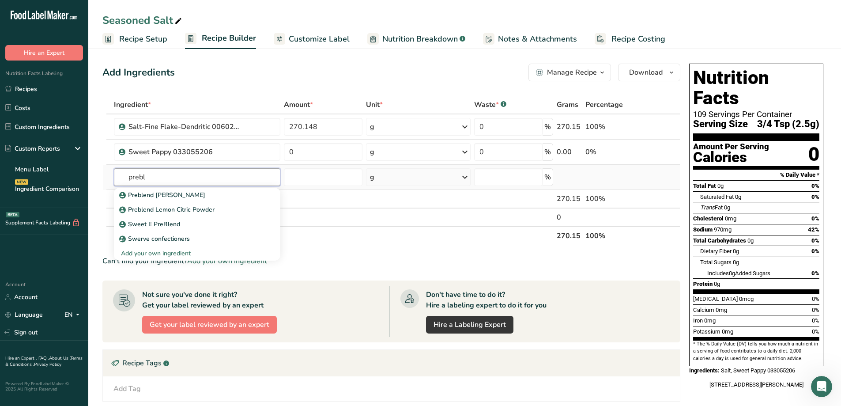
type input "prebl"
click at [168, 252] on div "Add your own ingredient" at bounding box center [197, 253] width 152 height 9
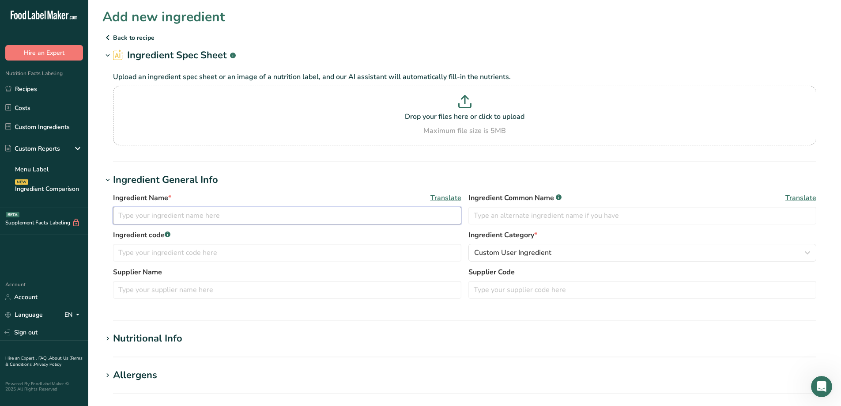
click at [212, 219] on input "text" at bounding box center [287, 216] width 348 height 18
click at [393, 225] on div "Ingredient Name * Translate Ingredient Common Name .a-a{fill:#347362;}.b-a{fill…" at bounding box center [464, 211] width 703 height 37
click at [392, 220] on input "text" at bounding box center [287, 216] width 348 height 18
type input "Preblend Season Salt II"
click at [294, 253] on input "text" at bounding box center [287, 253] width 348 height 18
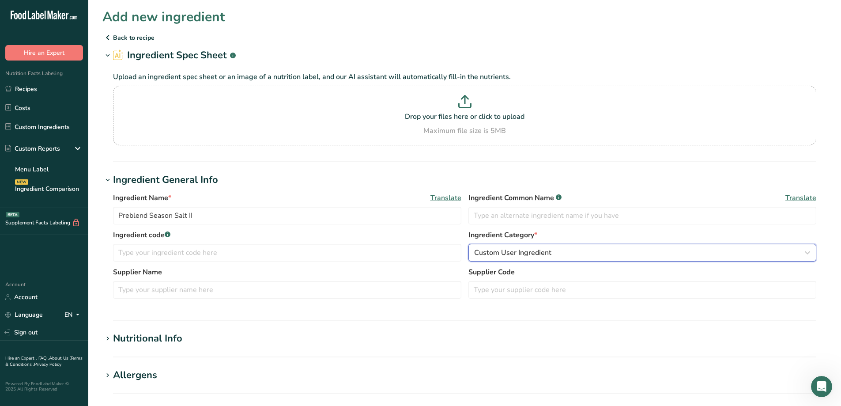
click at [508, 250] on span "Custom User Ingredient" at bounding box center [512, 252] width 77 height 11
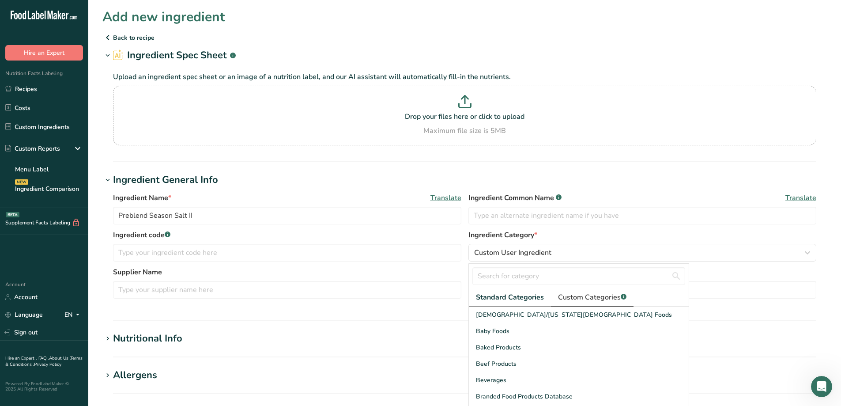
click at [587, 293] on span "Custom Categories .a-a{fill:#347362;}.b-a{fill:#fff;}" at bounding box center [592, 297] width 68 height 11
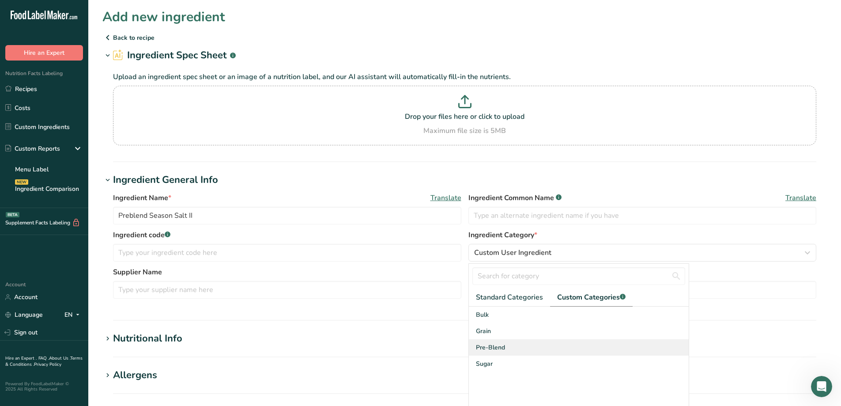
click at [513, 349] on div "Pre-Blend" at bounding box center [579, 347] width 220 height 16
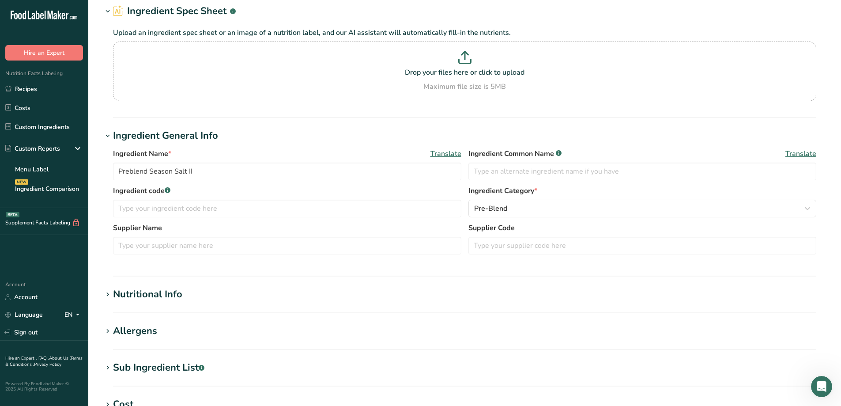
scroll to position [132, 0]
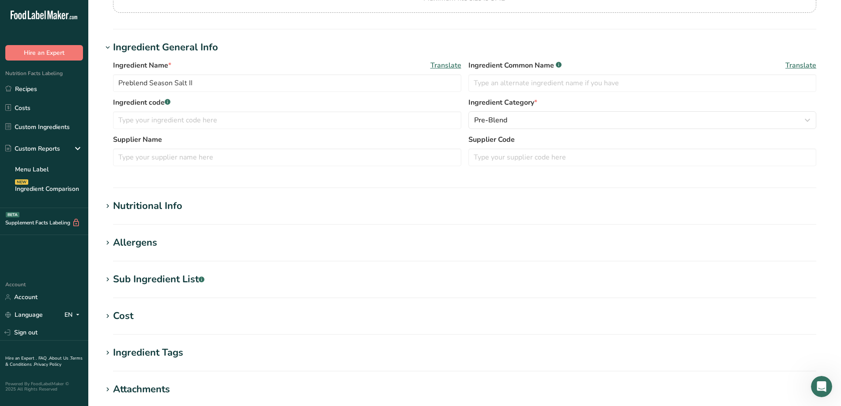
click at [172, 282] on div "Sub Ingredient List .a-a{fill:#347362;}.b-a{fill:#fff;}" at bounding box center [158, 279] width 91 height 15
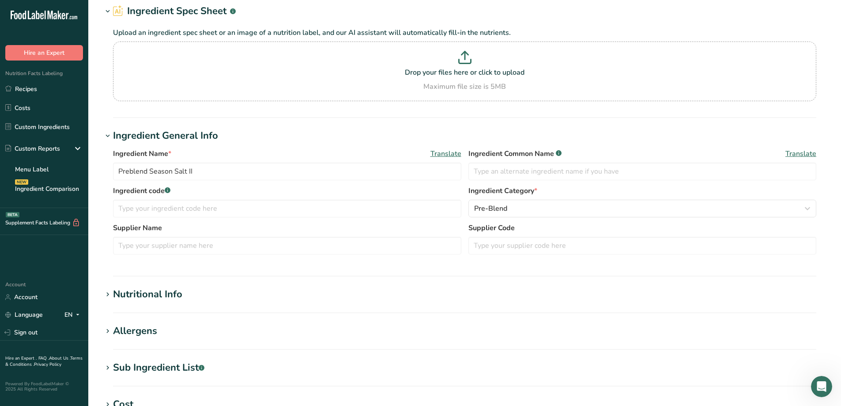
scroll to position [88, 0]
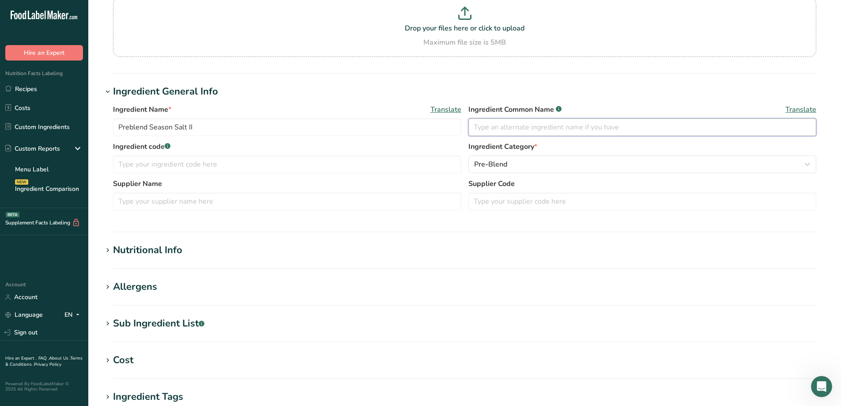
click at [641, 128] on input "text" at bounding box center [643, 127] width 348 height 18
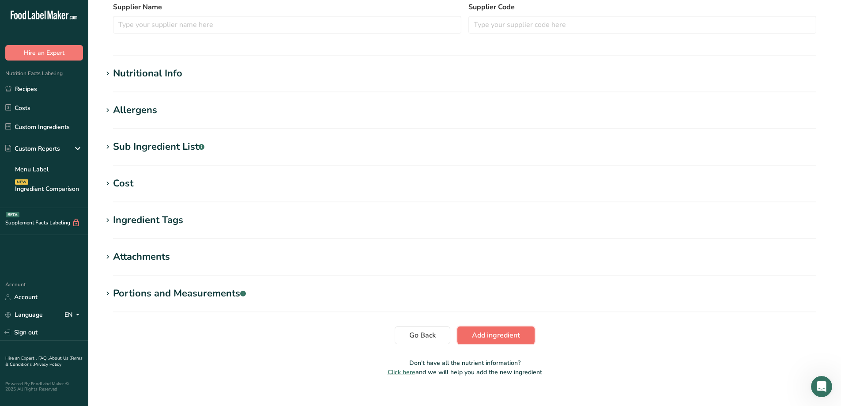
click at [513, 332] on span "Add ingredient" at bounding box center [496, 335] width 48 height 11
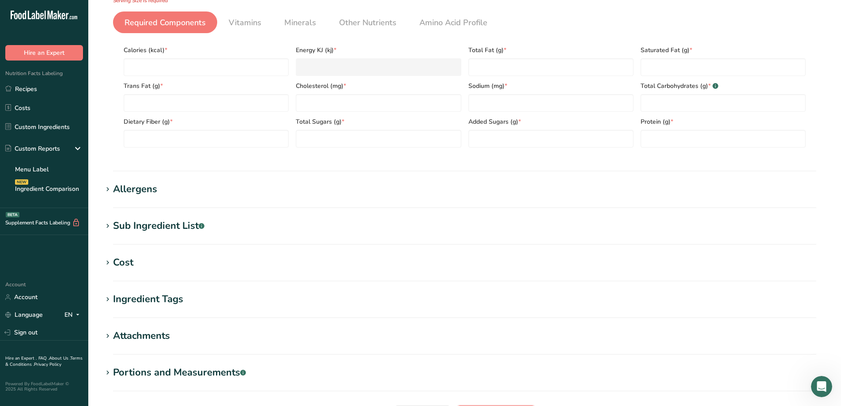
scroll to position [58, 0]
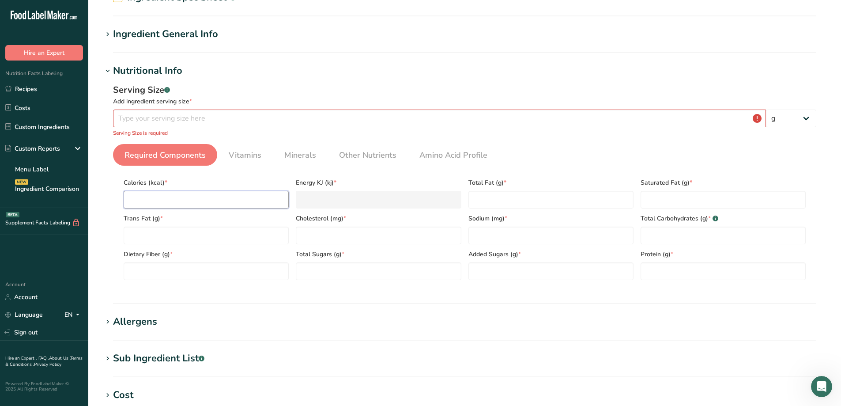
click at [257, 199] on input "number" at bounding box center [206, 200] width 165 height 18
type input "6"
type KJ "25.1"
type input "69"
type KJ "288.7"
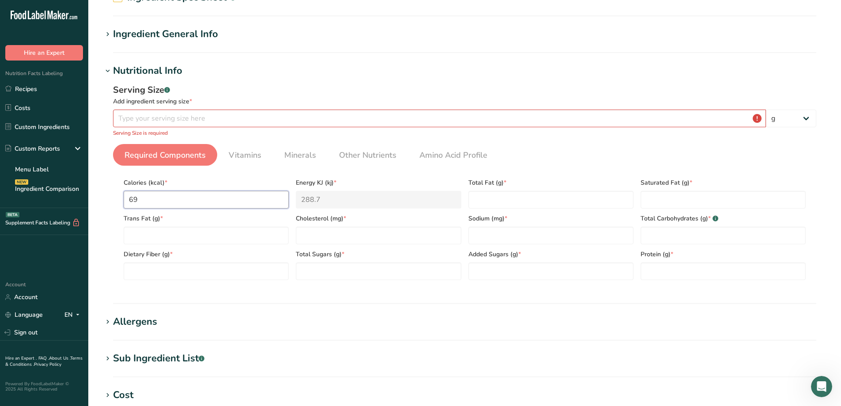
type input "69.5"
type KJ "290.8"
type input "69.509"
click at [683, 276] on input "number" at bounding box center [723, 271] width 165 height 18
type input "1.817"
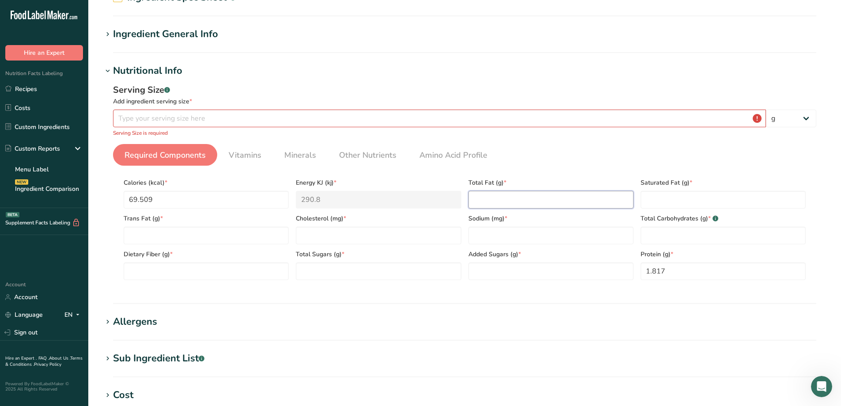
click at [519, 202] on Fat "number" at bounding box center [551, 200] width 165 height 18
type Fat "676"
click at [673, 235] on Carbohydrates "number" at bounding box center [723, 236] width 165 height 18
type Carbohydrates "15.550"
click at [306, 242] on input "number" at bounding box center [378, 236] width 165 height 18
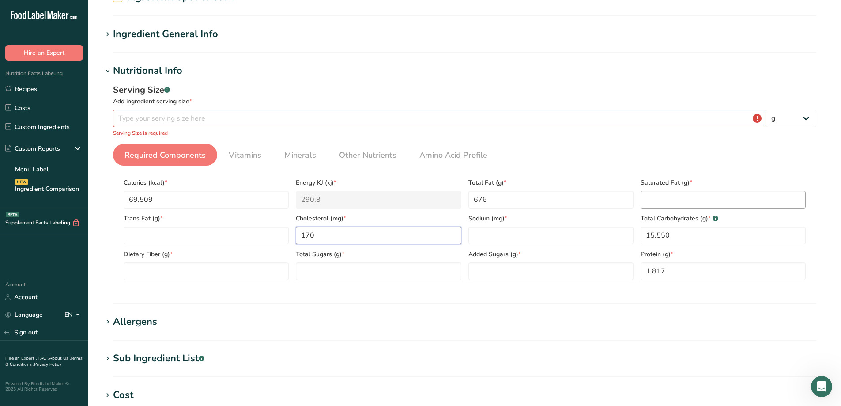
type input "170"
click at [690, 201] on Fat "number" at bounding box center [723, 200] width 165 height 18
type Fat "157"
click at [539, 232] on input "number" at bounding box center [551, 236] width 165 height 18
type input "3469.700"
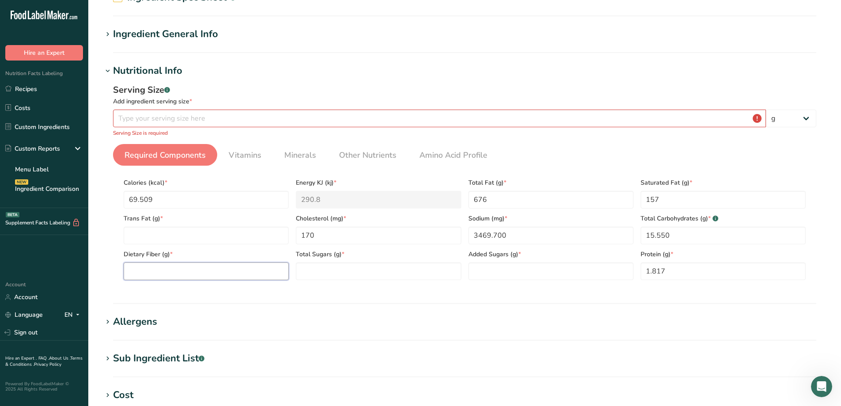
click at [205, 278] on Fiber "number" at bounding box center [206, 271] width 165 height 18
type Fiber "2.672"
click at [250, 160] on span "Vitamins" at bounding box center [245, 155] width 33 height 12
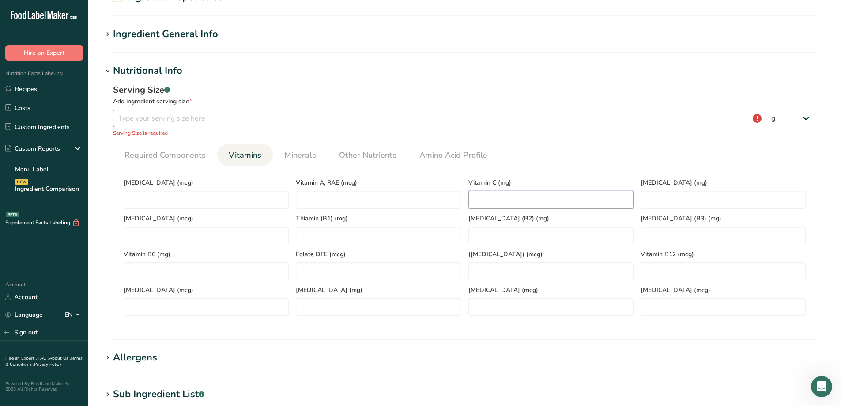
click at [527, 197] on C "number" at bounding box center [551, 200] width 165 height 18
type C "1.927"
click at [347, 194] on RAE "number" at bounding box center [378, 200] width 165 height 18
type RAE "10.500"
click at [302, 136] on p "Serving Size is required" at bounding box center [464, 133] width 703 height 8
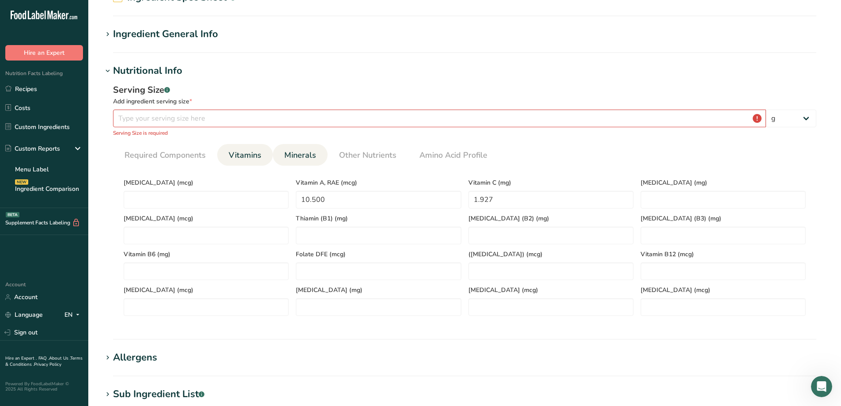
click at [303, 151] on span "Minerals" at bounding box center [300, 155] width 32 height 12
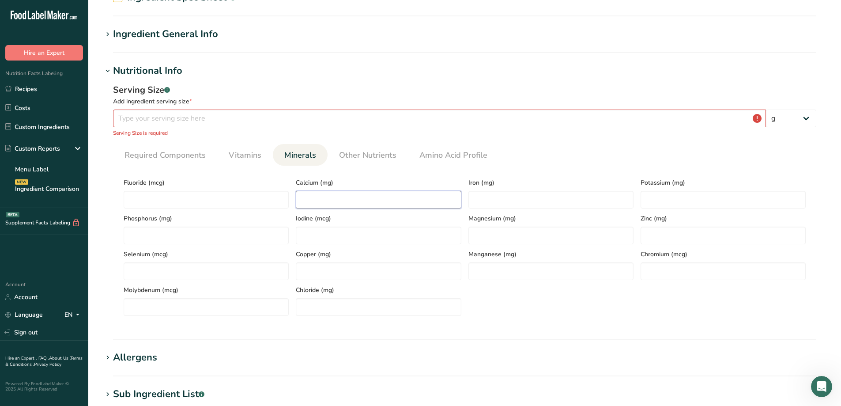
click at [337, 197] on input "number" at bounding box center [378, 200] width 165 height 18
type input "74.292"
click at [527, 200] on input "number" at bounding box center [551, 200] width 165 height 18
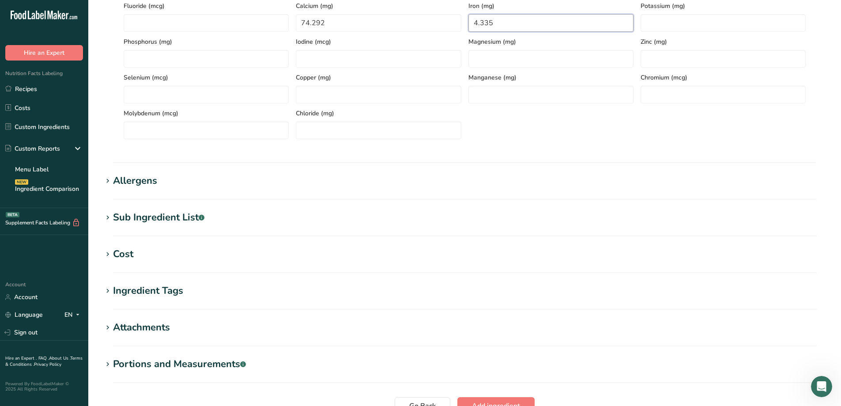
scroll to position [318, 0]
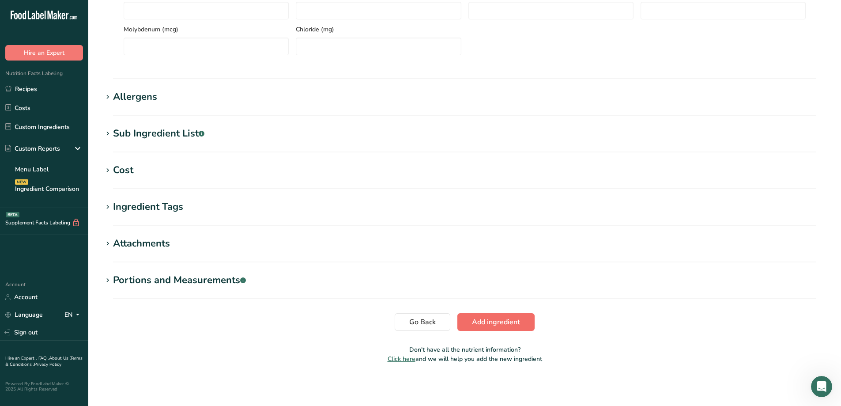
type input "4.335"
click at [518, 321] on span "Add ingredient" at bounding box center [496, 322] width 48 height 11
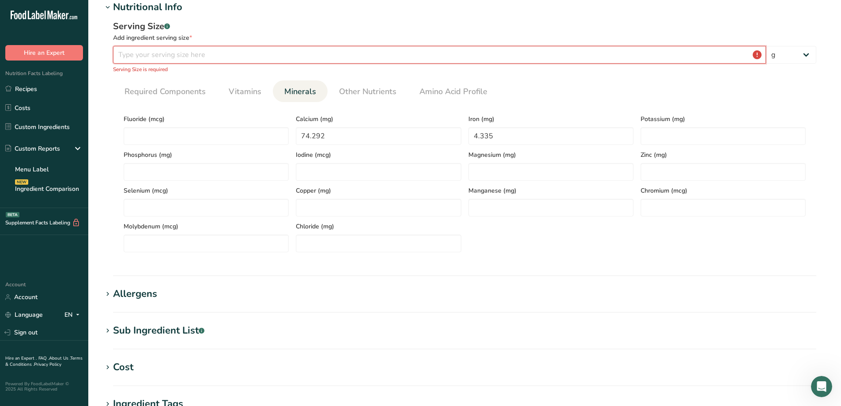
click at [178, 57] on input "number" at bounding box center [439, 55] width 653 height 18
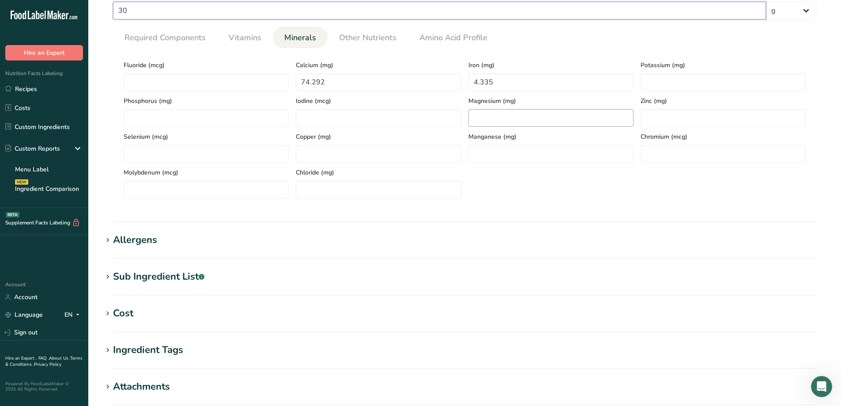
scroll to position [0, 0]
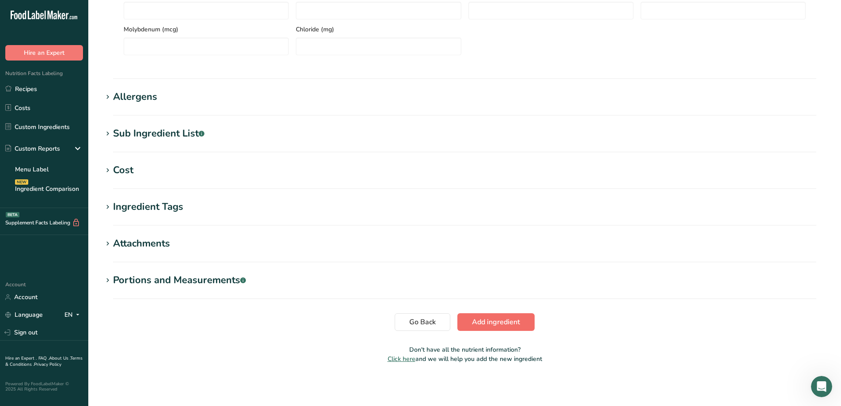
type input "30"
click at [498, 315] on button "Add ingredient" at bounding box center [495, 322] width 77 height 18
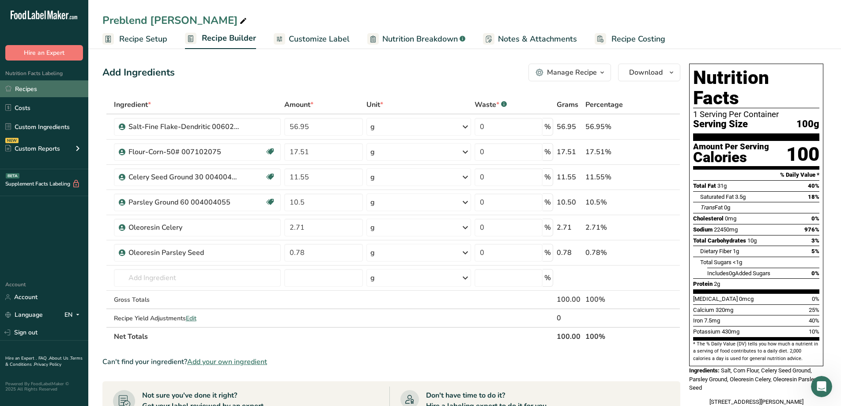
click at [40, 89] on link "Recipes" at bounding box center [44, 88] width 88 height 17
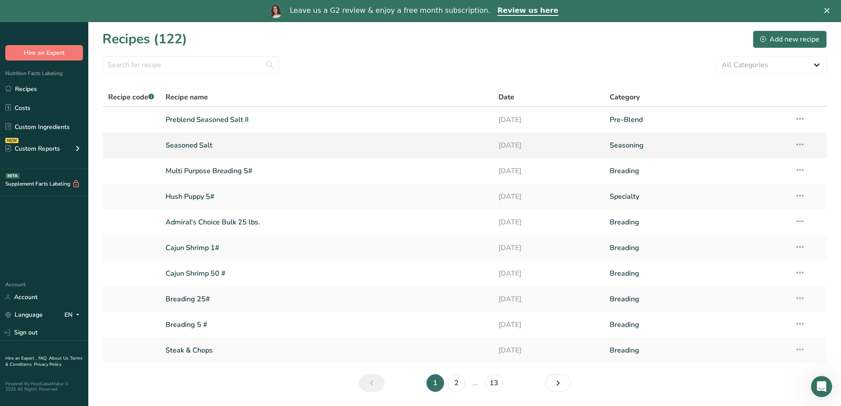
click at [201, 143] on link "Seasoned Salt" at bounding box center [327, 145] width 323 height 19
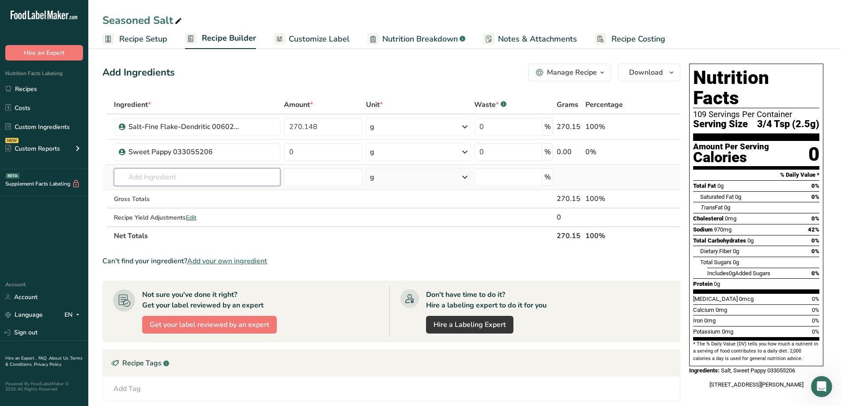
click at [181, 174] on input "text" at bounding box center [197, 177] width 166 height 18
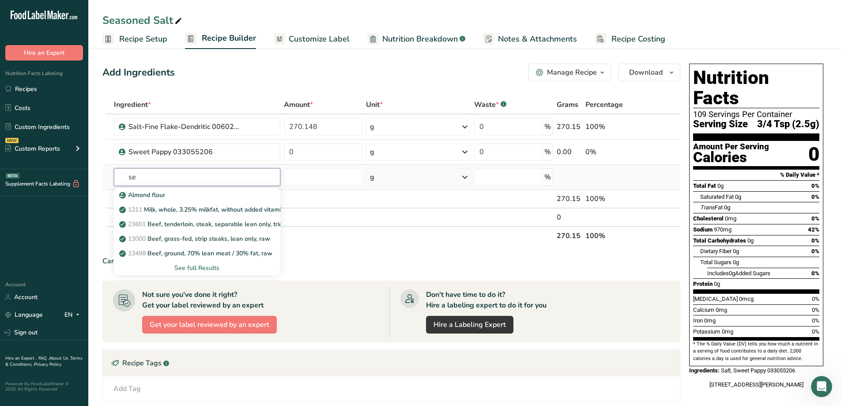
type input "s"
type input "preblend"
click at [201, 191] on div "Preblend Seasoned Salt II" at bounding box center [190, 194] width 138 height 9
type input "Preblend Seasoned Salt II"
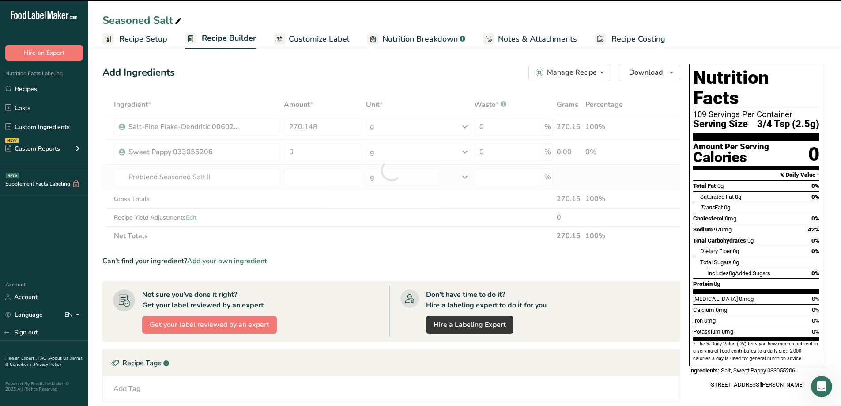
type input "0"
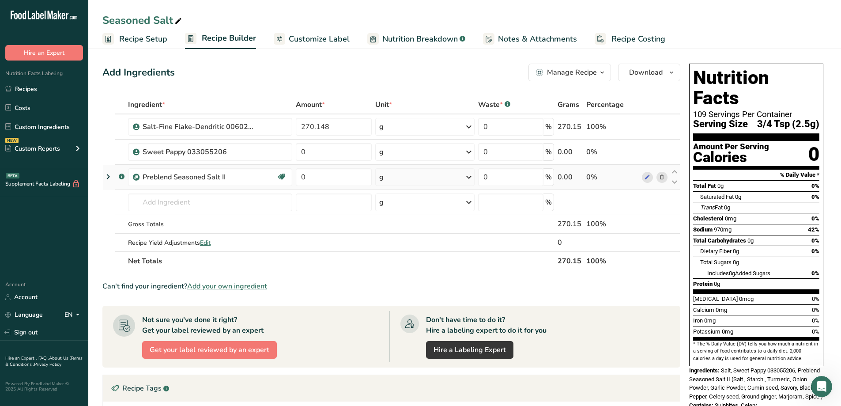
scroll to position [44, 0]
